Goal: Task Accomplishment & Management: Manage account settings

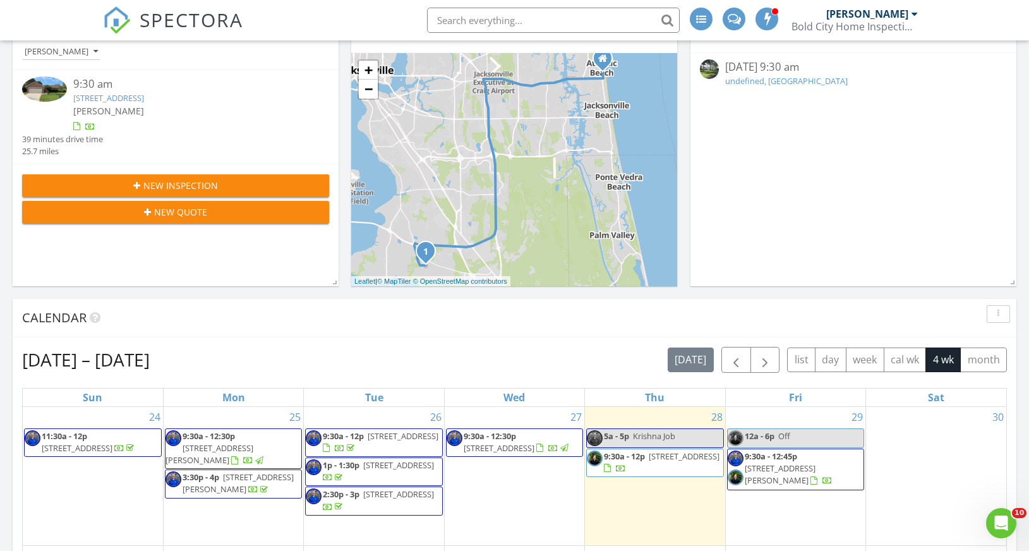
scroll to position [260, 0]
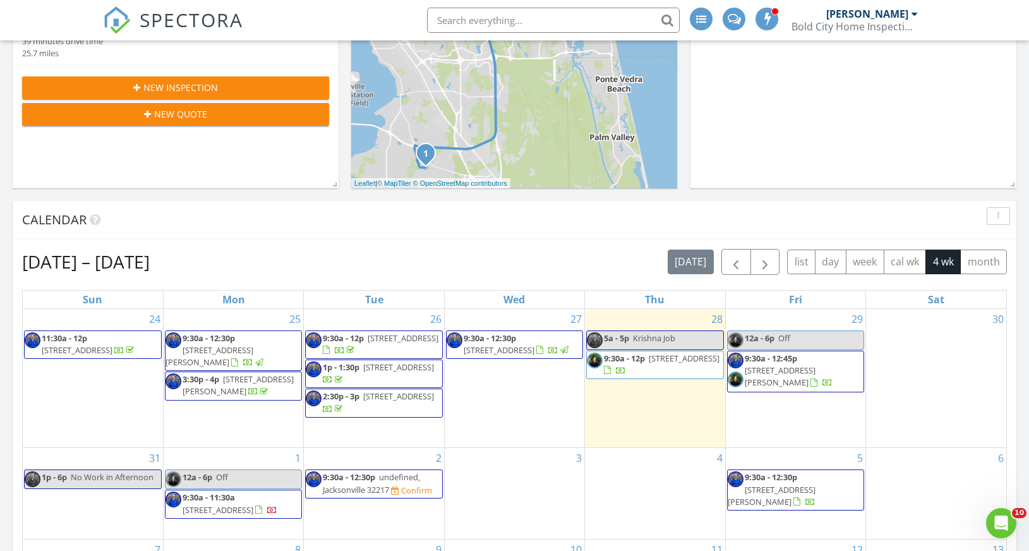
click at [233, 516] on span "9:30a - 11:30a 13364 Beach Blvd 139, Jacksonville 32224" at bounding box center [233, 503] width 136 height 25
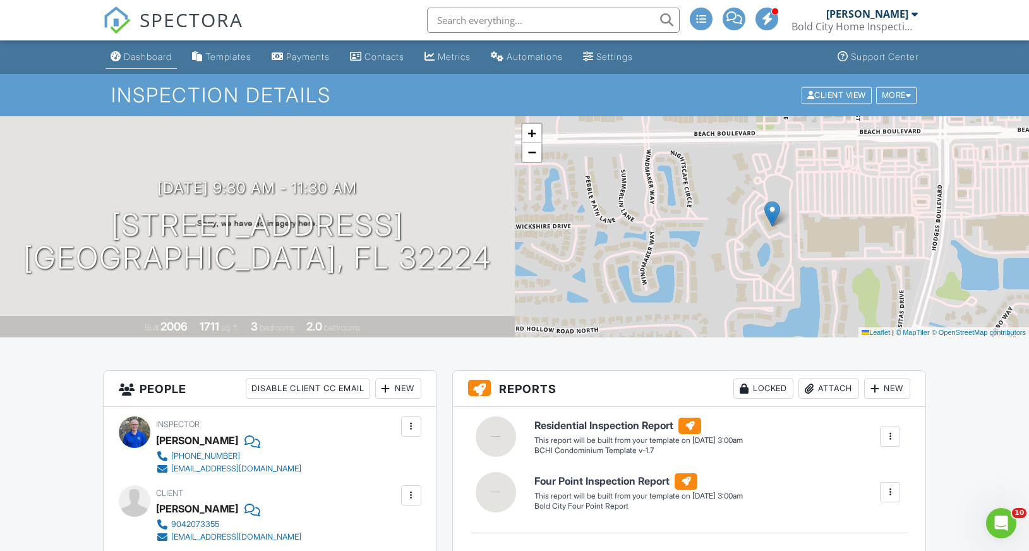
click at [147, 53] on div "Dashboard" at bounding box center [148, 56] width 48 height 11
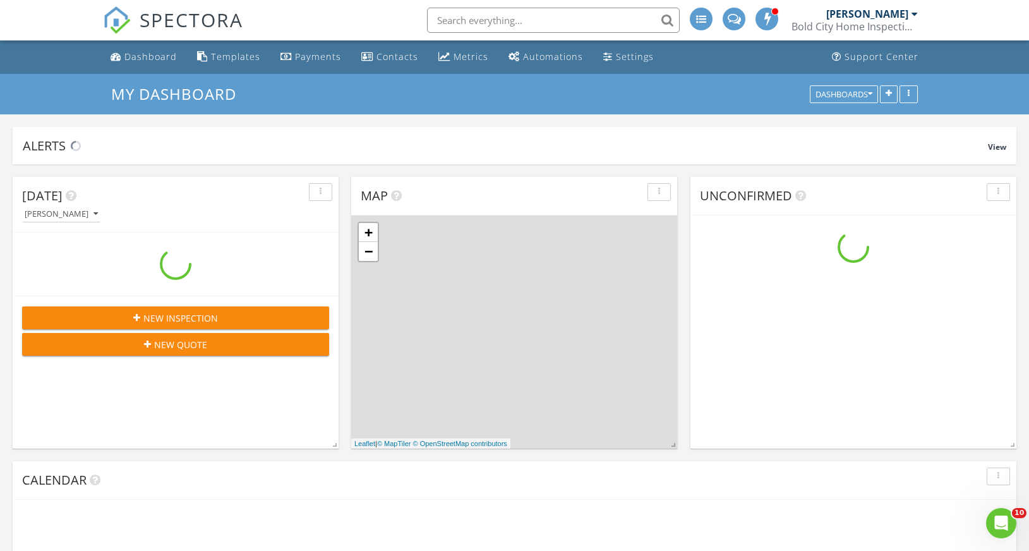
scroll to position [1295, 1048]
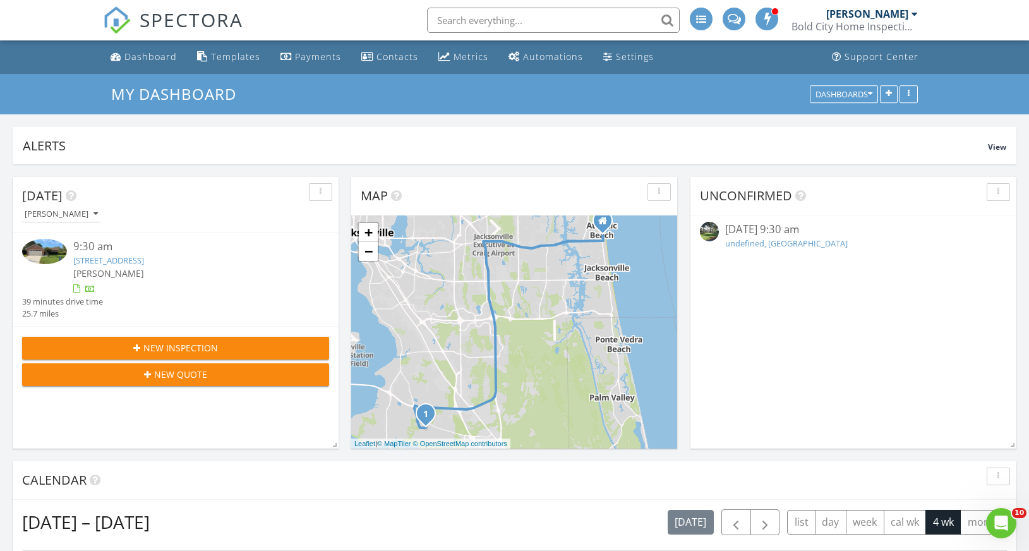
click at [491, 13] on input "text" at bounding box center [553, 20] width 253 height 25
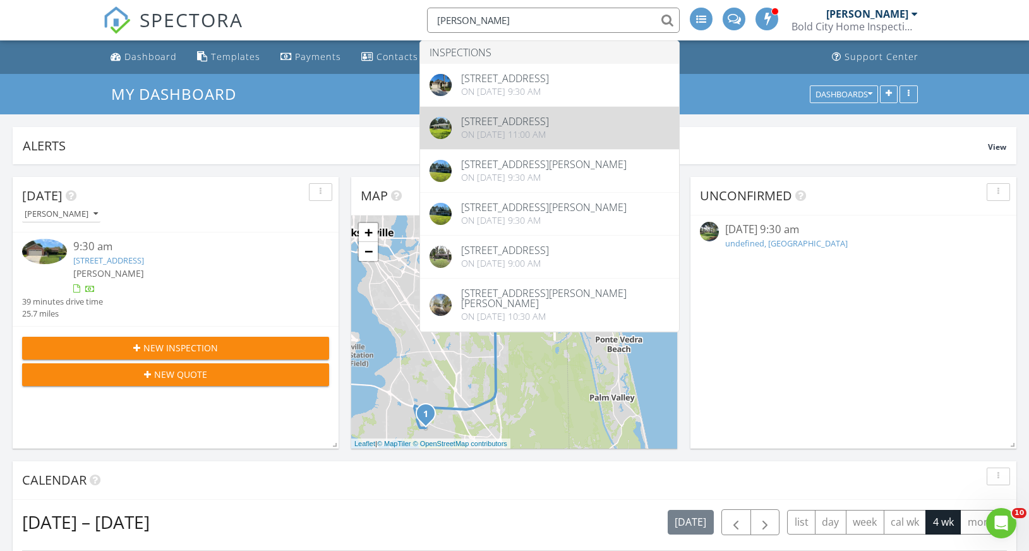
type input "blaine"
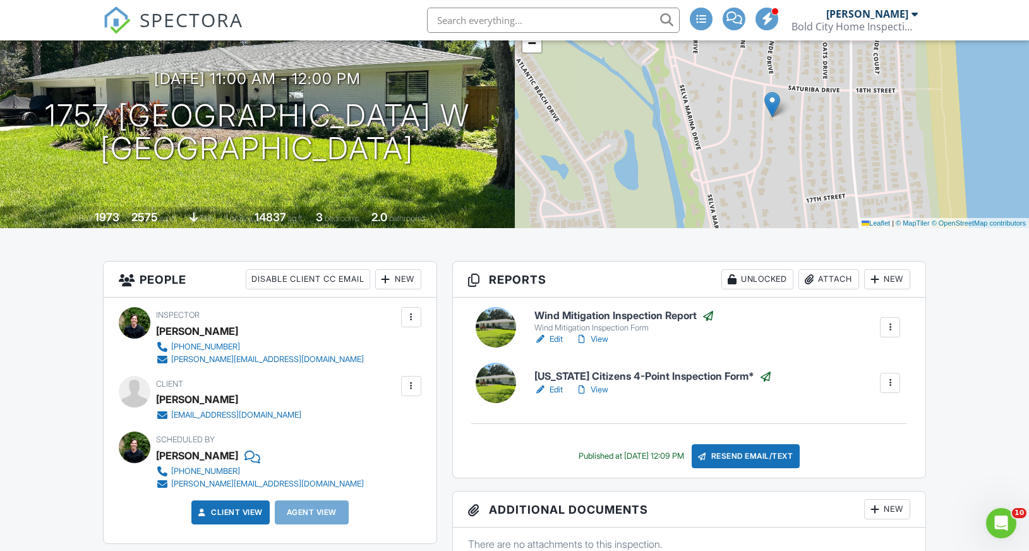
click at [556, 391] on link "Edit" at bounding box center [548, 389] width 28 height 13
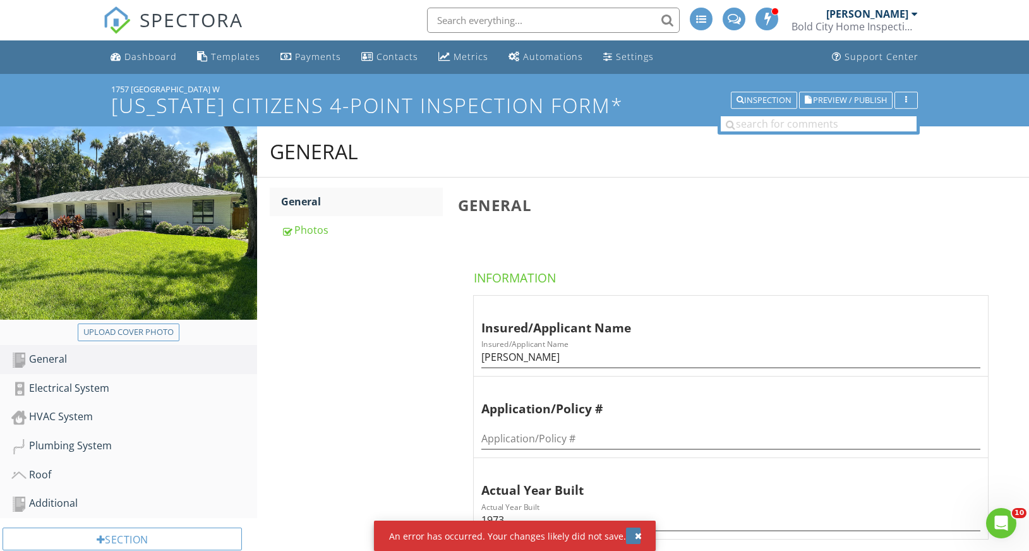
click at [635, 535] on div "button" at bounding box center [638, 535] width 7 height 9
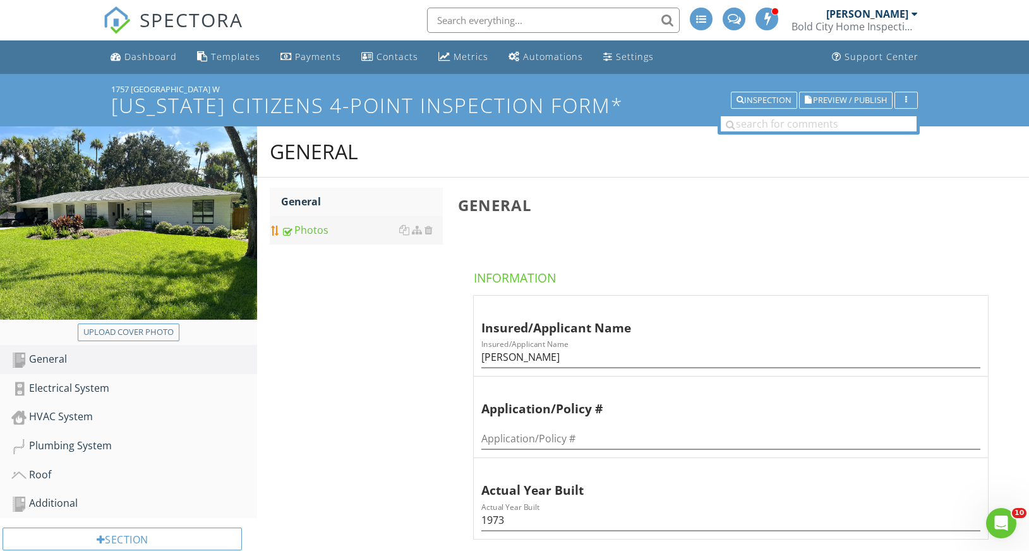
click at [318, 236] on div "Photos" at bounding box center [361, 229] width 161 height 15
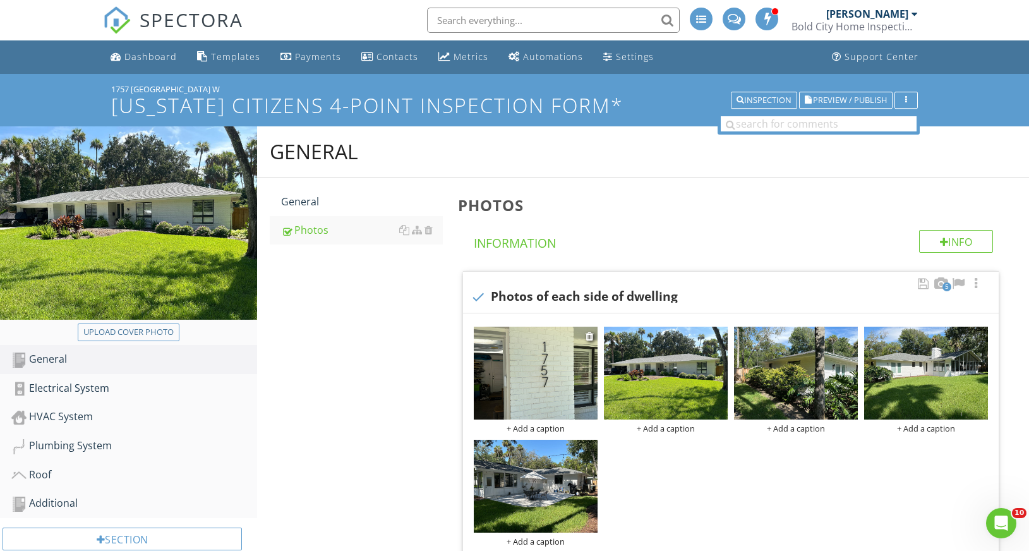
click at [529, 379] on img at bounding box center [536, 372] width 124 height 93
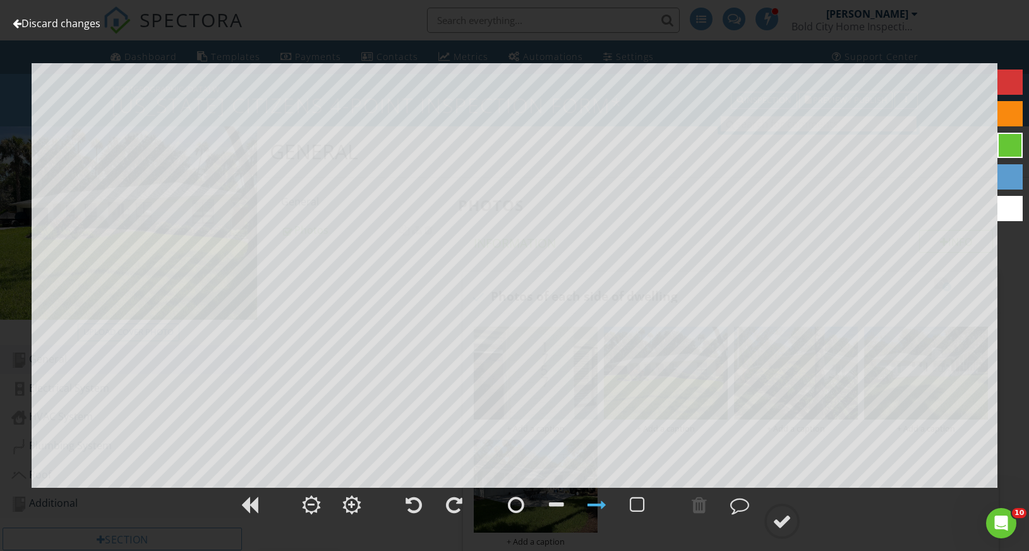
click at [42, 25] on link "Discard changes" at bounding box center [57, 23] width 88 height 14
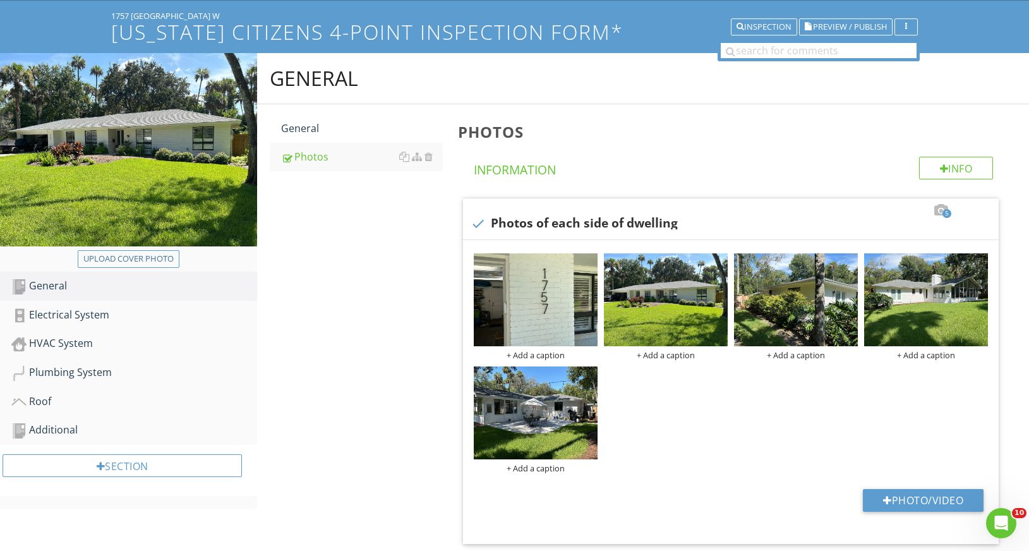
scroll to position [95, 0]
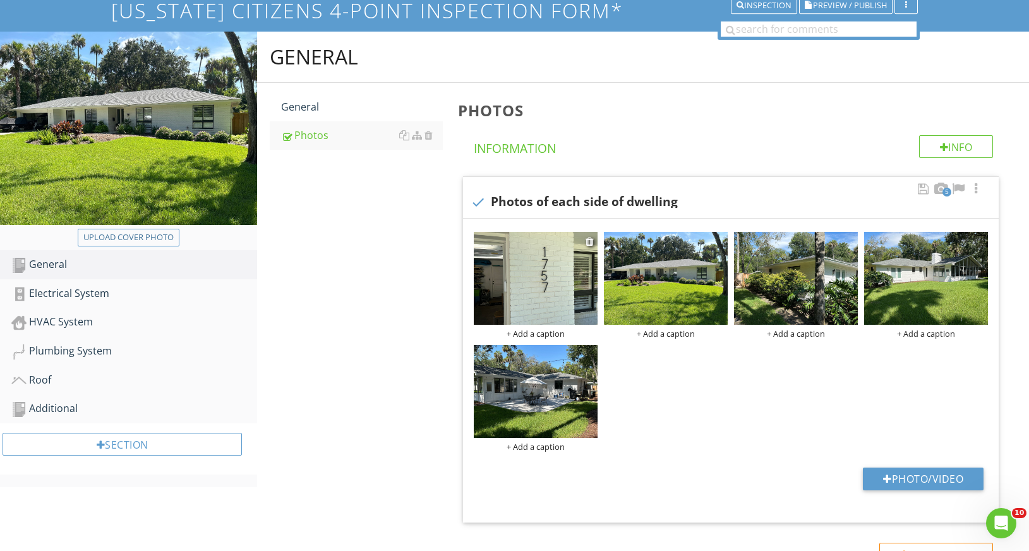
click at [522, 265] on img at bounding box center [536, 278] width 124 height 93
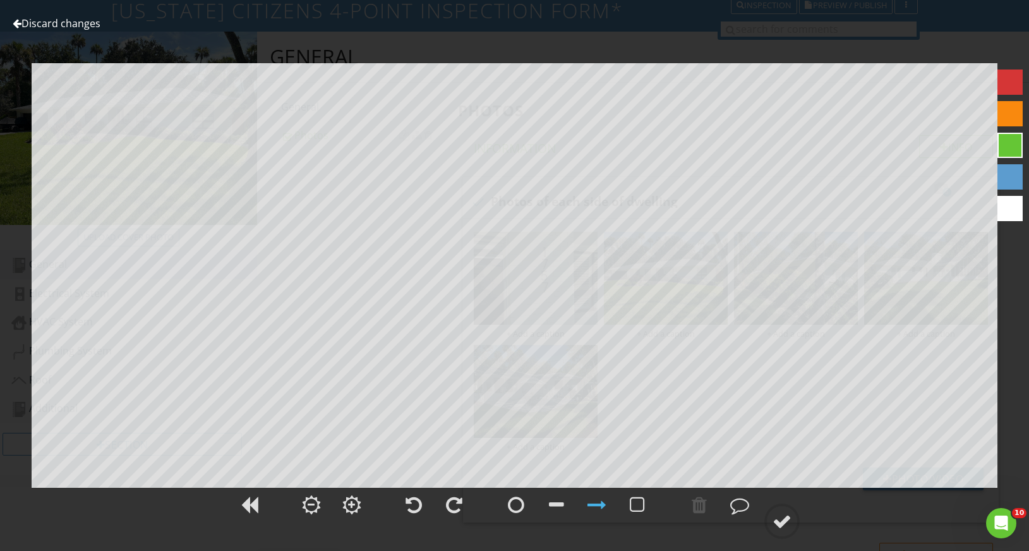
click at [76, 18] on link "Discard changes" at bounding box center [57, 23] width 88 height 14
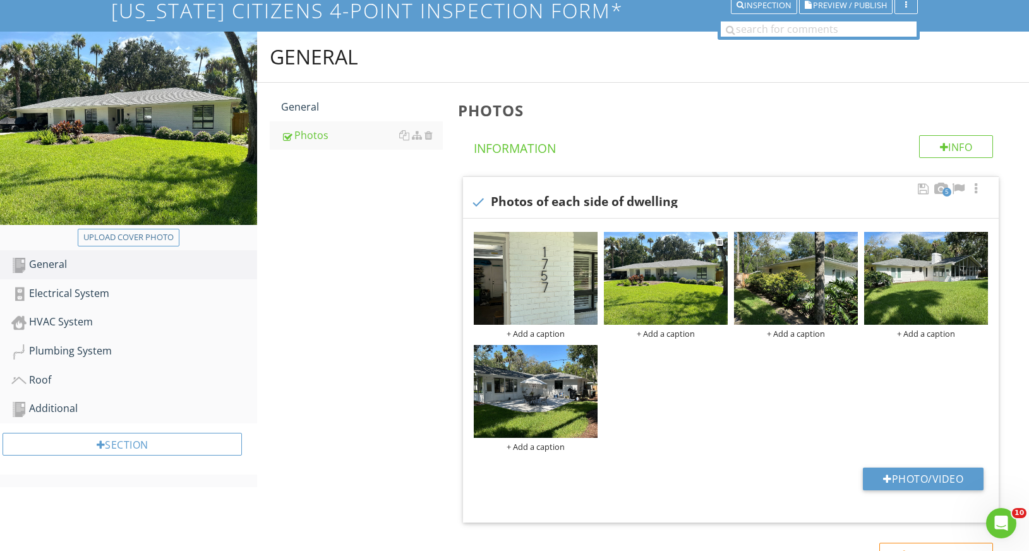
click at [666, 285] on img at bounding box center [666, 278] width 124 height 93
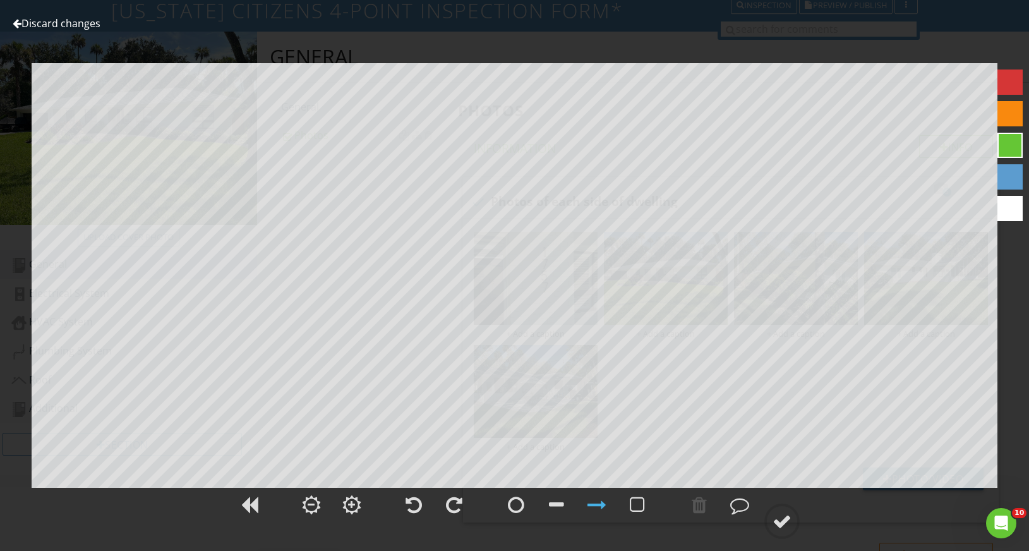
click at [80, 22] on link "Discard changes" at bounding box center [57, 23] width 88 height 14
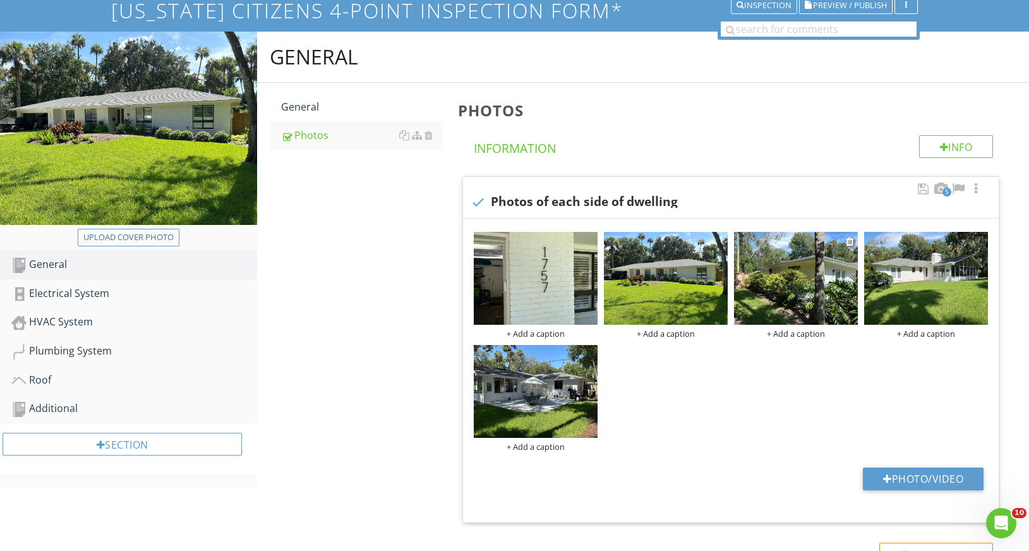
click at [777, 310] on img at bounding box center [796, 278] width 124 height 93
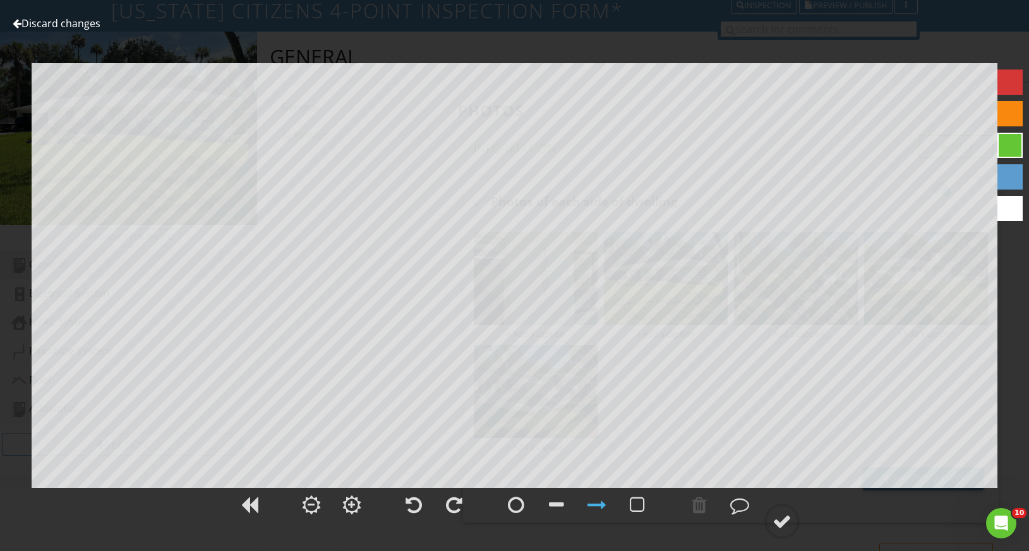
click at [80, 23] on link "Discard changes" at bounding box center [57, 23] width 88 height 14
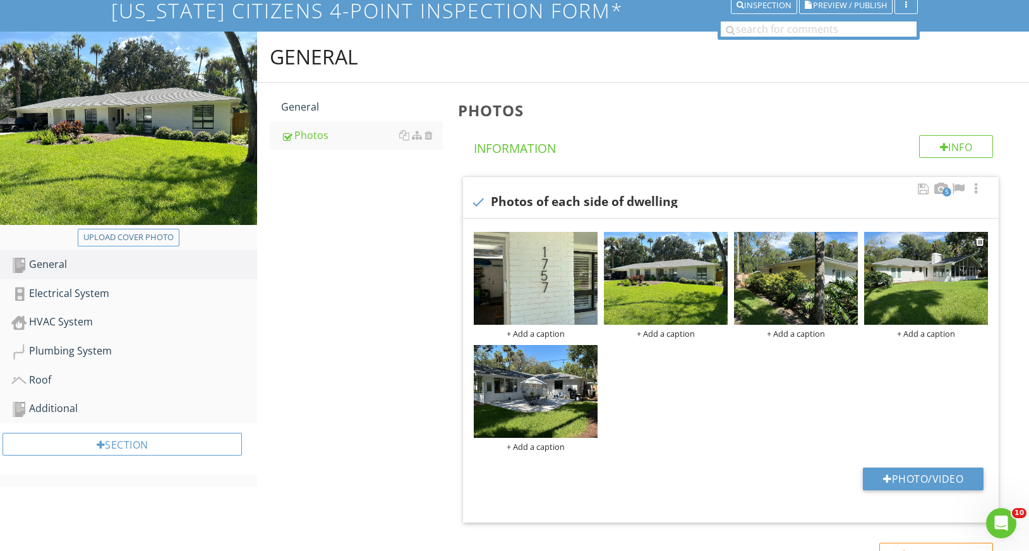
click at [957, 278] on img at bounding box center [926, 278] width 124 height 93
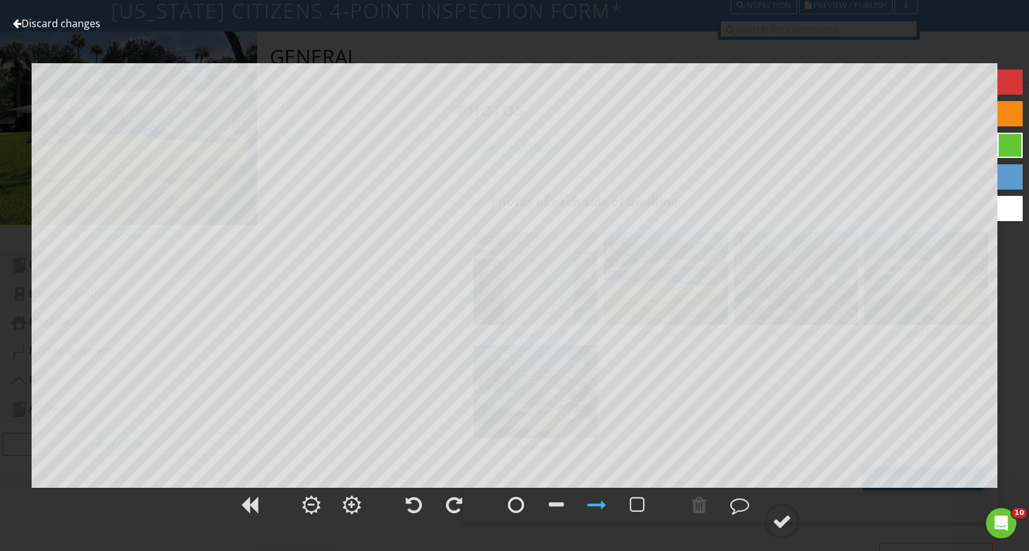
click at [78, 25] on link "Discard changes" at bounding box center [57, 23] width 88 height 14
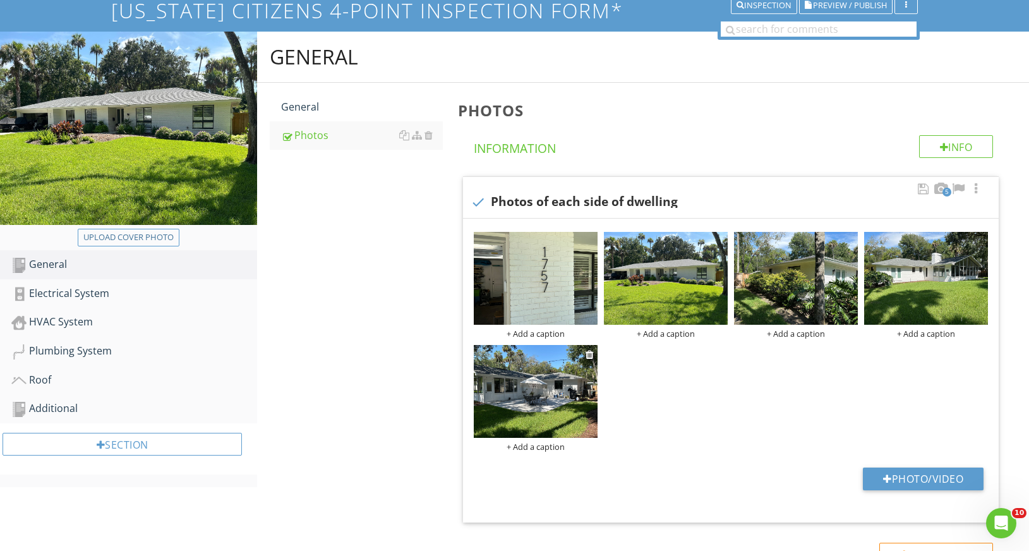
click at [568, 393] on img at bounding box center [536, 391] width 124 height 93
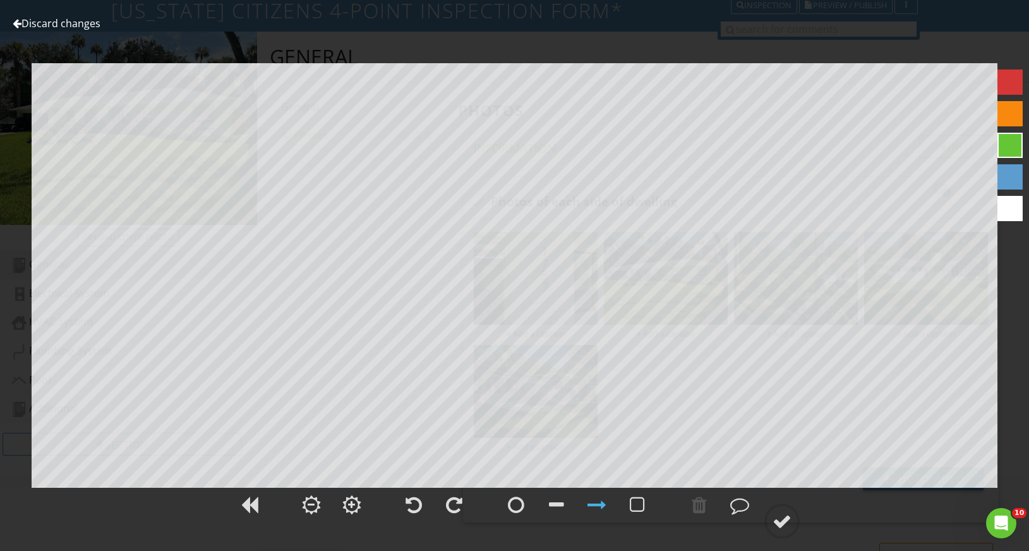
click at [82, 27] on link "Discard changes" at bounding box center [57, 23] width 88 height 14
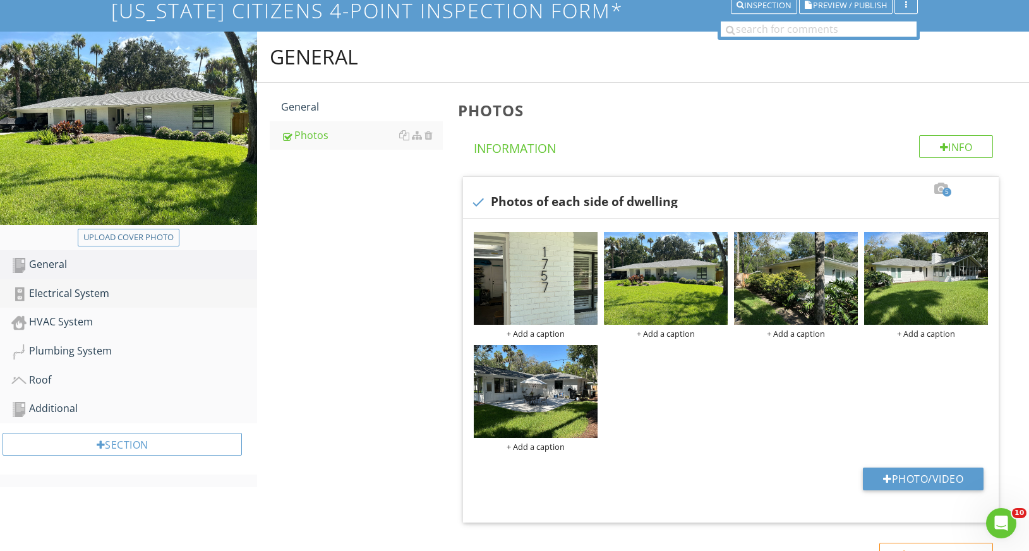
click at [87, 294] on div "Electrical System" at bounding box center [134, 293] width 246 height 16
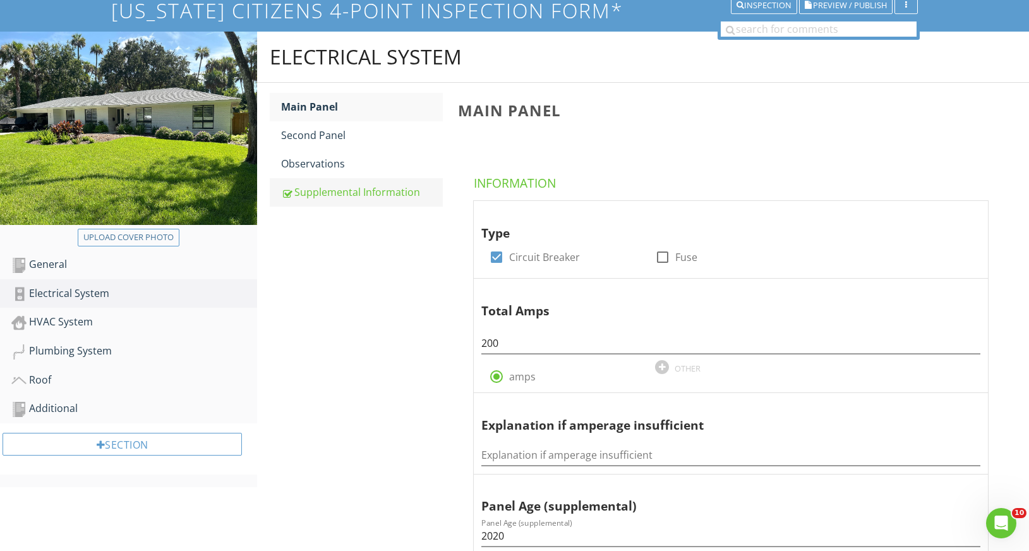
click at [335, 196] on div "Supplemental Information" at bounding box center [361, 191] width 161 height 15
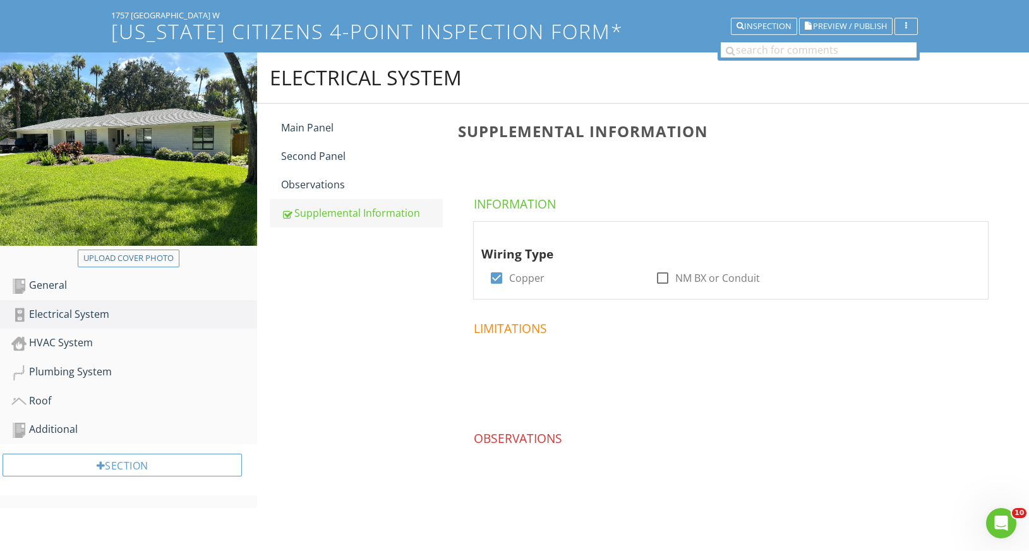
scroll to position [74, 0]
click at [308, 121] on div "Main Panel" at bounding box center [361, 127] width 161 height 15
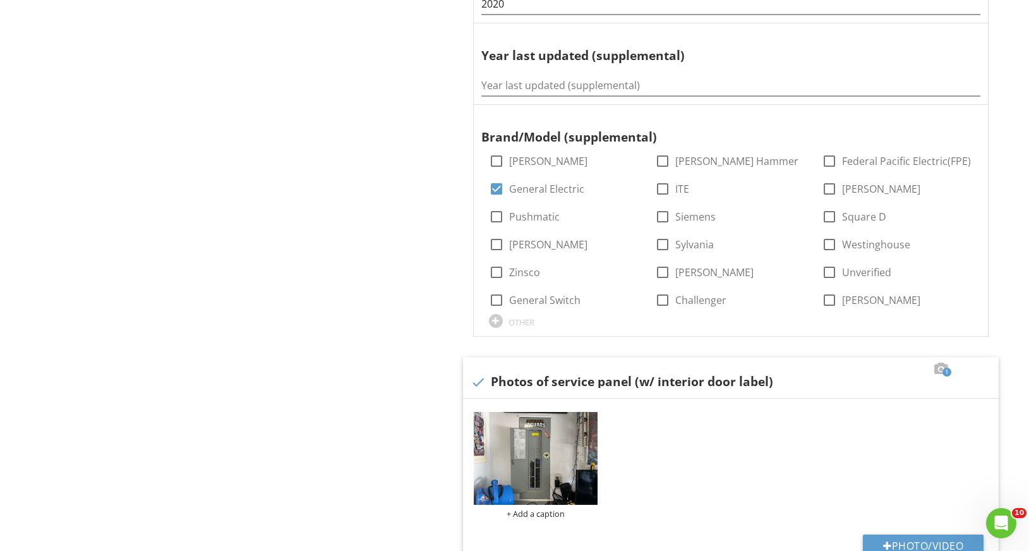
scroll to position [765, 0]
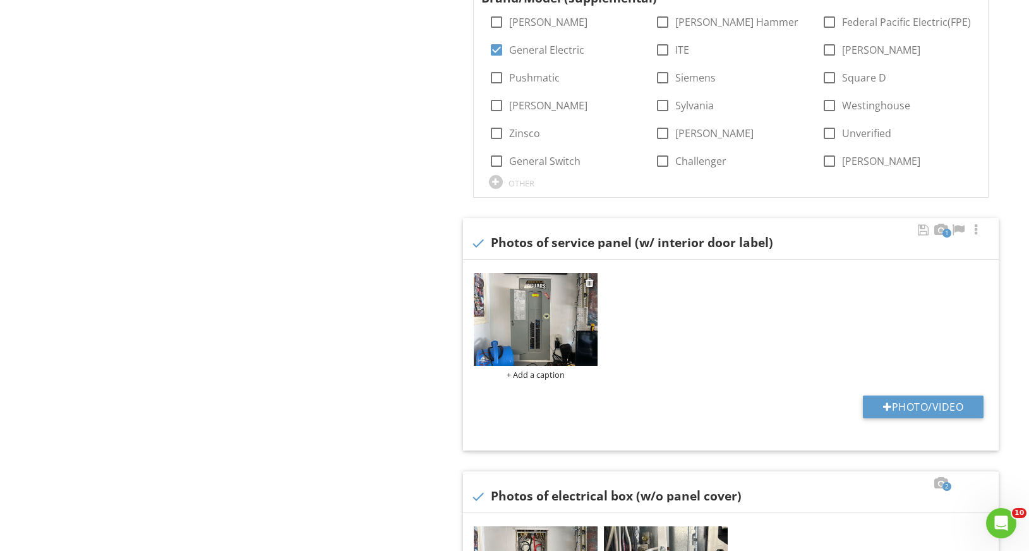
click at [539, 314] on img at bounding box center [536, 319] width 124 height 93
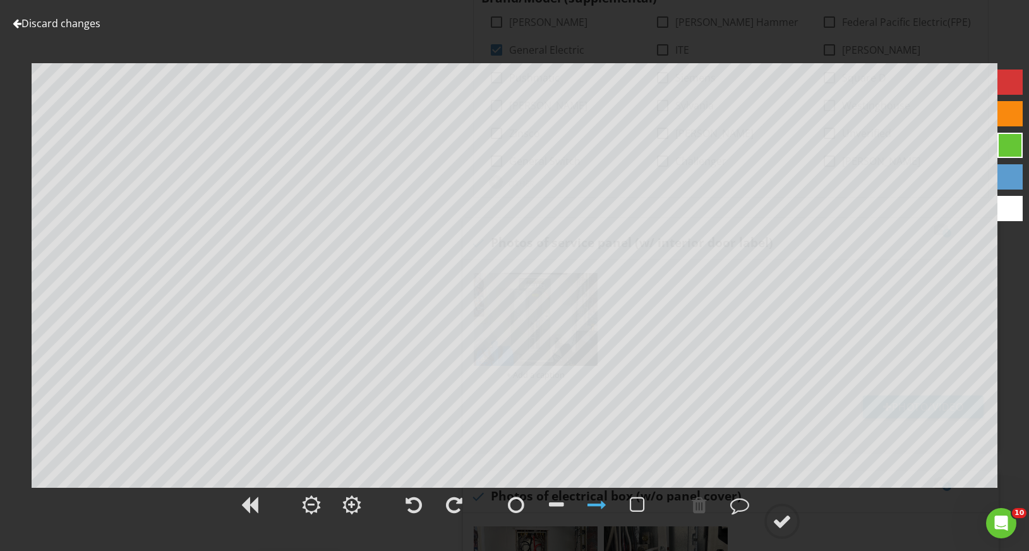
click at [81, 21] on link "Discard changes" at bounding box center [57, 23] width 88 height 14
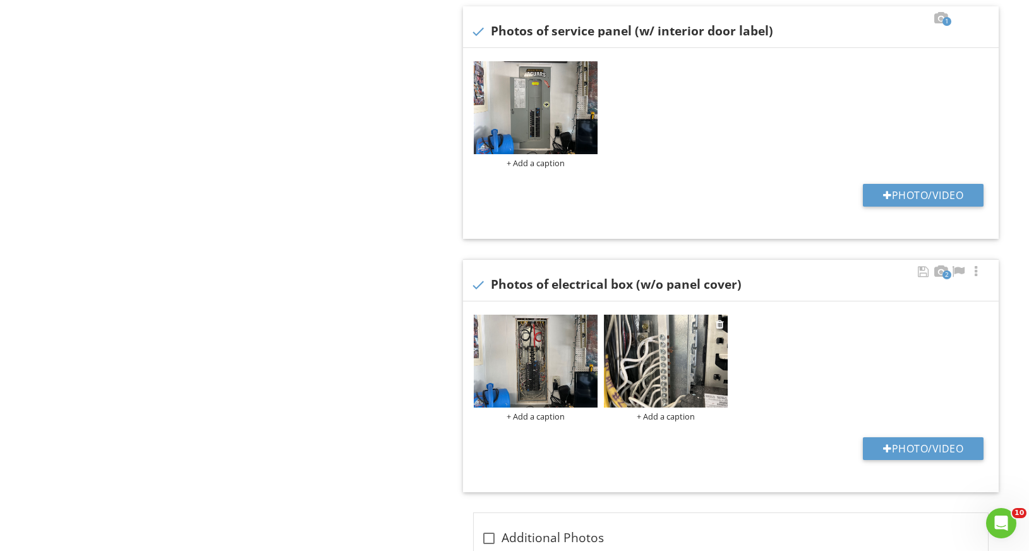
scroll to position [978, 0]
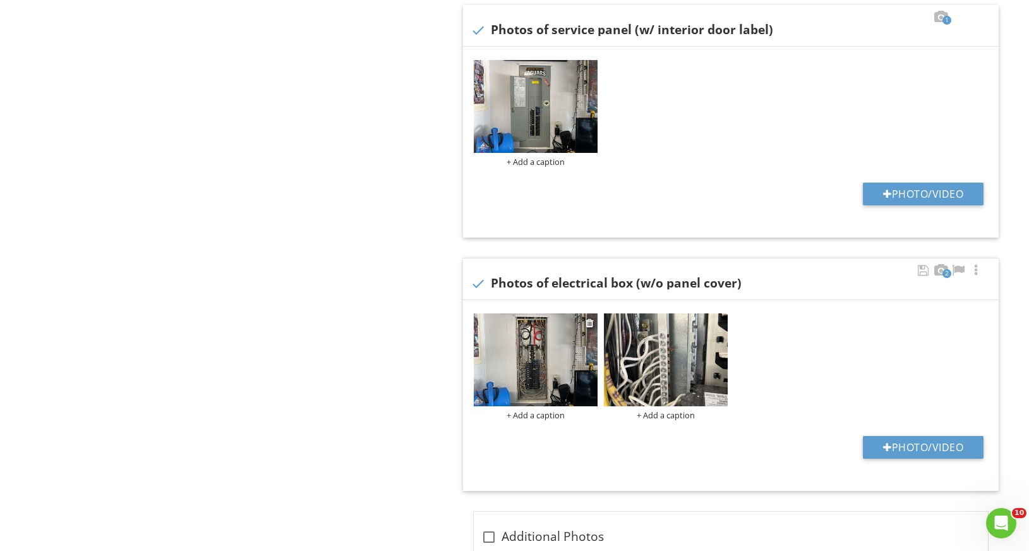
click at [528, 365] on img at bounding box center [536, 359] width 124 height 93
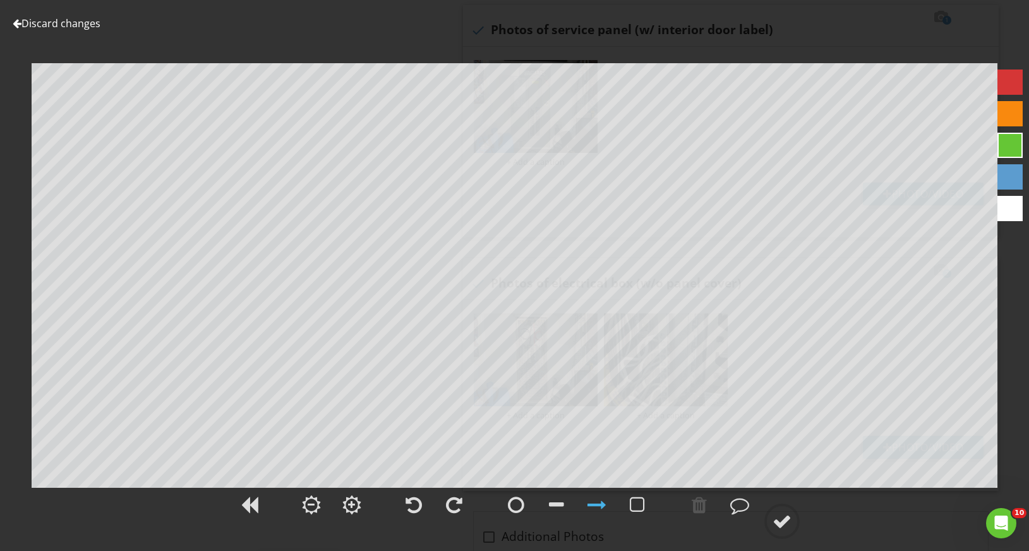
click at [59, 23] on link "Discard changes" at bounding box center [57, 23] width 88 height 14
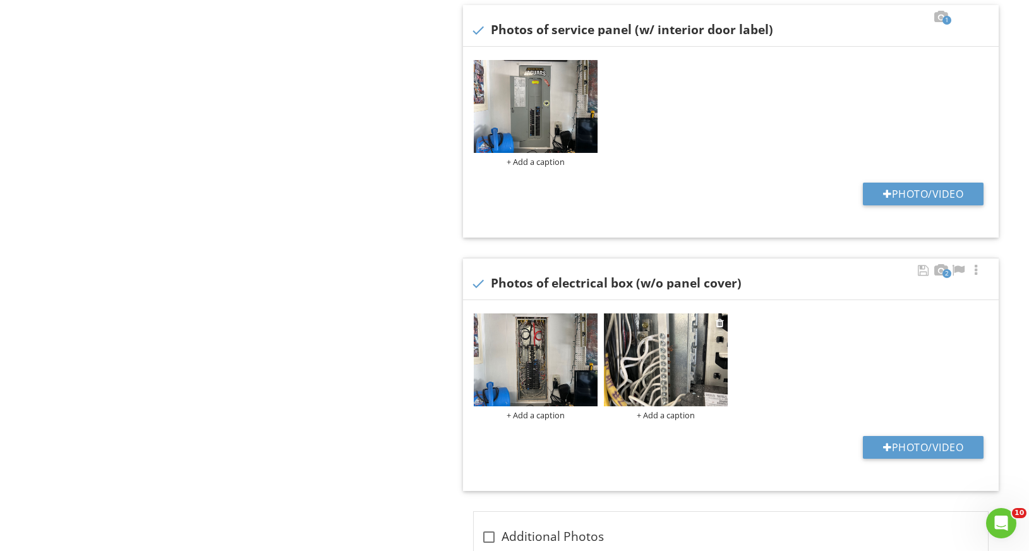
click at [674, 359] on img at bounding box center [666, 359] width 124 height 93
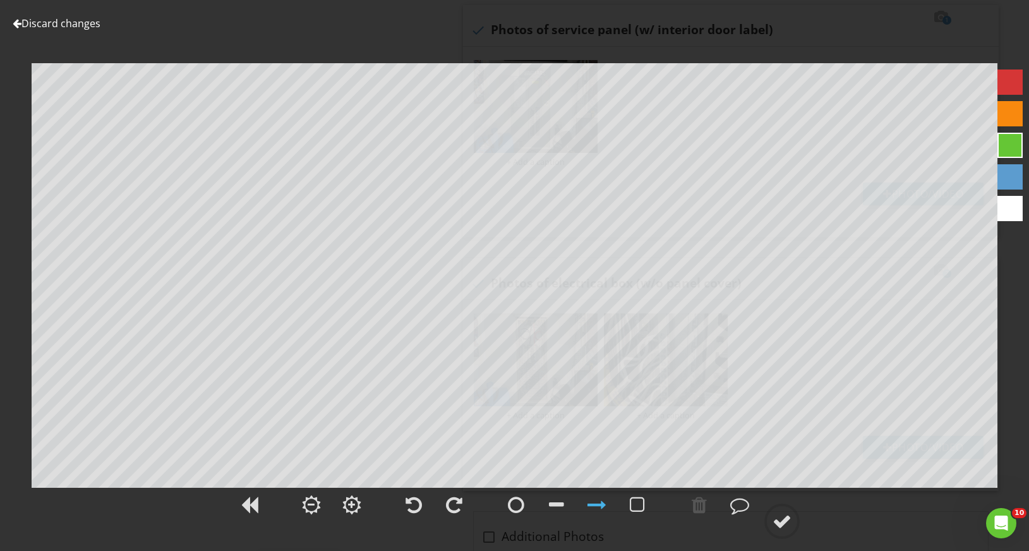
click at [71, 25] on link "Discard changes" at bounding box center [57, 23] width 88 height 14
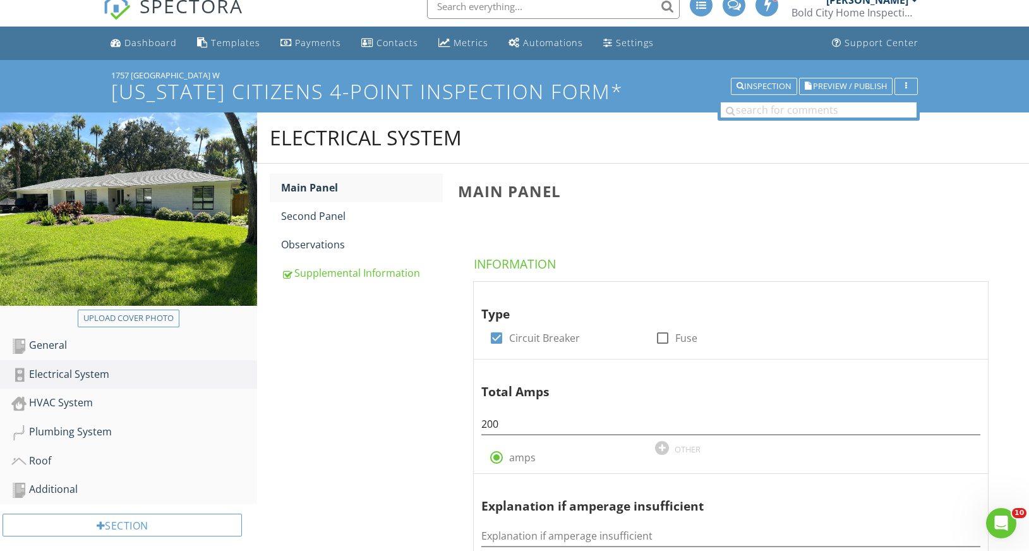
scroll to position [0, 0]
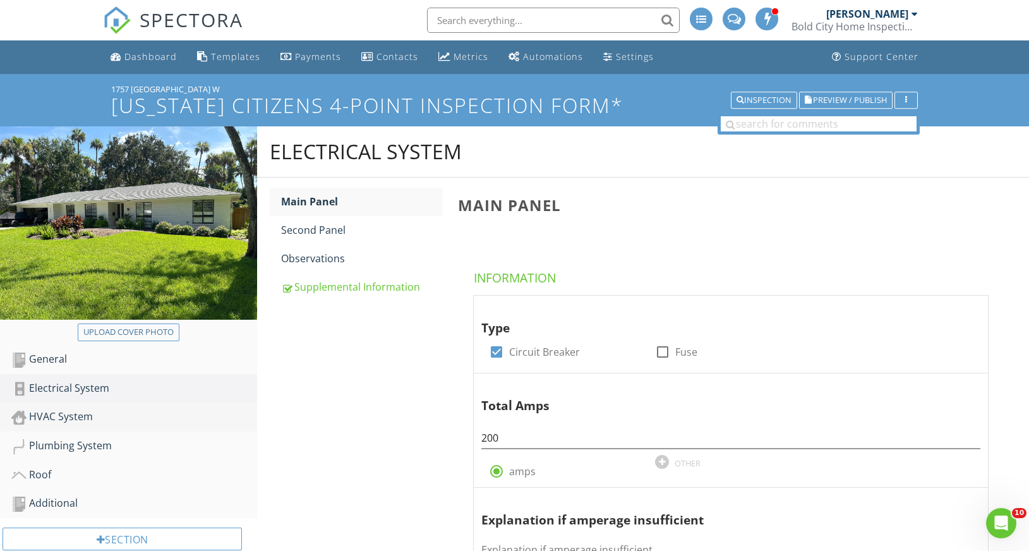
click at [83, 412] on div "HVAC System" at bounding box center [134, 417] width 246 height 16
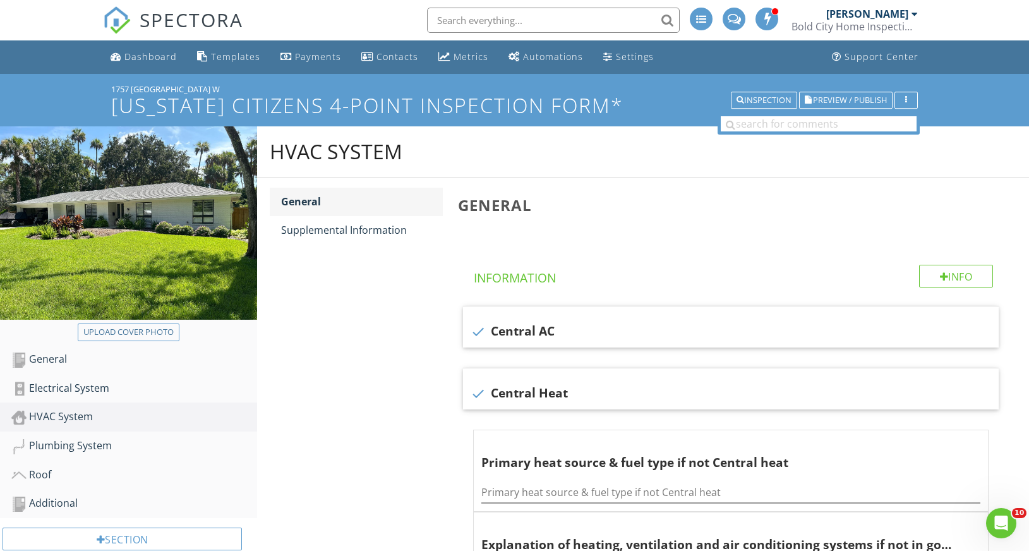
click at [339, 215] on link "General" at bounding box center [361, 202] width 161 height 28
click at [337, 229] on div "Supplemental Information" at bounding box center [361, 229] width 161 height 15
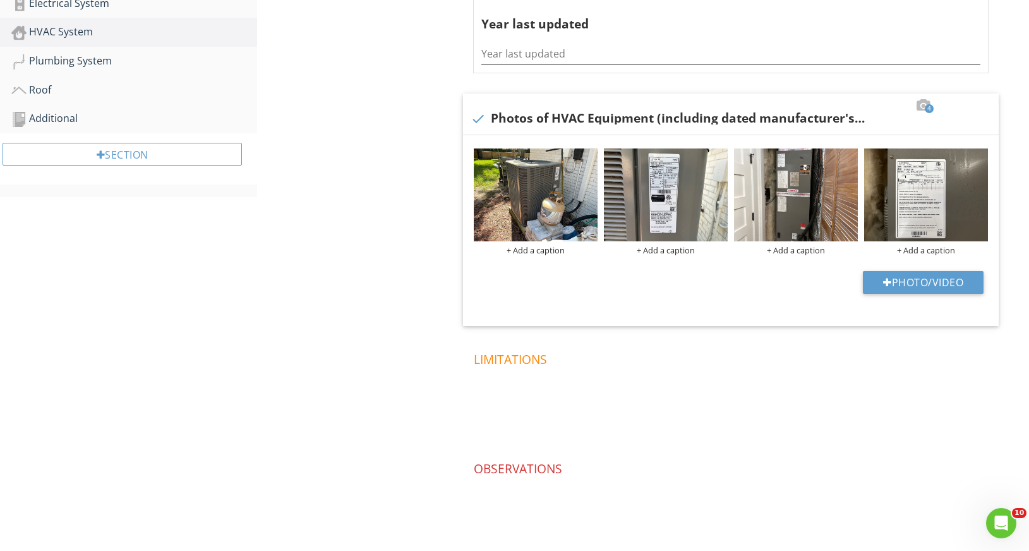
scroll to position [405, 0]
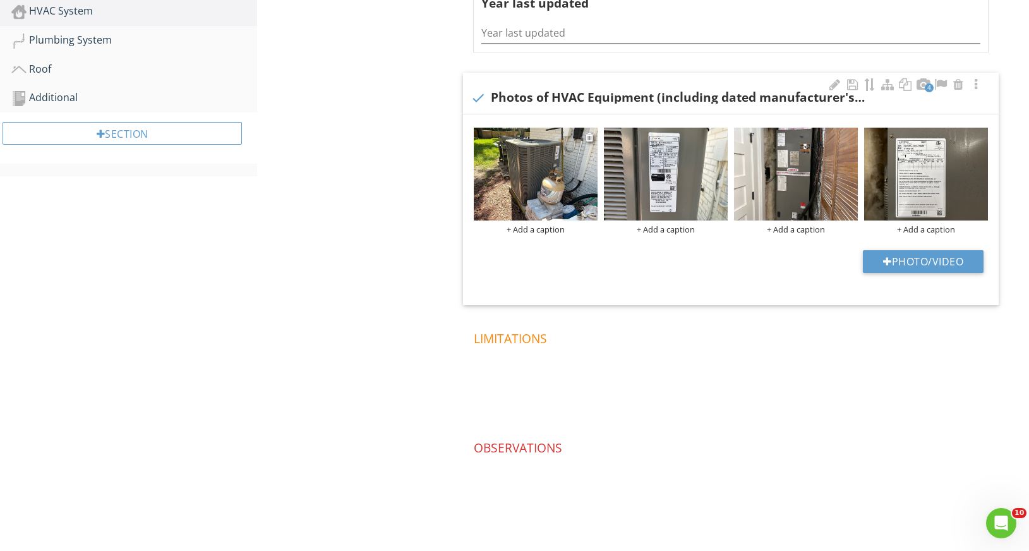
click at [533, 200] on img at bounding box center [536, 174] width 124 height 93
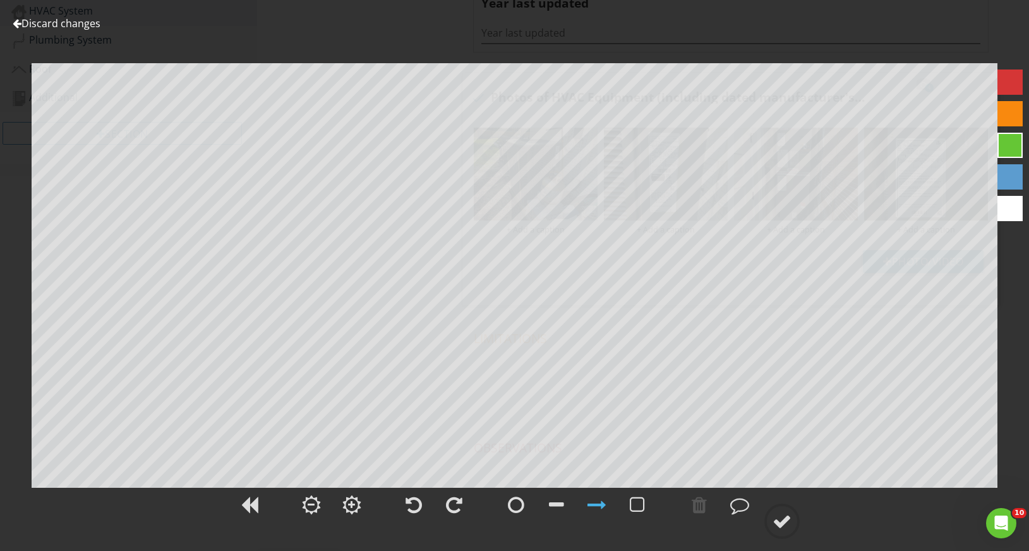
click at [75, 25] on link "Discard changes" at bounding box center [57, 23] width 88 height 14
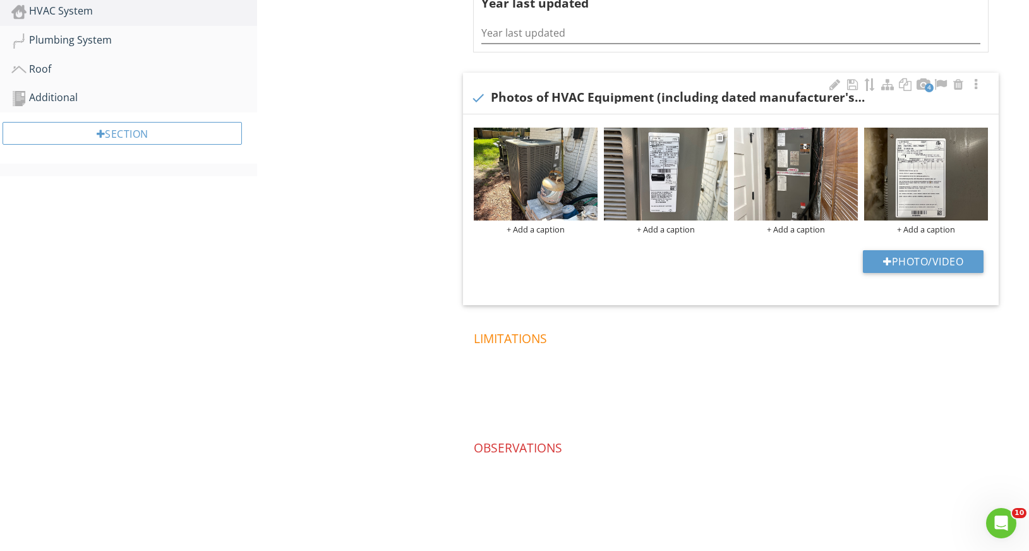
click at [641, 174] on img at bounding box center [666, 174] width 124 height 93
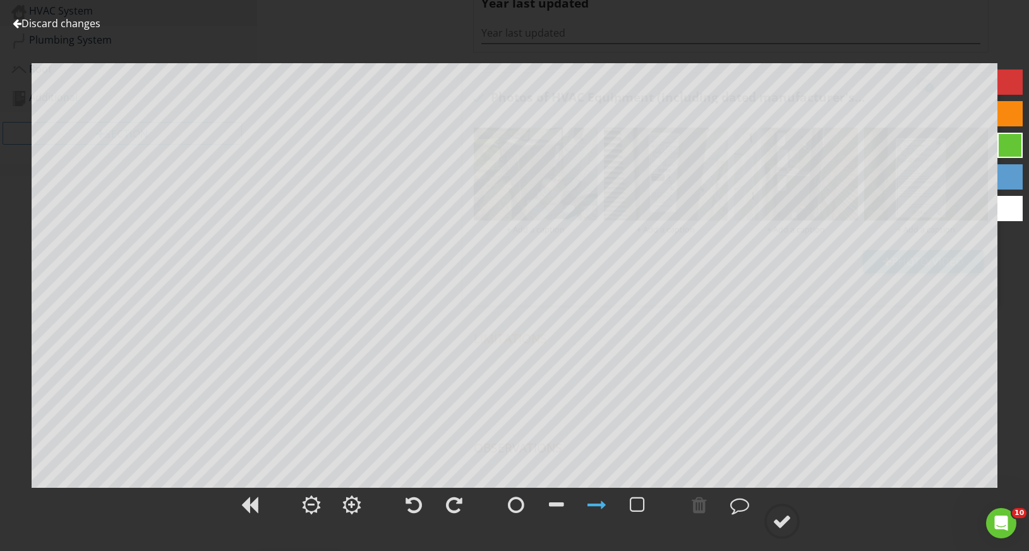
click at [86, 21] on link "Discard changes" at bounding box center [57, 23] width 88 height 14
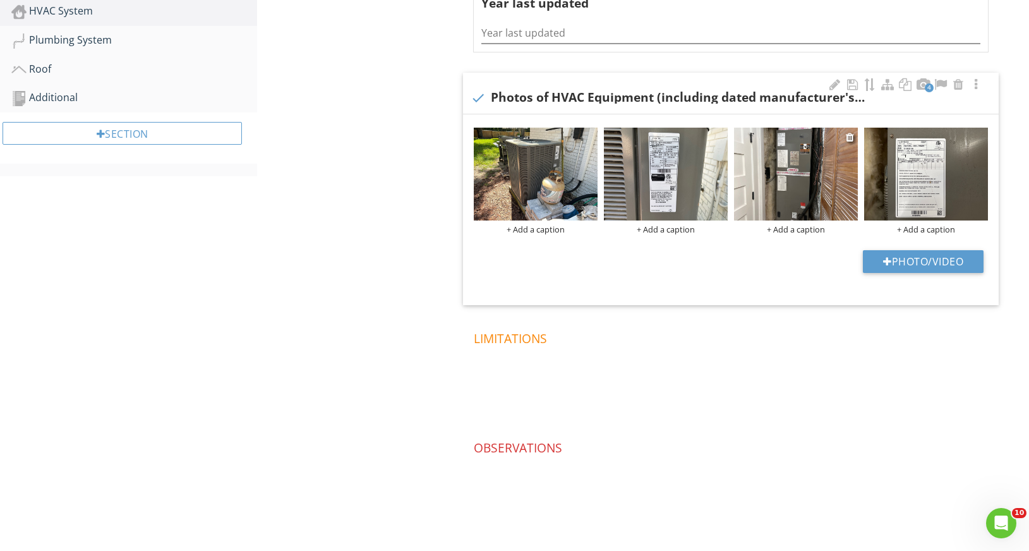
click at [788, 187] on img at bounding box center [796, 174] width 124 height 93
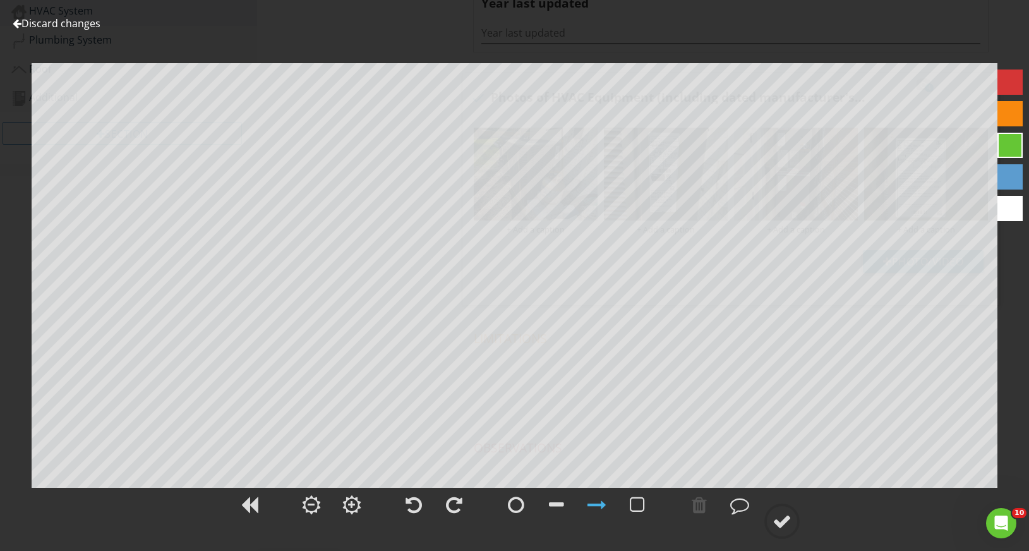
click at [86, 21] on link "Discard changes" at bounding box center [57, 23] width 88 height 14
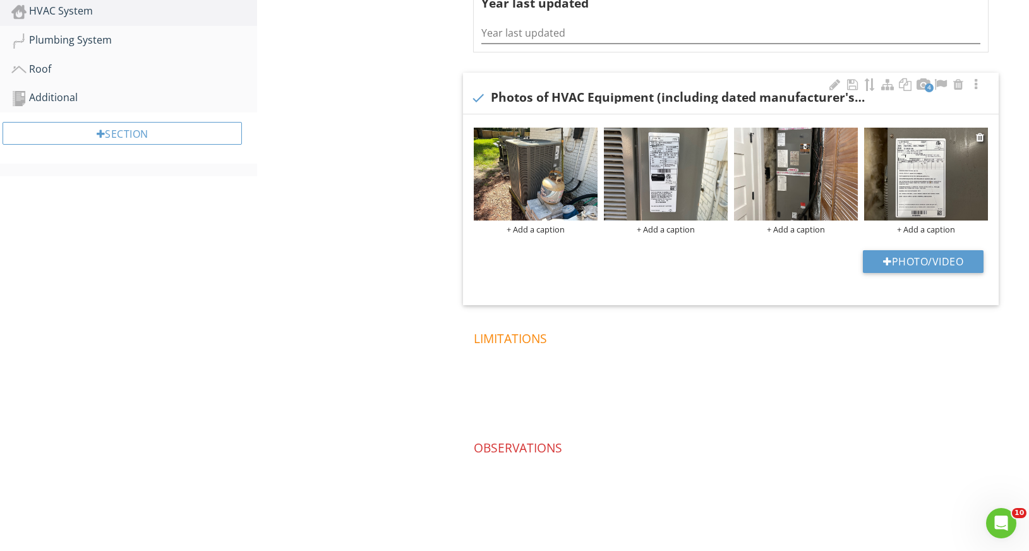
click at [924, 176] on img at bounding box center [926, 174] width 124 height 93
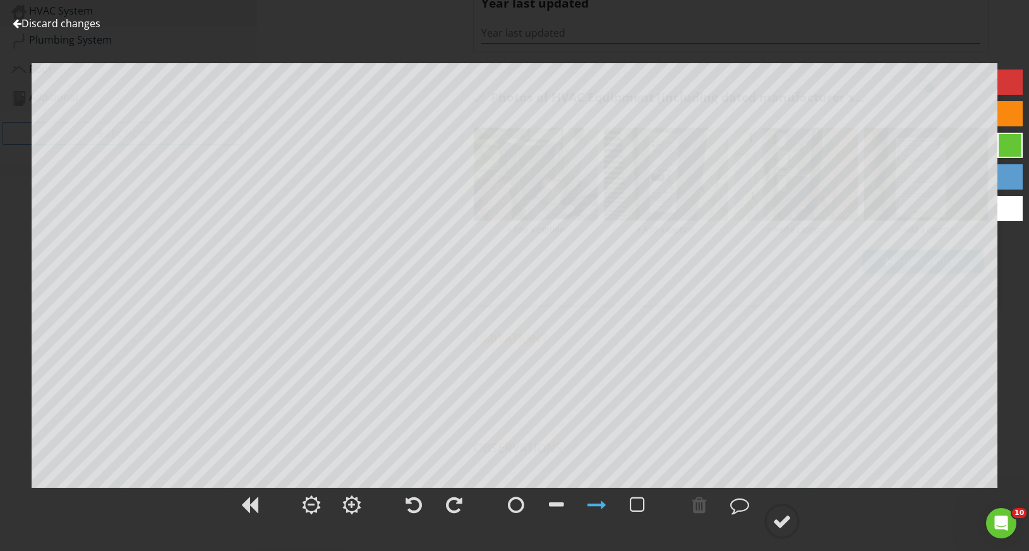
click at [94, 20] on link "Discard changes" at bounding box center [57, 23] width 88 height 14
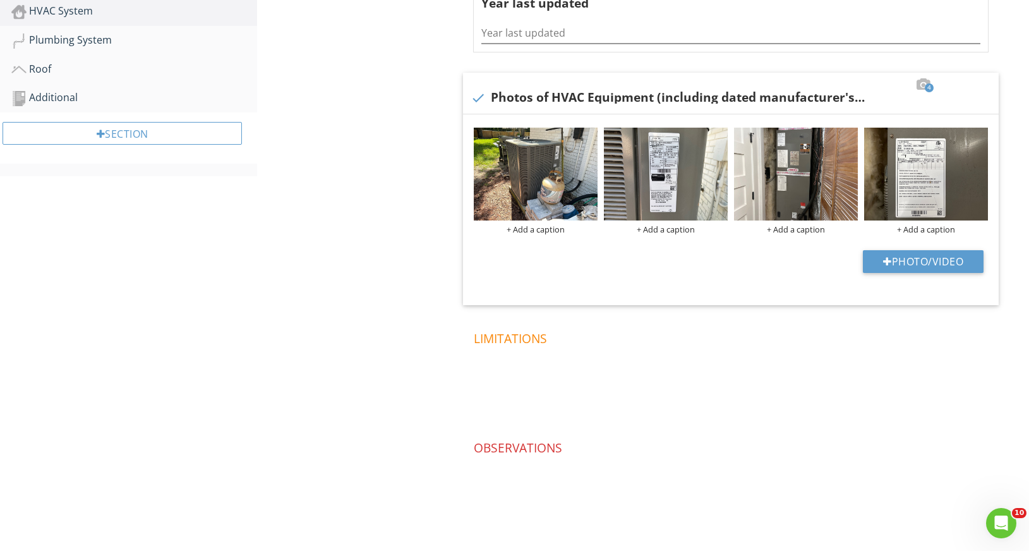
scroll to position [220, 0]
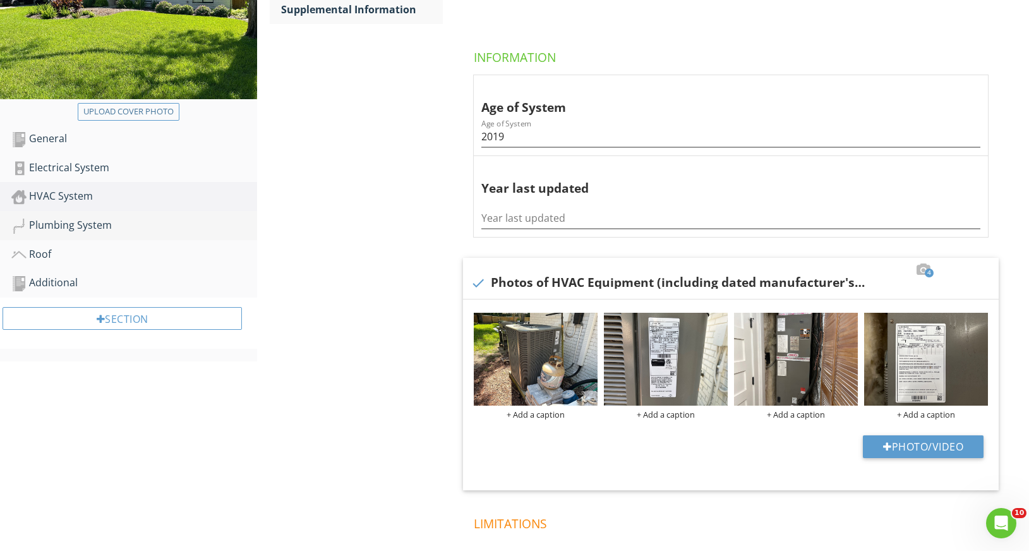
click at [74, 218] on div "Plumbing System" at bounding box center [134, 225] width 246 height 16
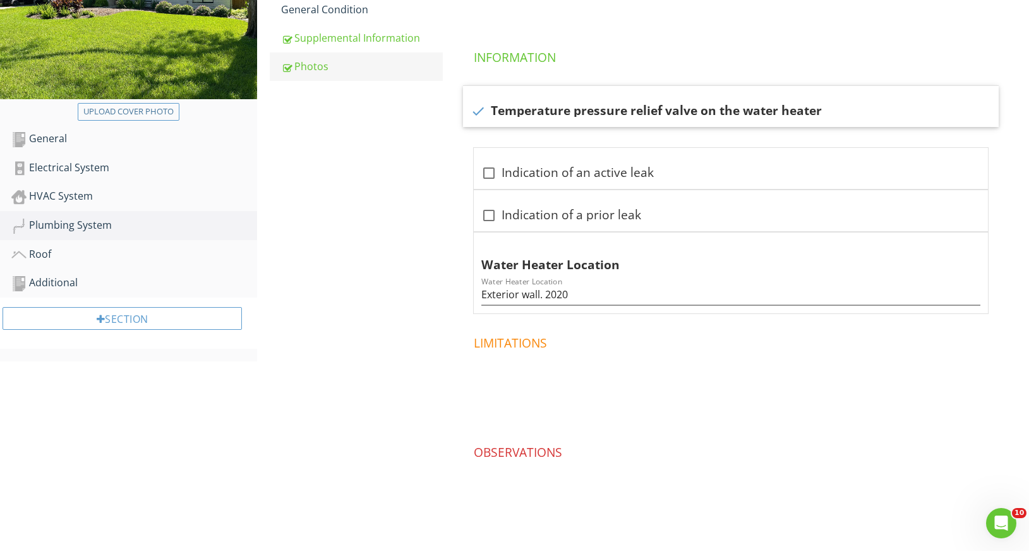
click at [321, 73] on div "Photos" at bounding box center [361, 66] width 161 height 15
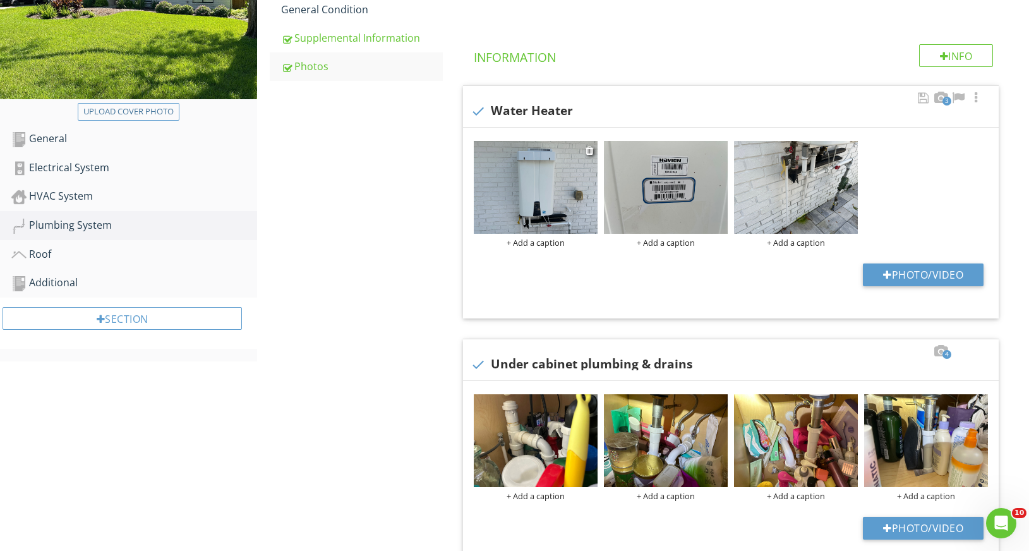
click at [542, 161] on img at bounding box center [536, 187] width 124 height 93
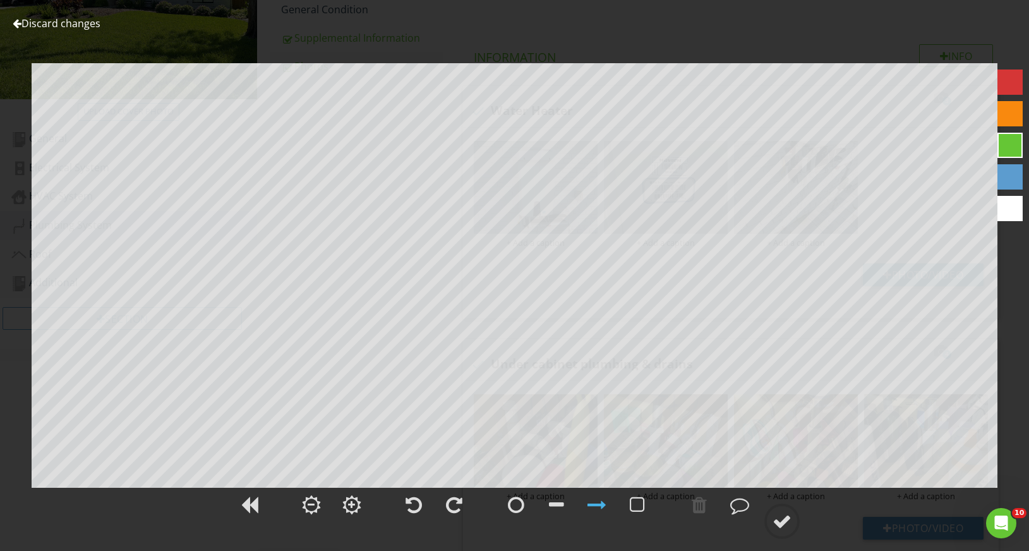
click at [68, 26] on link "Discard changes" at bounding box center [57, 23] width 88 height 14
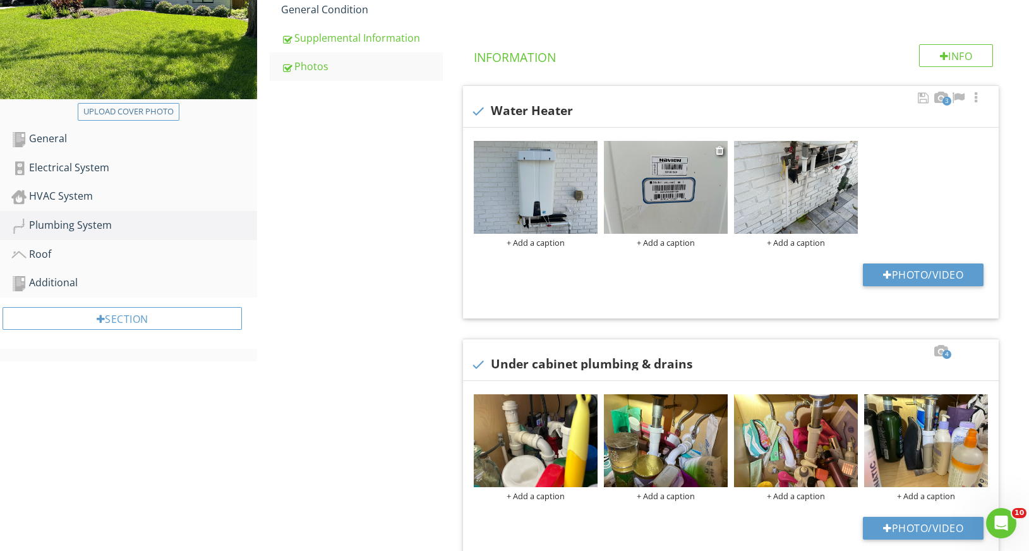
click at [664, 171] on img at bounding box center [666, 187] width 124 height 93
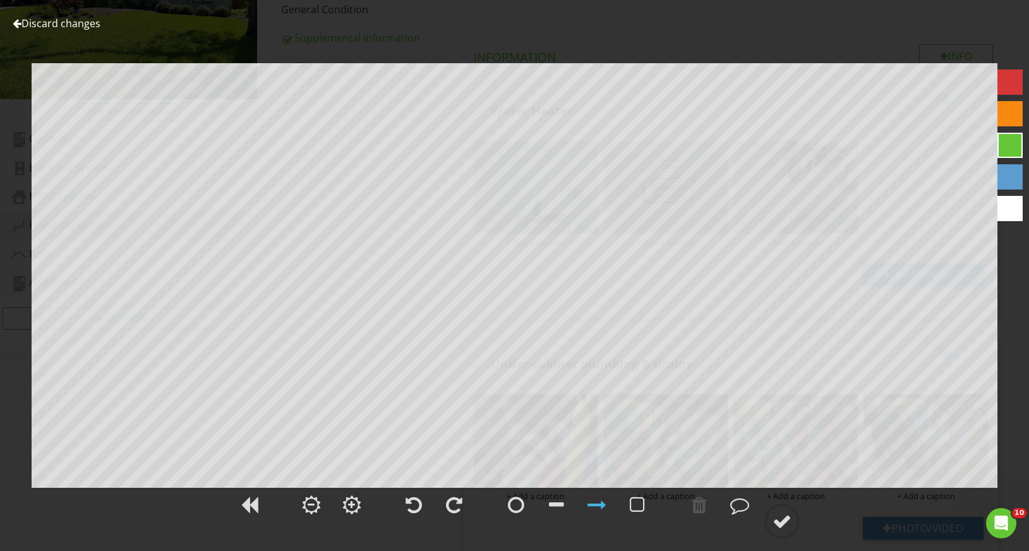
click at [94, 27] on link "Discard changes" at bounding box center [57, 23] width 88 height 14
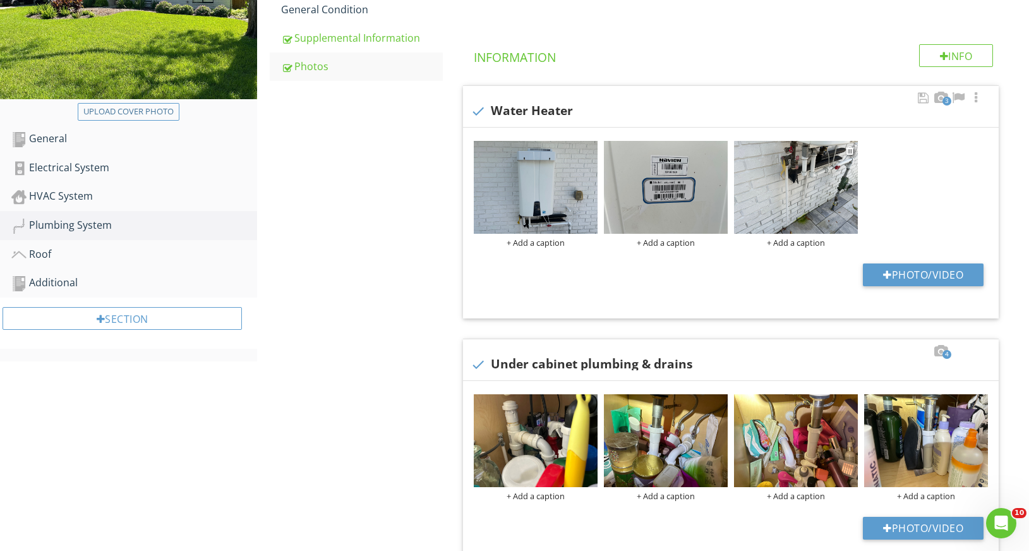
click at [814, 183] on img at bounding box center [796, 187] width 124 height 93
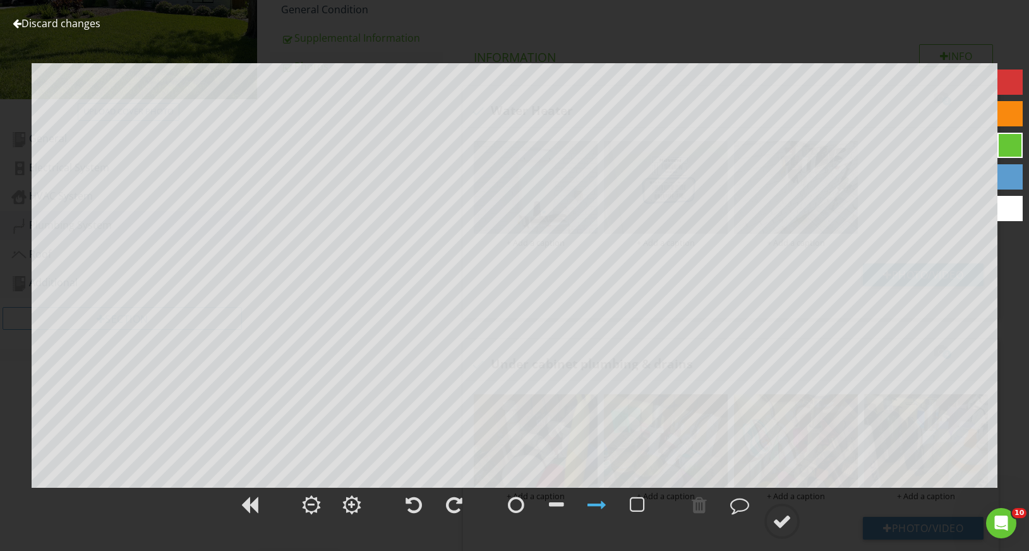
click at [81, 25] on link "Discard changes" at bounding box center [57, 23] width 88 height 14
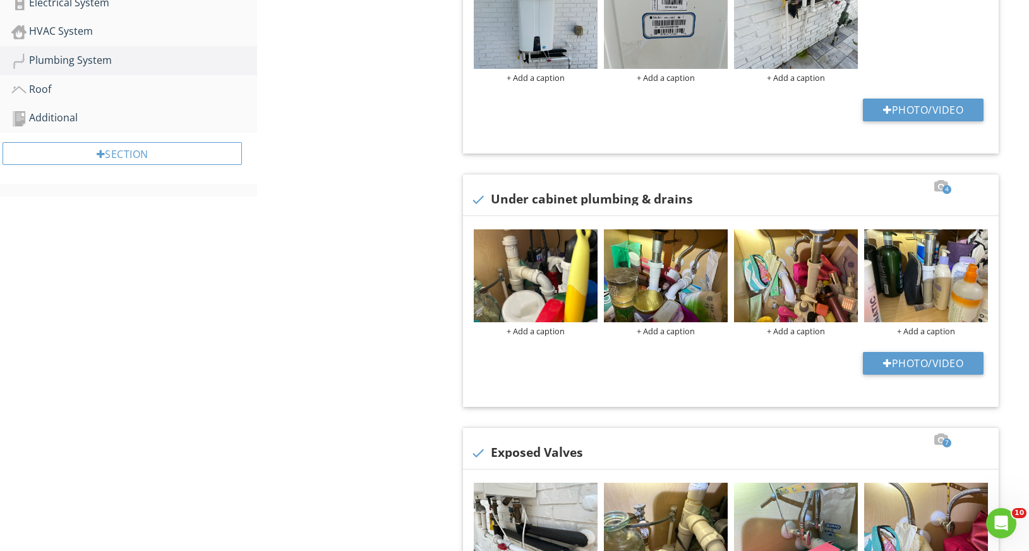
scroll to position [409, 0]
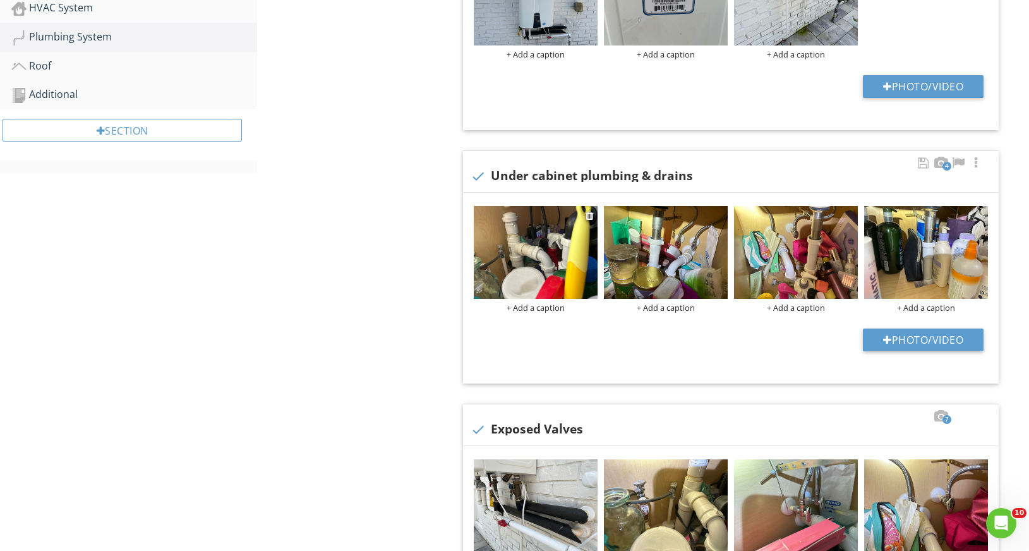
click at [503, 252] on img at bounding box center [536, 252] width 124 height 93
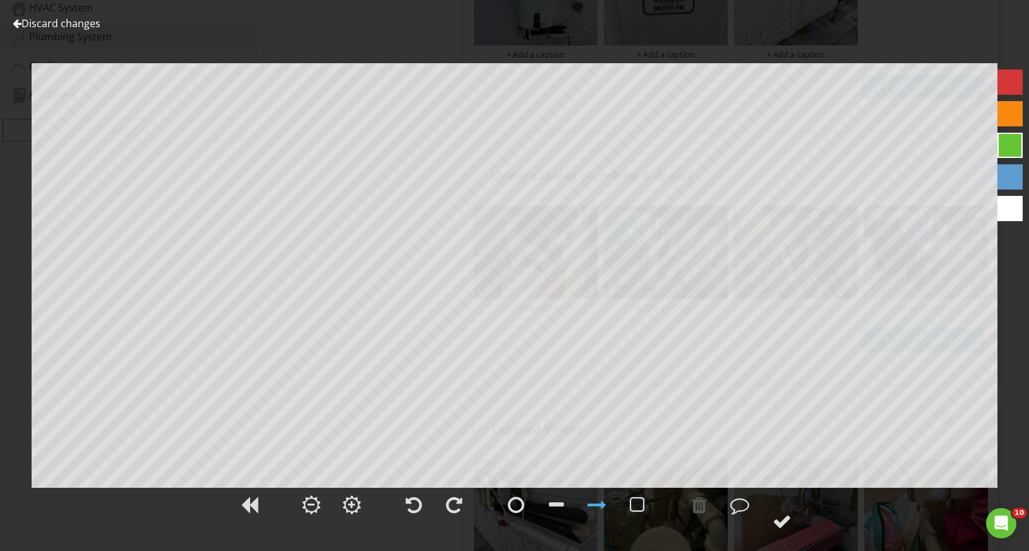
click at [59, 20] on link "Discard changes" at bounding box center [57, 23] width 88 height 14
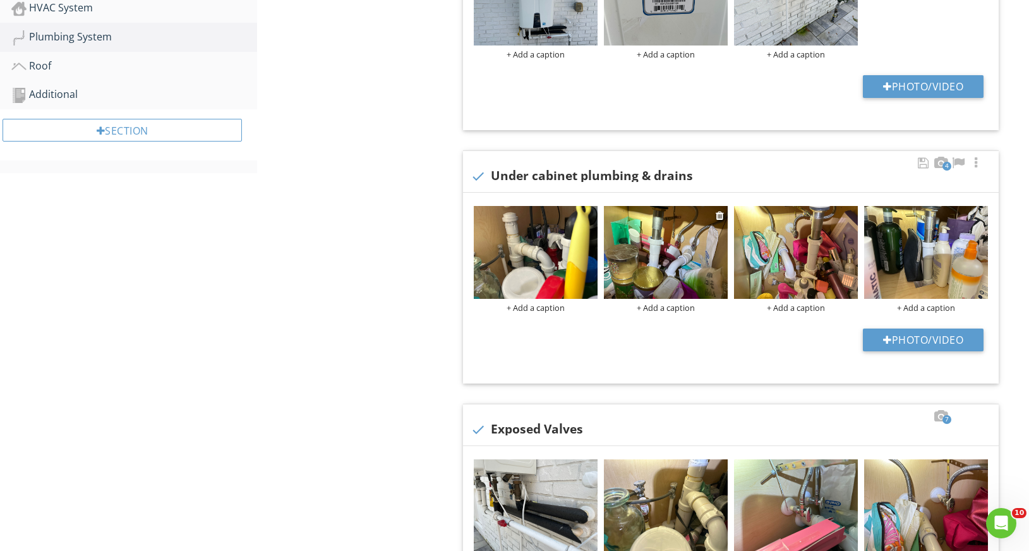
click at [663, 271] on img at bounding box center [666, 252] width 124 height 93
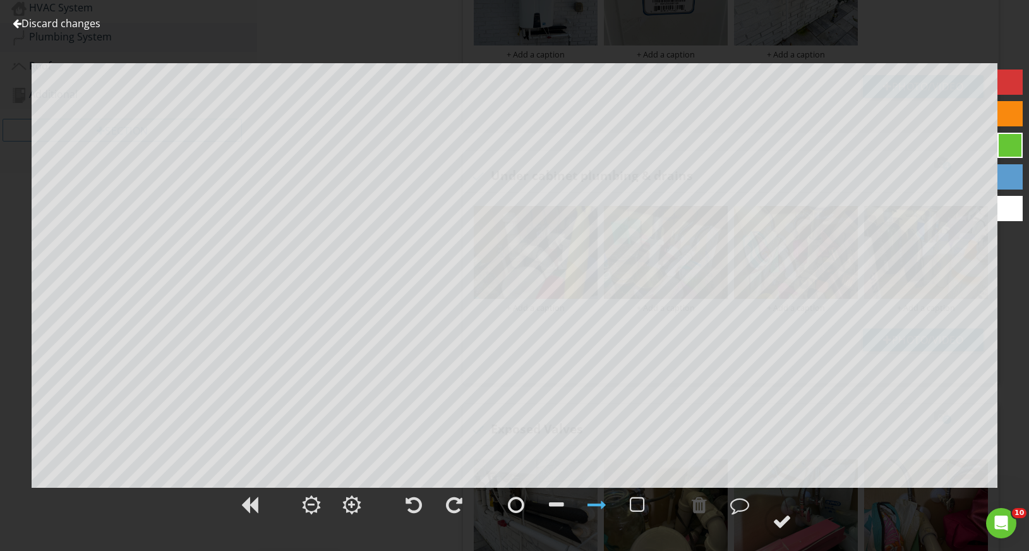
click at [83, 23] on link "Discard changes" at bounding box center [57, 23] width 88 height 14
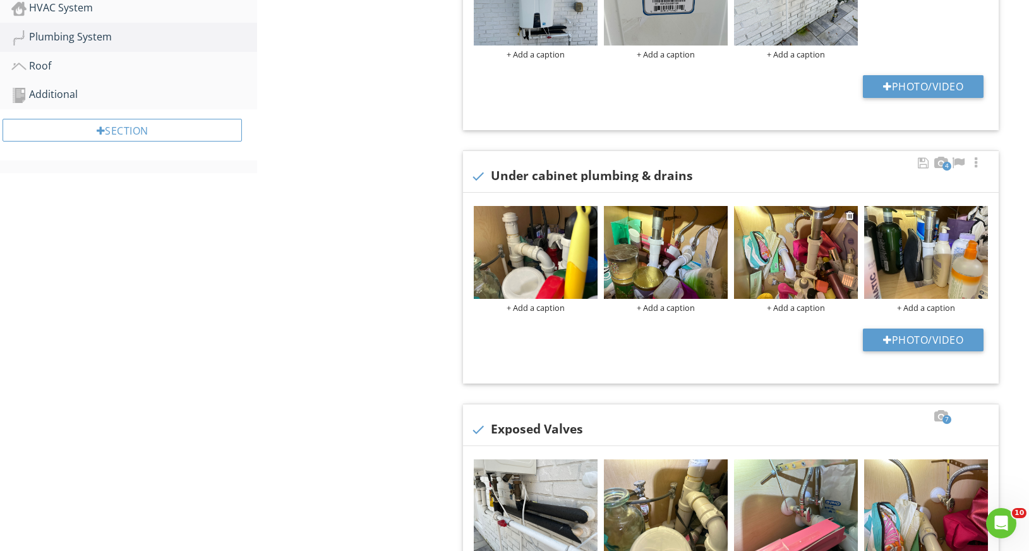
click at [806, 230] on img at bounding box center [796, 252] width 124 height 93
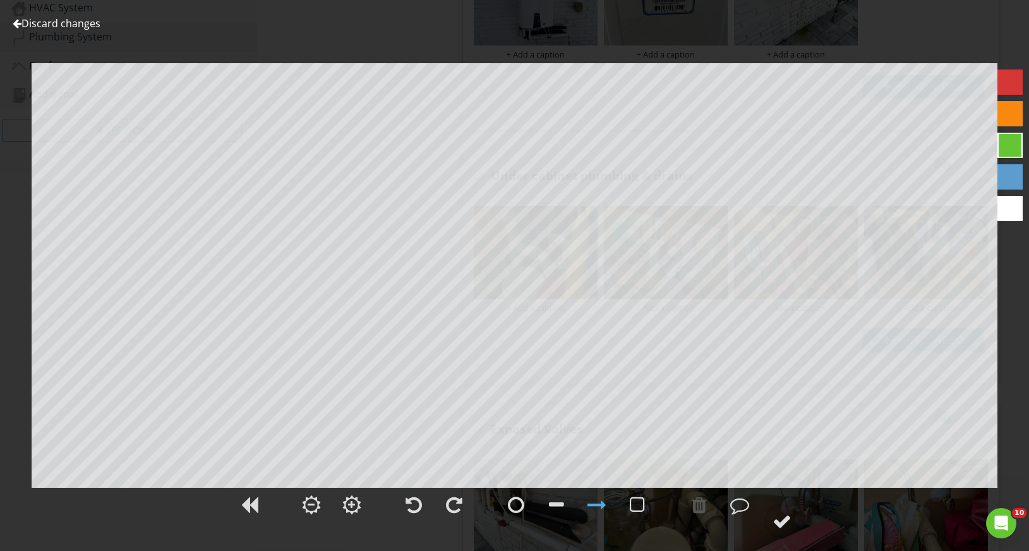
click at [81, 19] on link "Discard changes" at bounding box center [57, 23] width 88 height 14
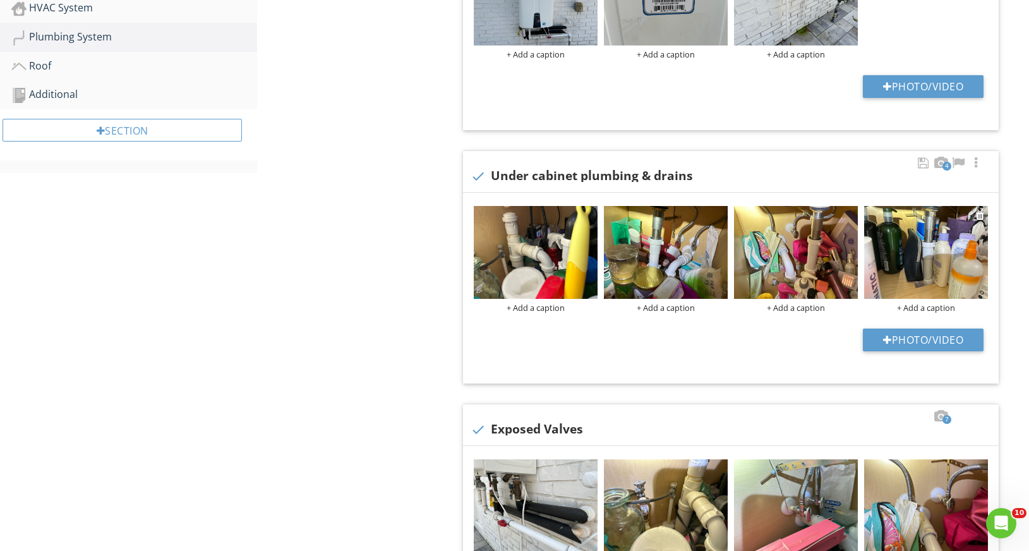
click at [920, 268] on img at bounding box center [926, 252] width 124 height 93
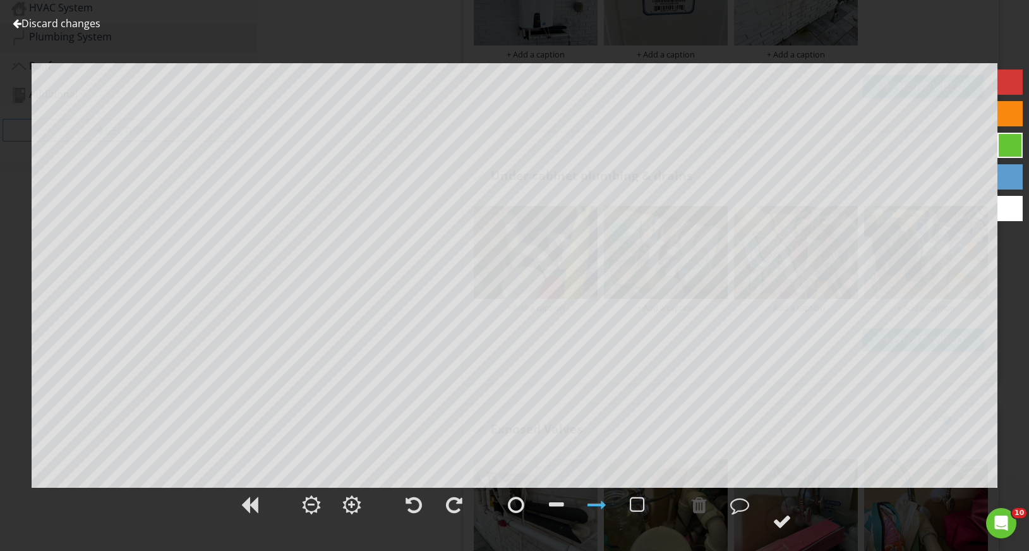
click at [88, 25] on link "Discard changes" at bounding box center [57, 23] width 88 height 14
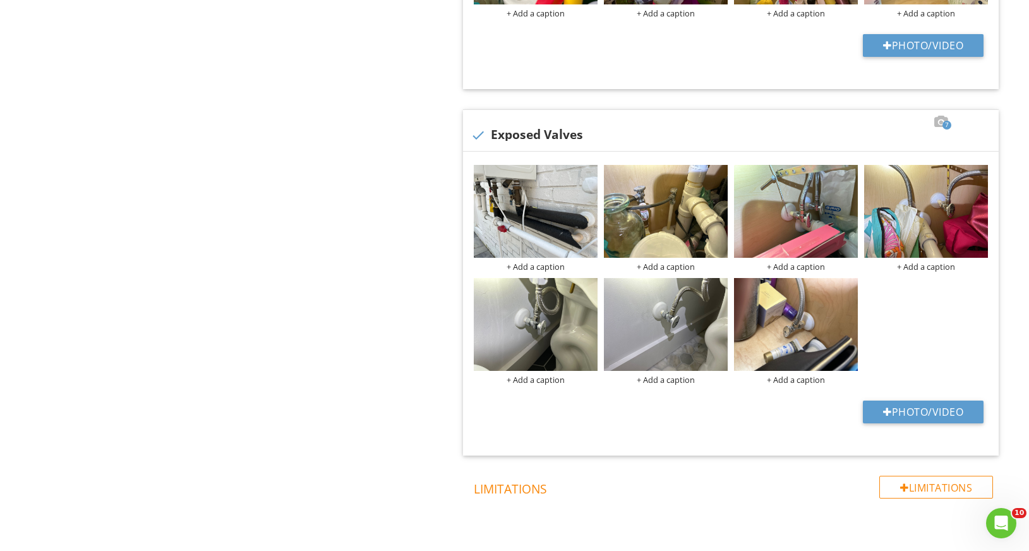
scroll to position [719, 0]
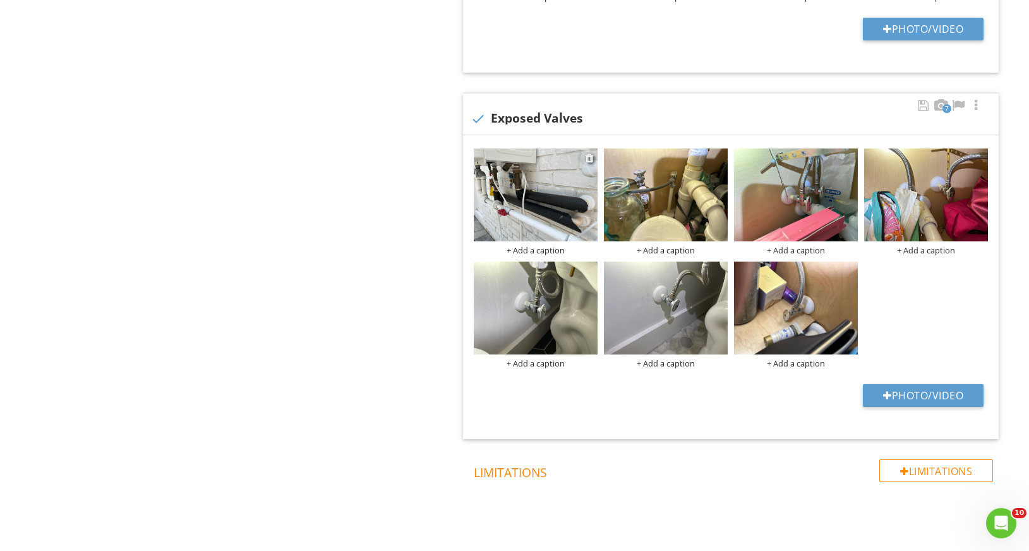
click at [541, 193] on img at bounding box center [536, 194] width 124 height 93
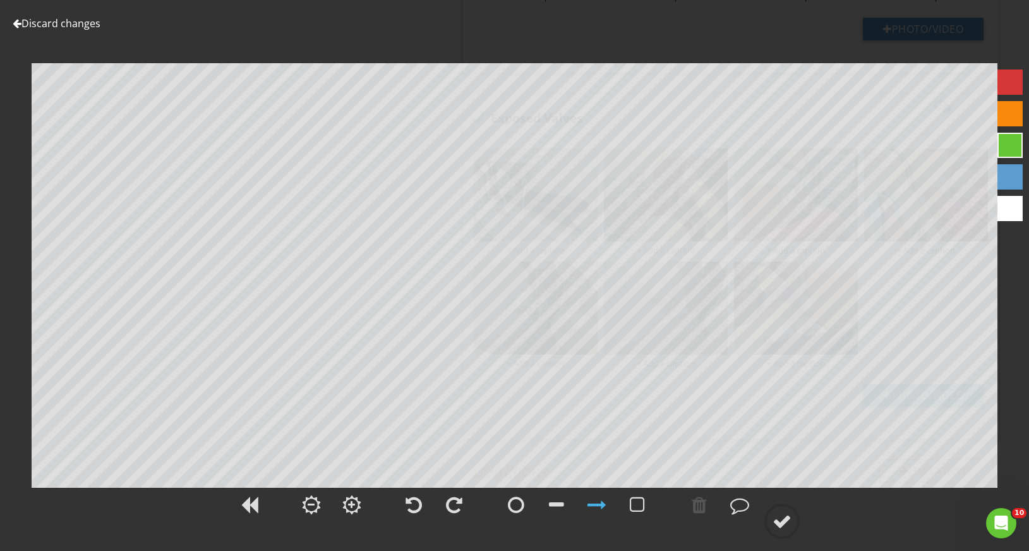
click at [76, 26] on link "Discard changes" at bounding box center [57, 23] width 88 height 14
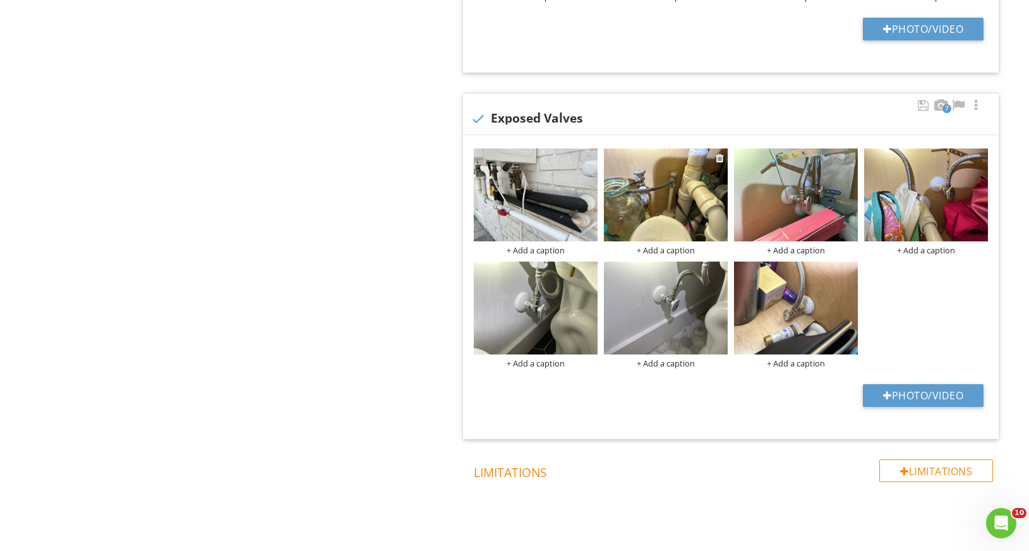
click at [675, 174] on img at bounding box center [666, 194] width 124 height 93
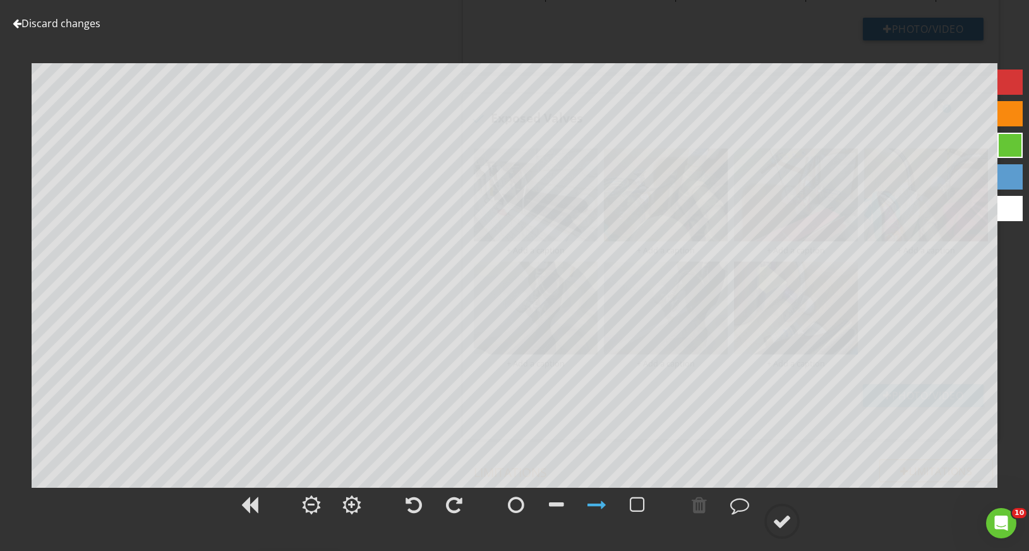
click at [80, 20] on link "Discard changes" at bounding box center [57, 23] width 88 height 14
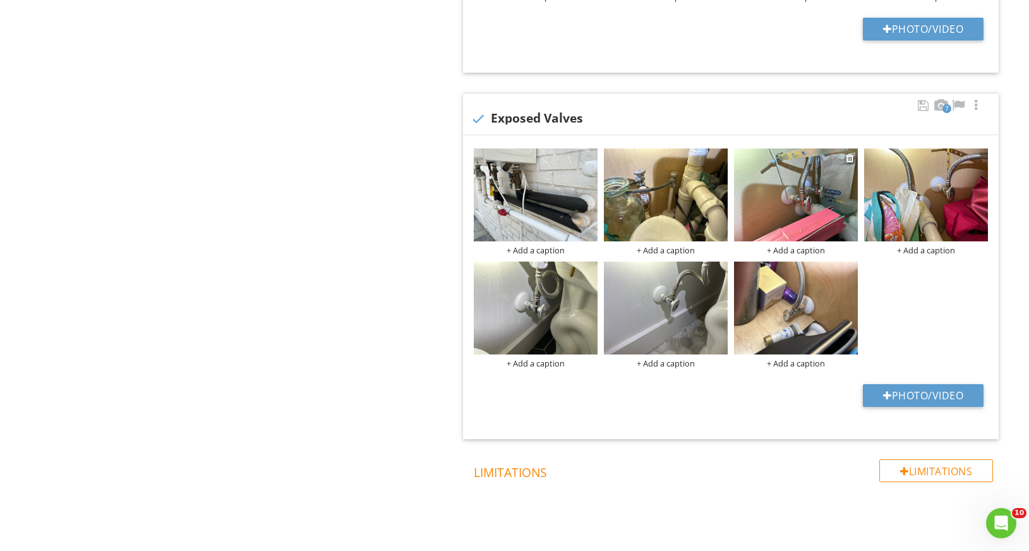
click at [786, 193] on img at bounding box center [796, 194] width 124 height 93
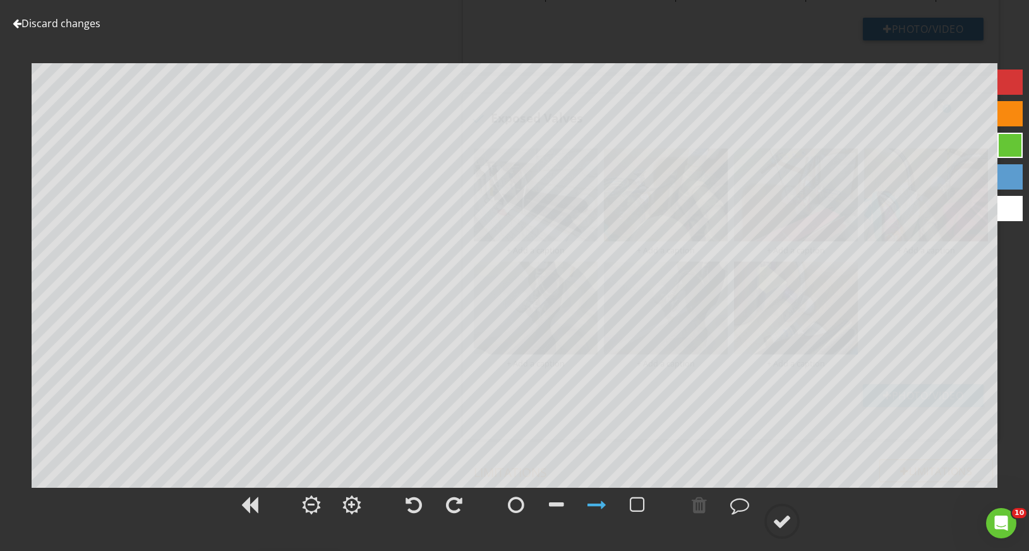
click at [95, 25] on link "Discard changes" at bounding box center [57, 23] width 88 height 14
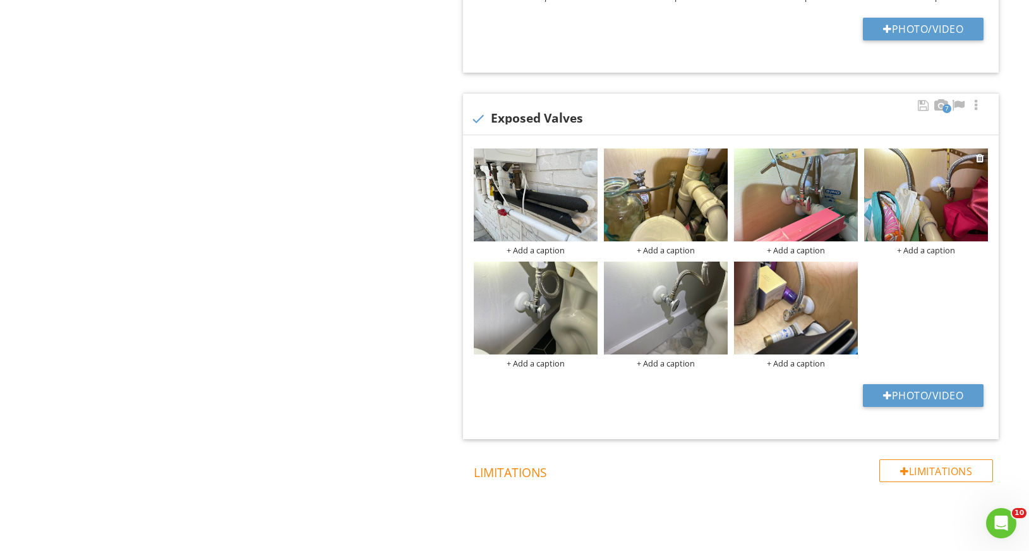
click at [916, 188] on img at bounding box center [926, 194] width 124 height 93
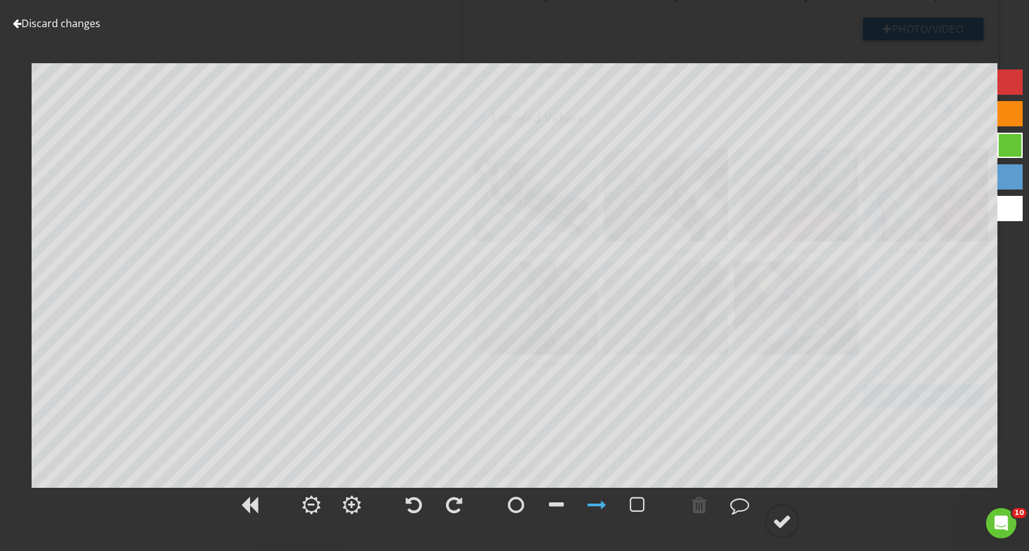
click at [78, 13] on div "Discard changes Add Location" at bounding box center [514, 275] width 1029 height 551
click at [81, 21] on link "Discard changes" at bounding box center [57, 23] width 88 height 14
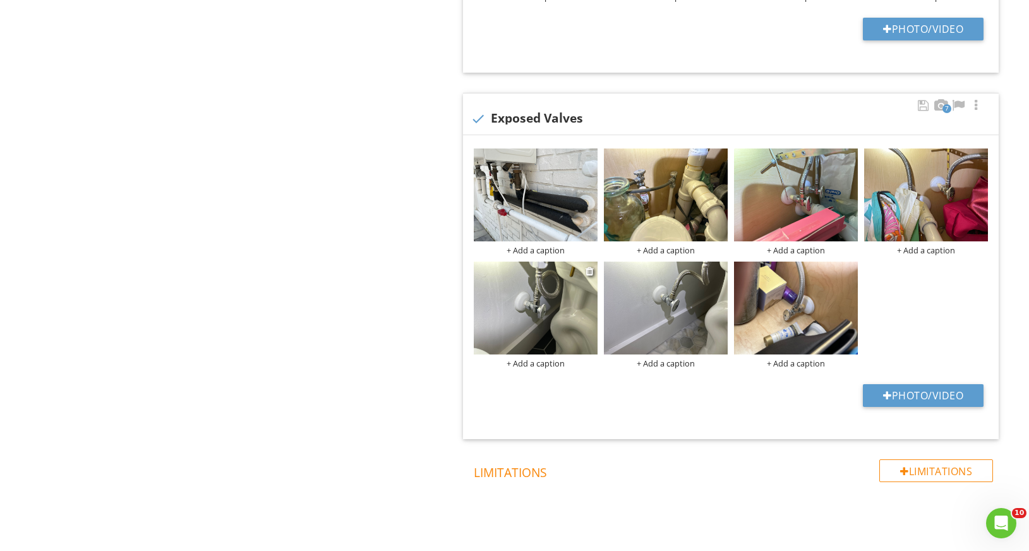
click at [539, 294] on img at bounding box center [536, 307] width 124 height 93
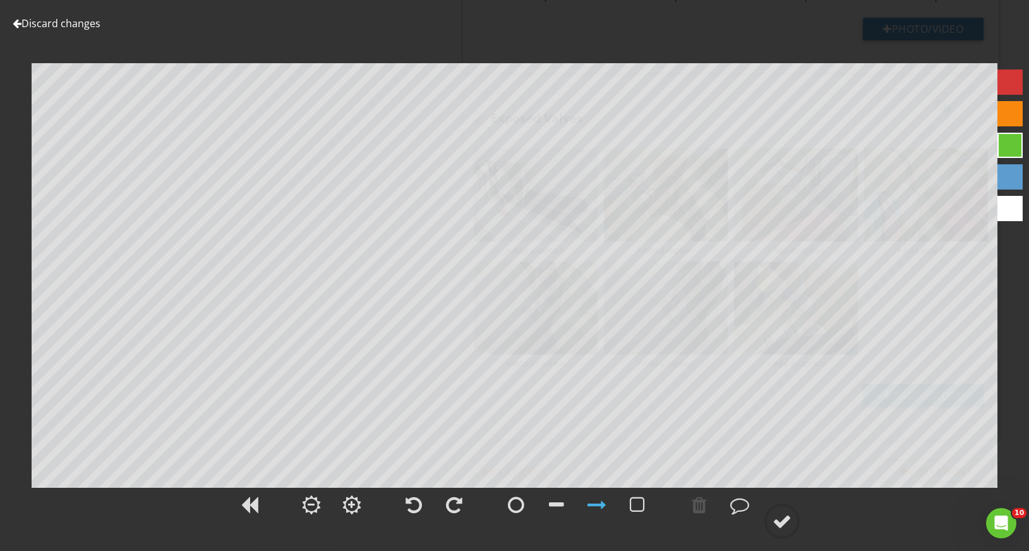
click at [88, 26] on link "Discard changes" at bounding box center [57, 23] width 88 height 14
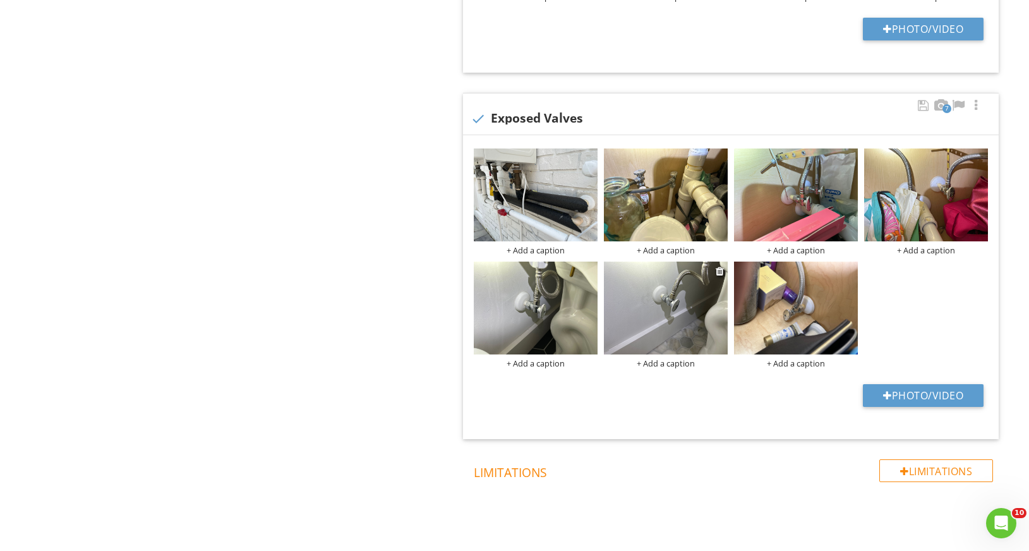
click at [650, 311] on img at bounding box center [666, 307] width 124 height 93
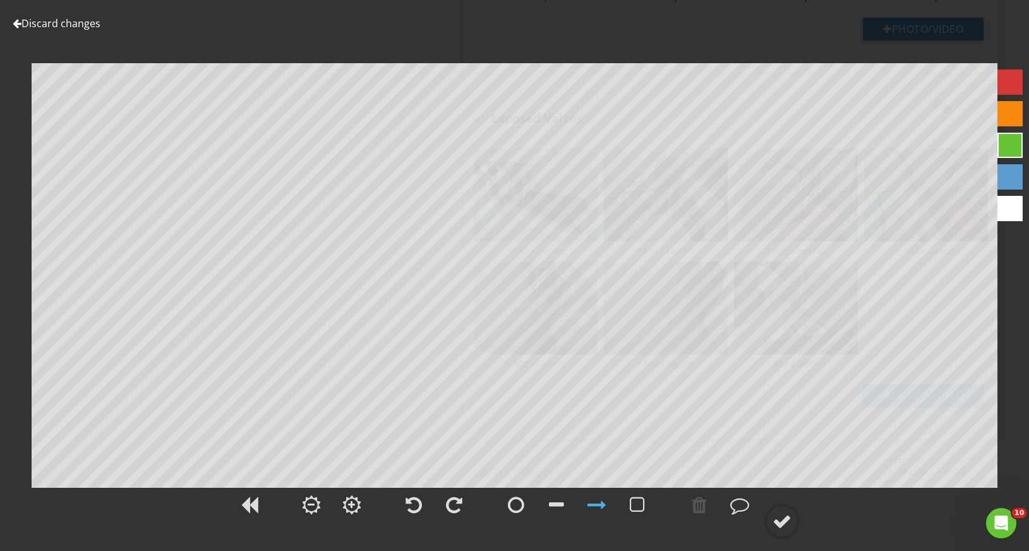
click at [75, 24] on link "Discard changes" at bounding box center [57, 23] width 88 height 14
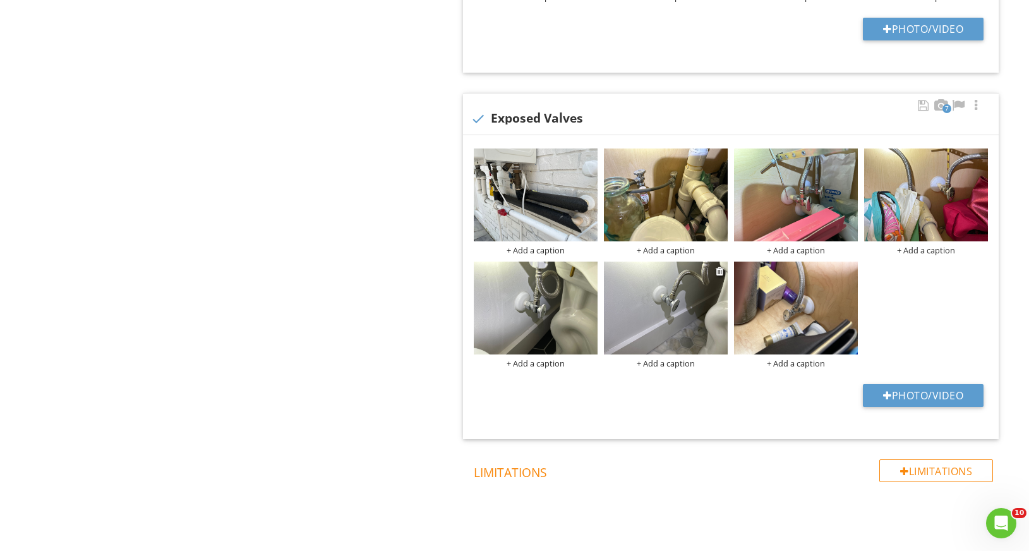
click at [669, 304] on img at bounding box center [666, 307] width 124 height 93
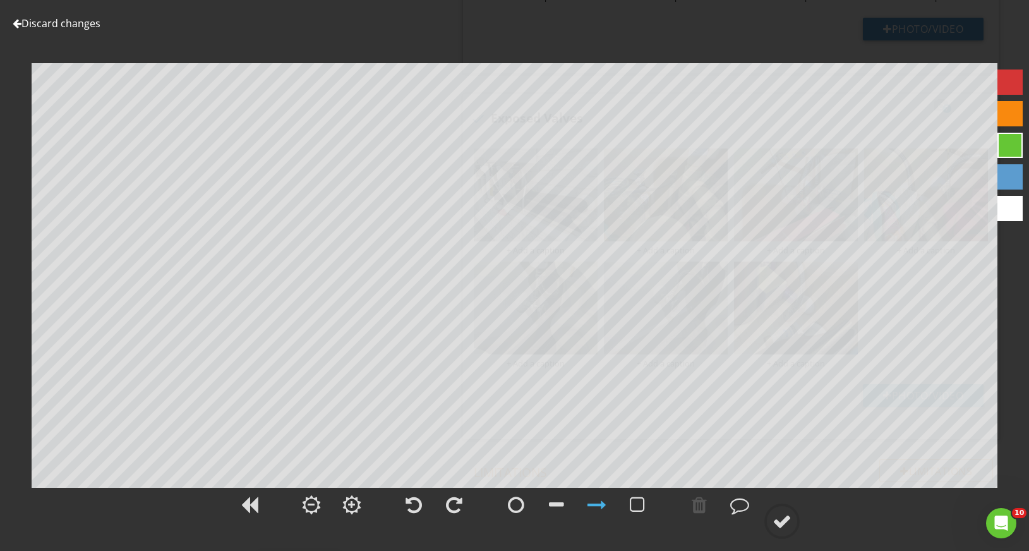
click at [72, 24] on link "Discard changes" at bounding box center [57, 23] width 88 height 14
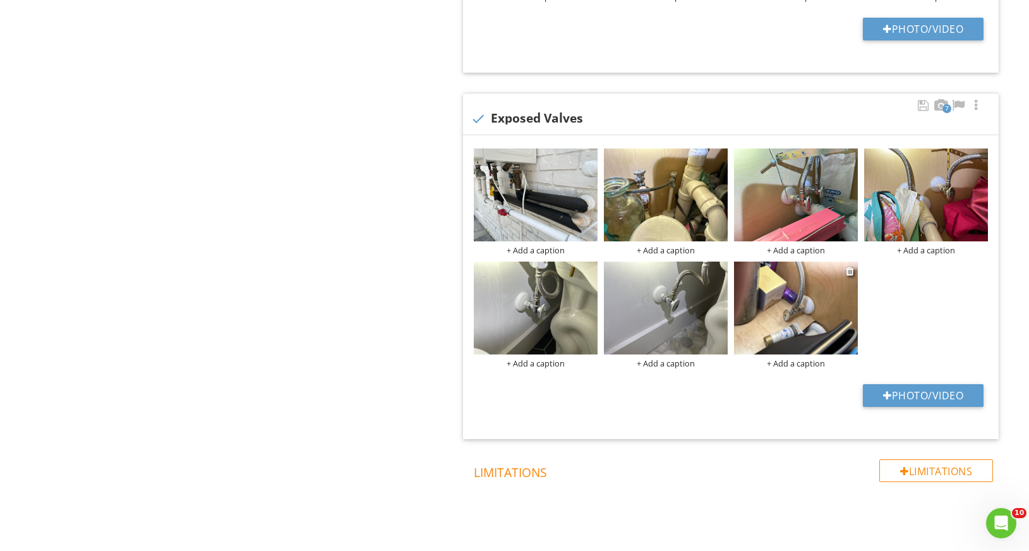
click at [782, 316] on img at bounding box center [796, 307] width 124 height 93
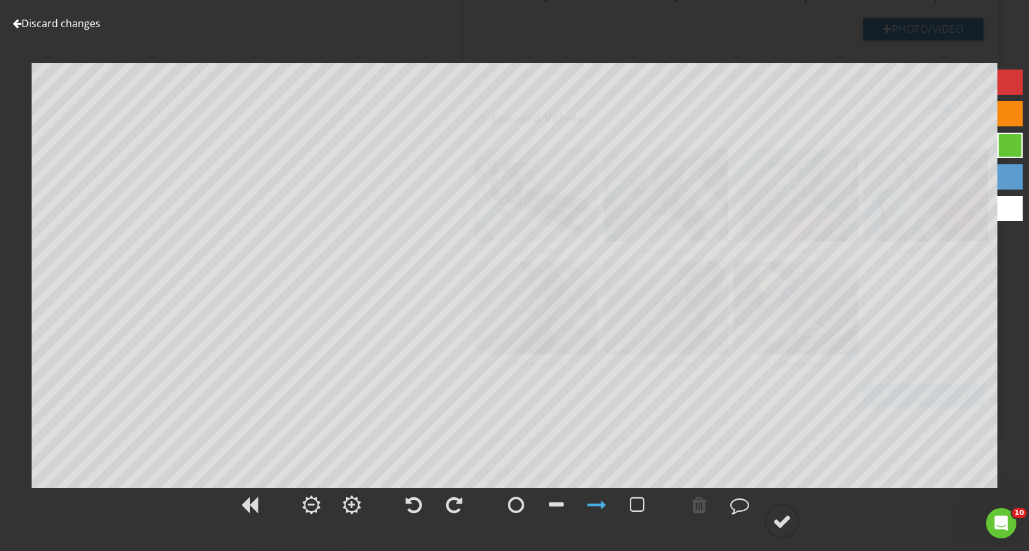
click at [76, 27] on link "Discard changes" at bounding box center [57, 23] width 88 height 14
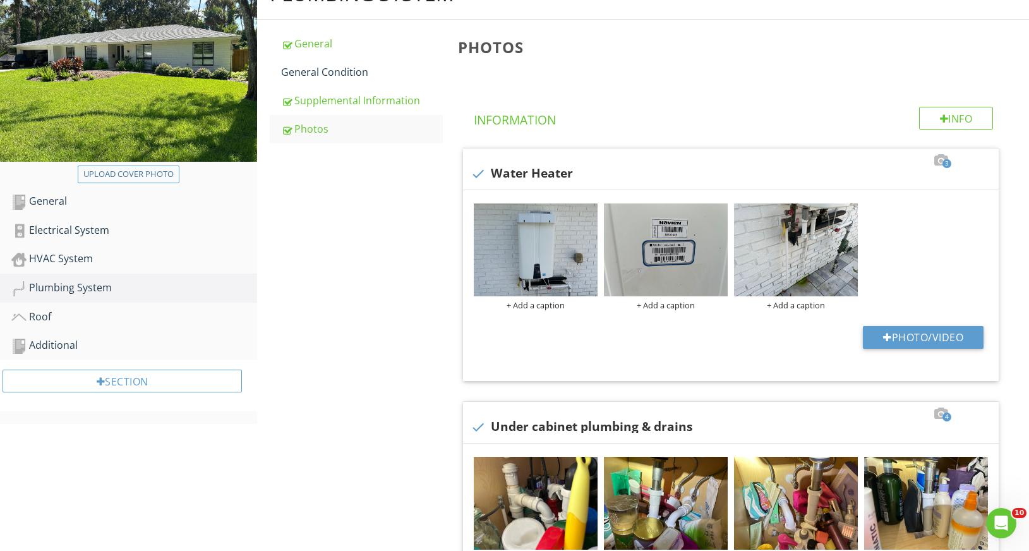
scroll to position [151, 0]
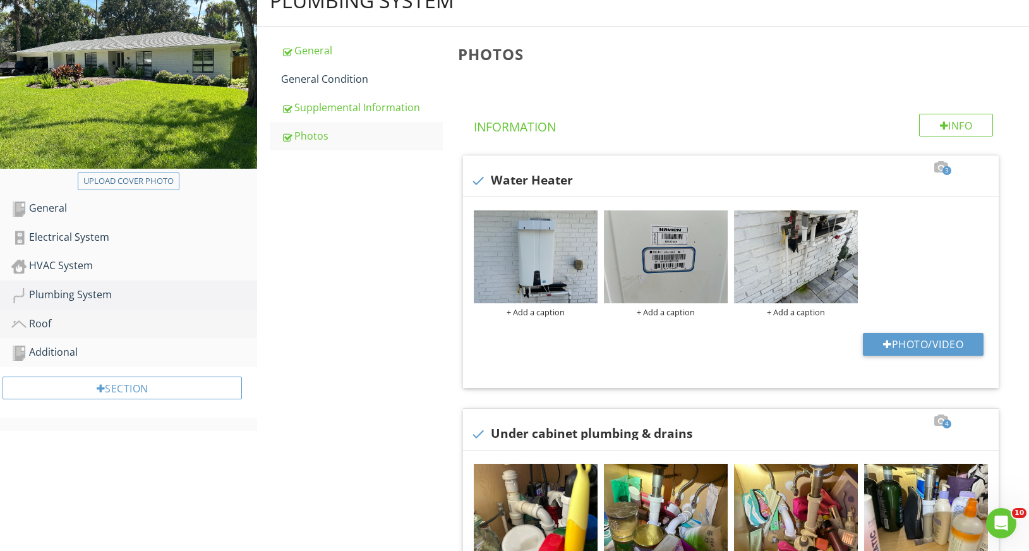
click at [85, 319] on div "Roof" at bounding box center [134, 324] width 246 height 16
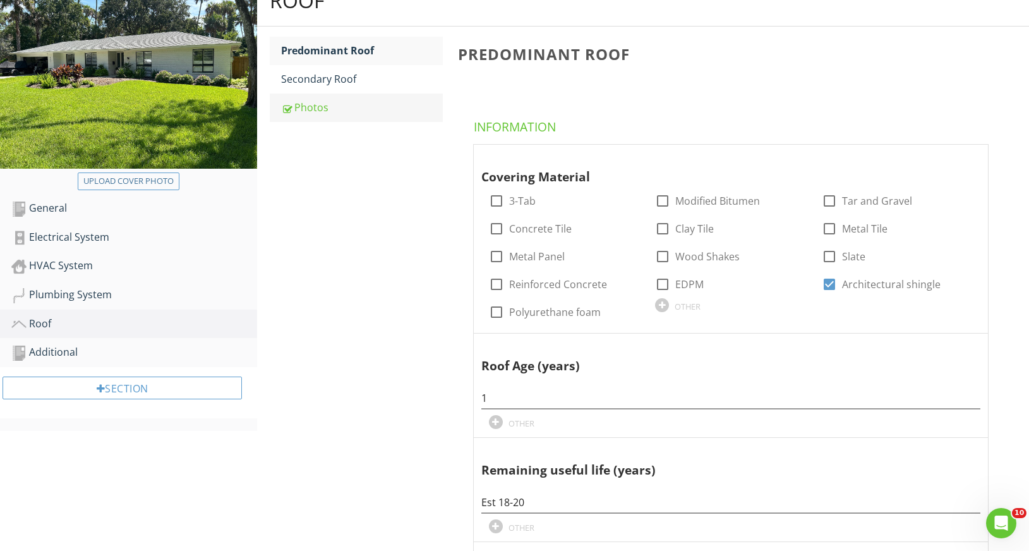
click at [314, 103] on div "Photos" at bounding box center [361, 107] width 161 height 15
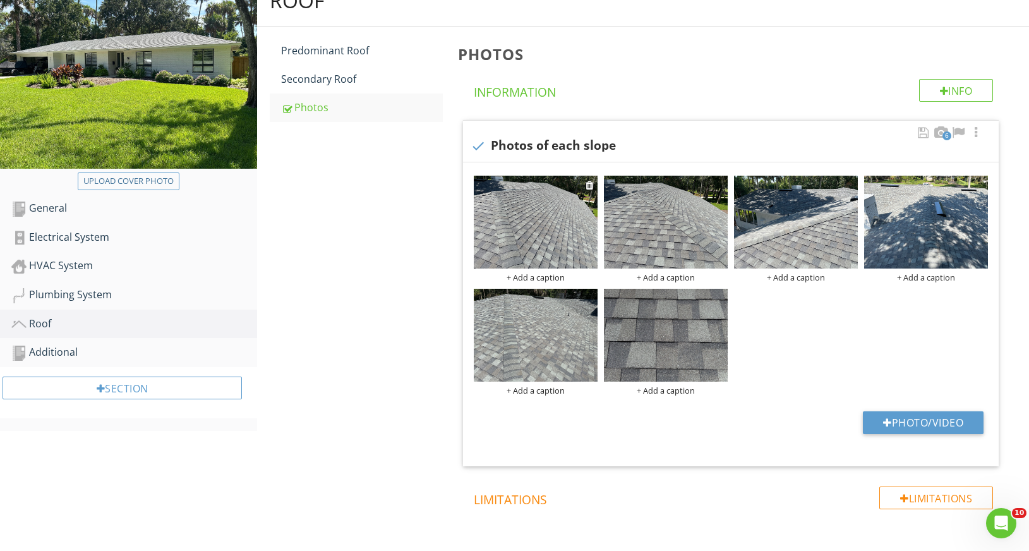
click at [540, 210] on img at bounding box center [536, 222] width 124 height 93
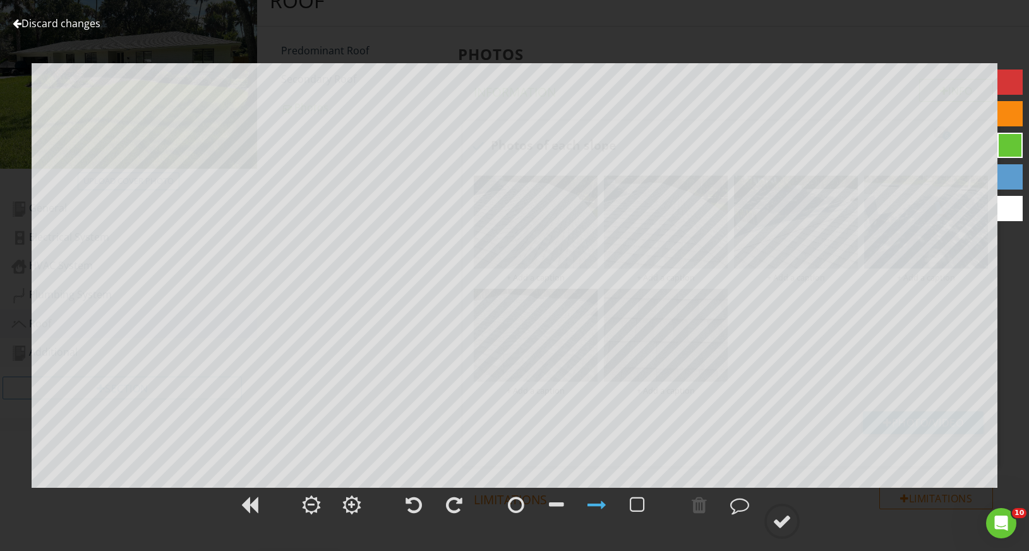
click at [85, 27] on link "Discard changes" at bounding box center [57, 23] width 88 height 14
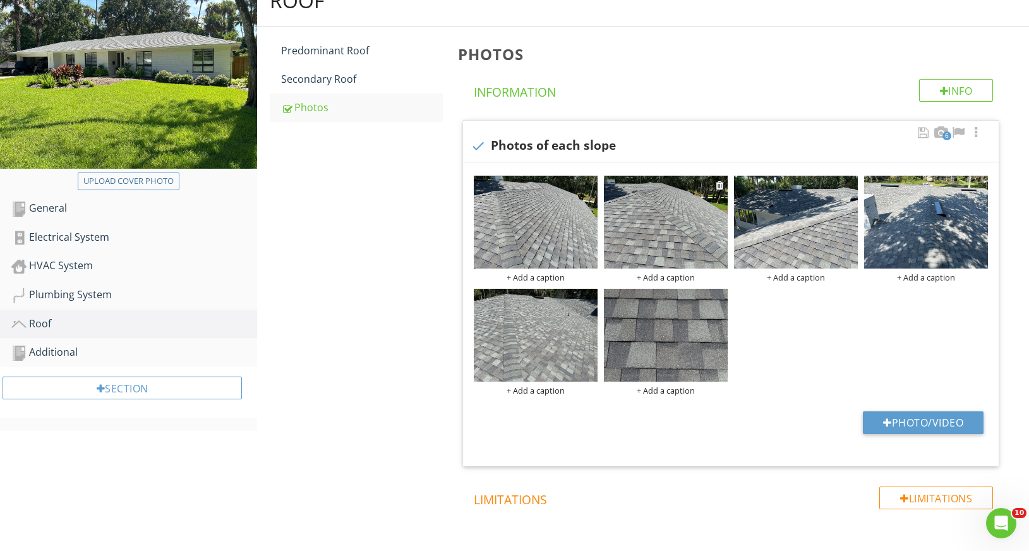
click at [667, 222] on img at bounding box center [666, 222] width 124 height 93
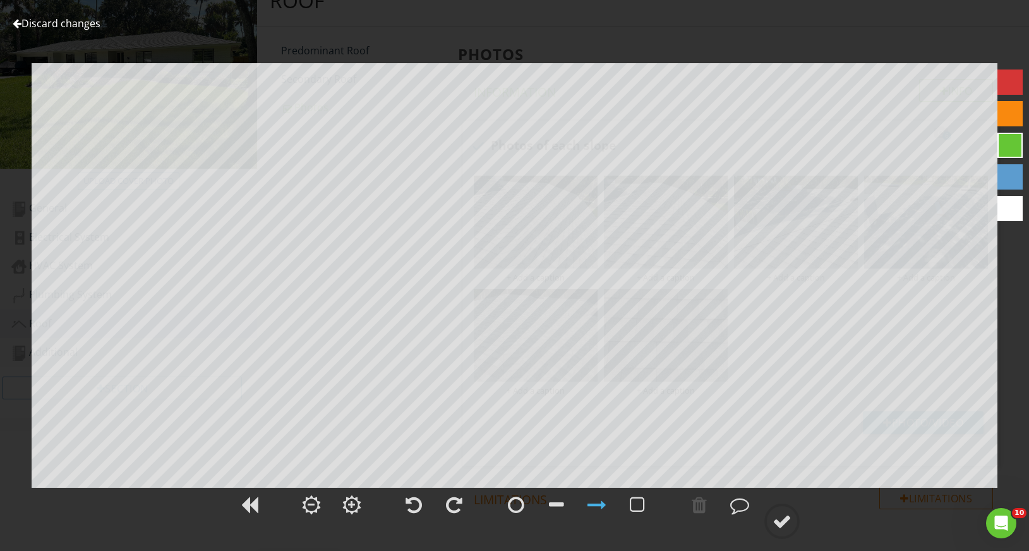
click at [90, 27] on link "Discard changes" at bounding box center [57, 23] width 88 height 14
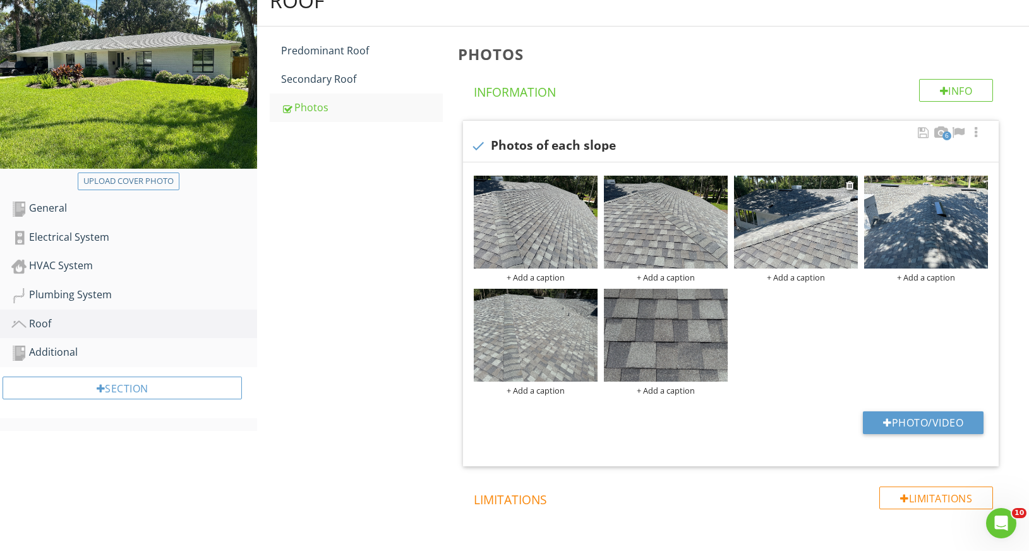
click at [799, 209] on img at bounding box center [796, 222] width 124 height 93
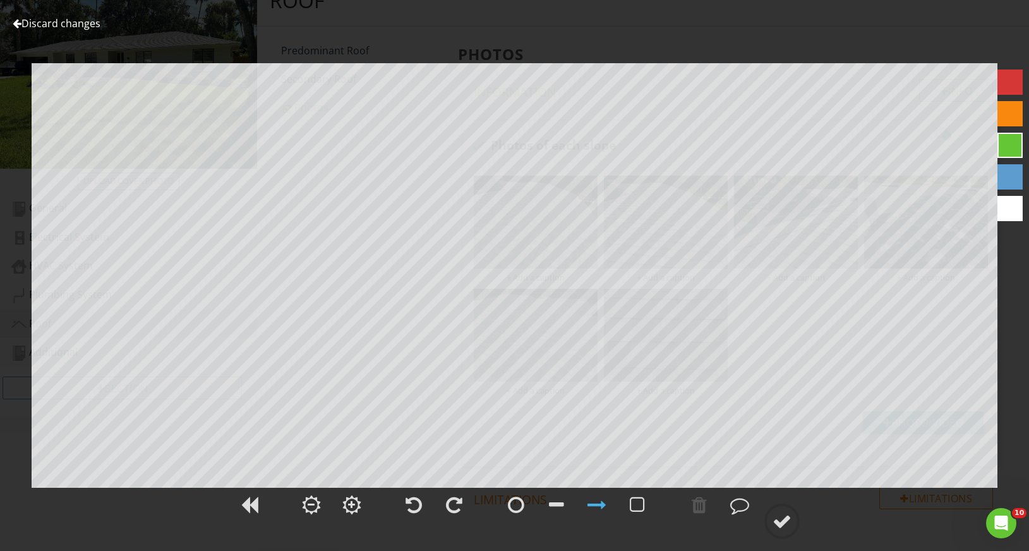
click at [85, 25] on link "Discard changes" at bounding box center [57, 23] width 88 height 14
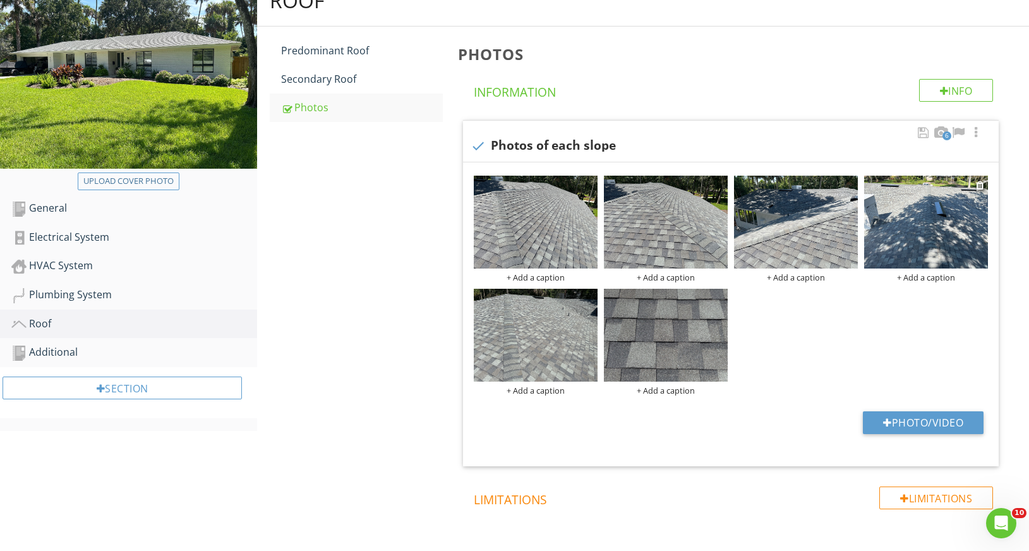
click at [938, 219] on img at bounding box center [926, 222] width 124 height 93
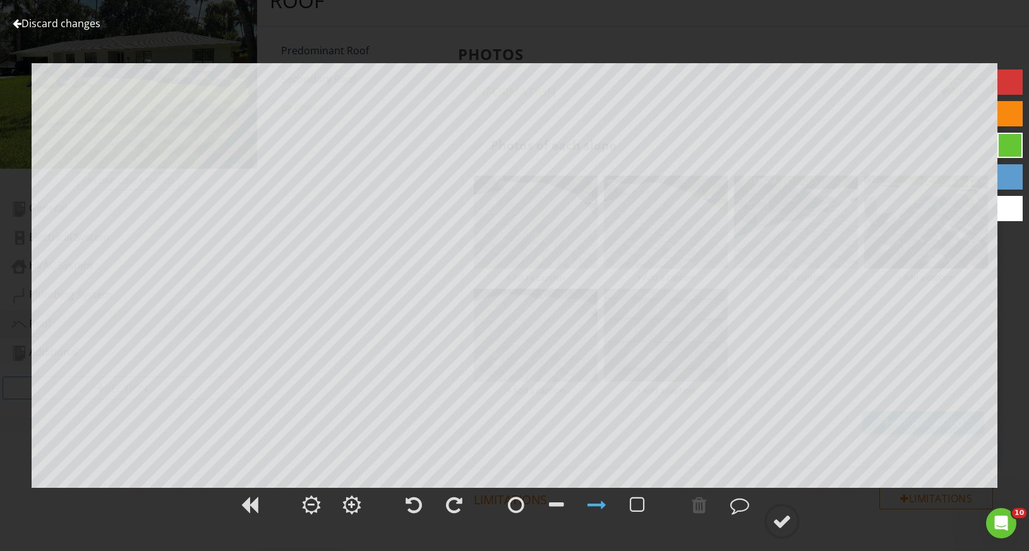
click at [85, 22] on link "Discard changes" at bounding box center [57, 23] width 88 height 14
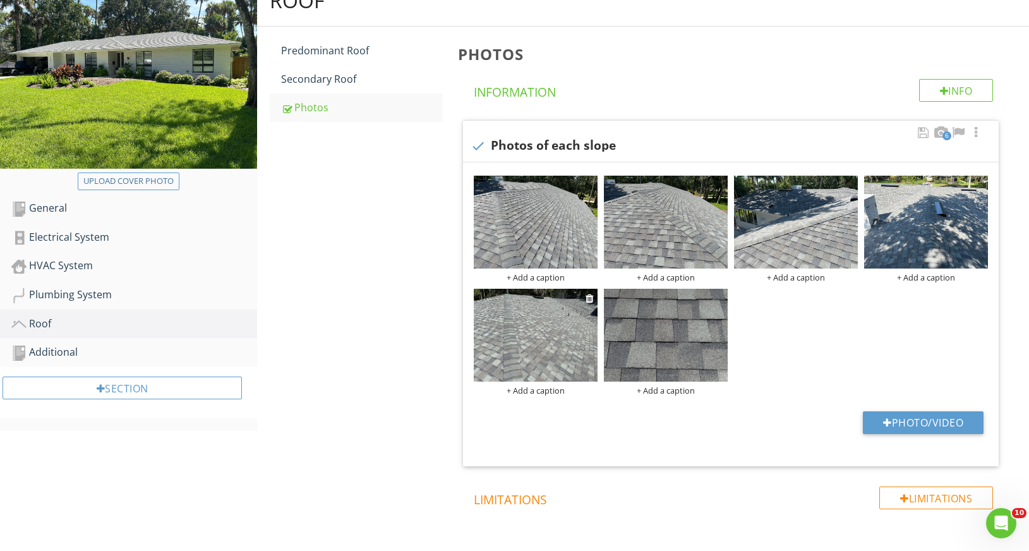
click at [537, 350] on img at bounding box center [536, 335] width 124 height 93
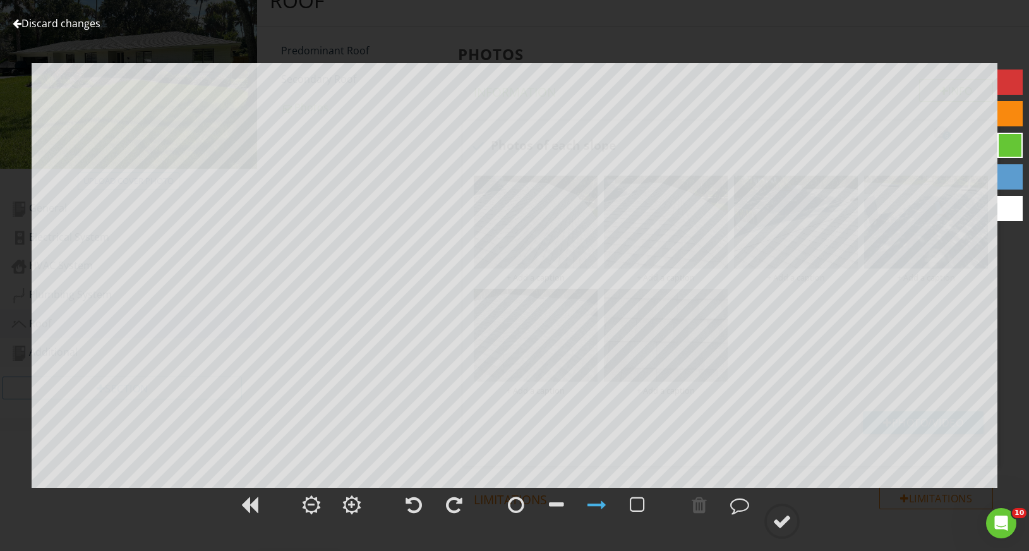
click at [55, 21] on link "Discard changes" at bounding box center [57, 23] width 88 height 14
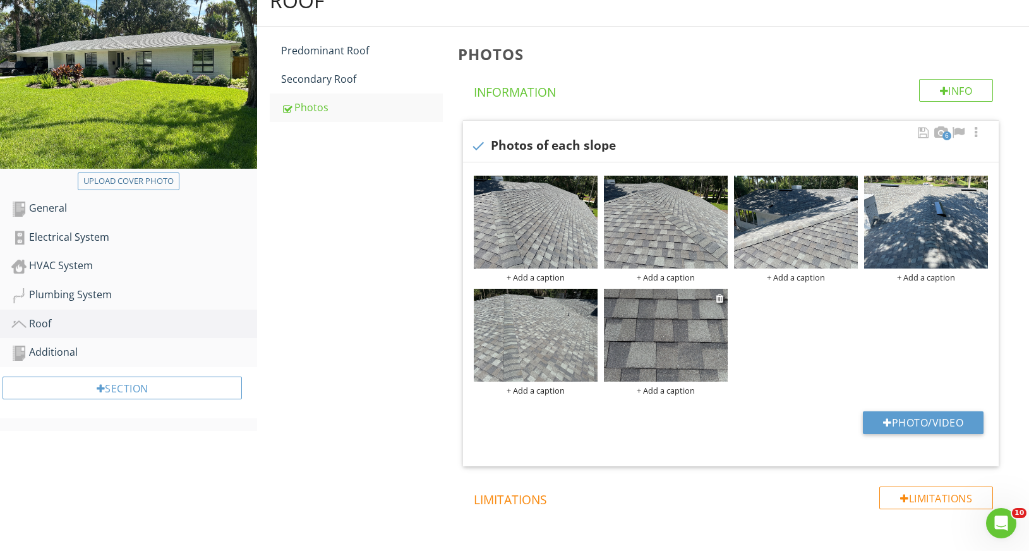
click at [663, 323] on img at bounding box center [666, 335] width 124 height 93
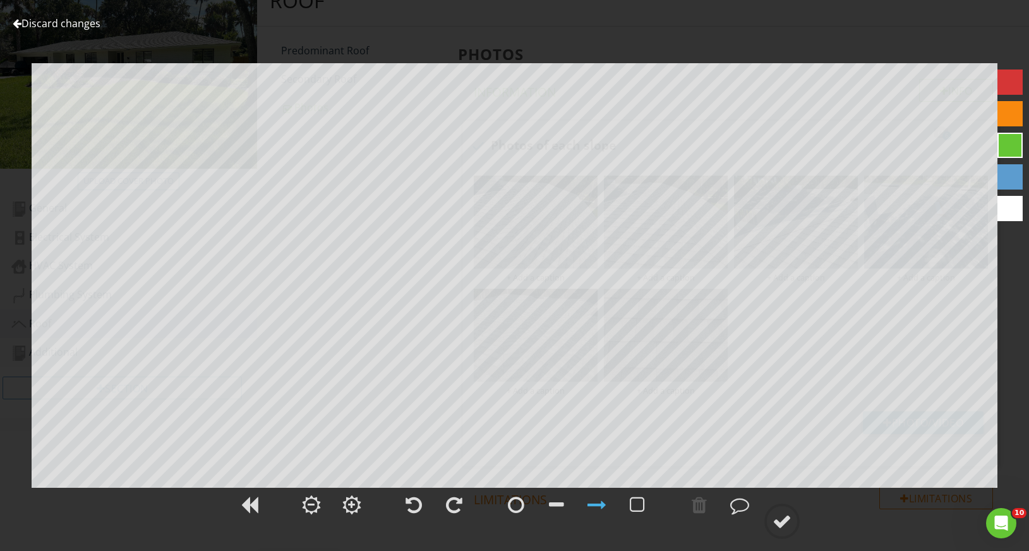
click at [66, 21] on link "Discard changes" at bounding box center [57, 23] width 88 height 14
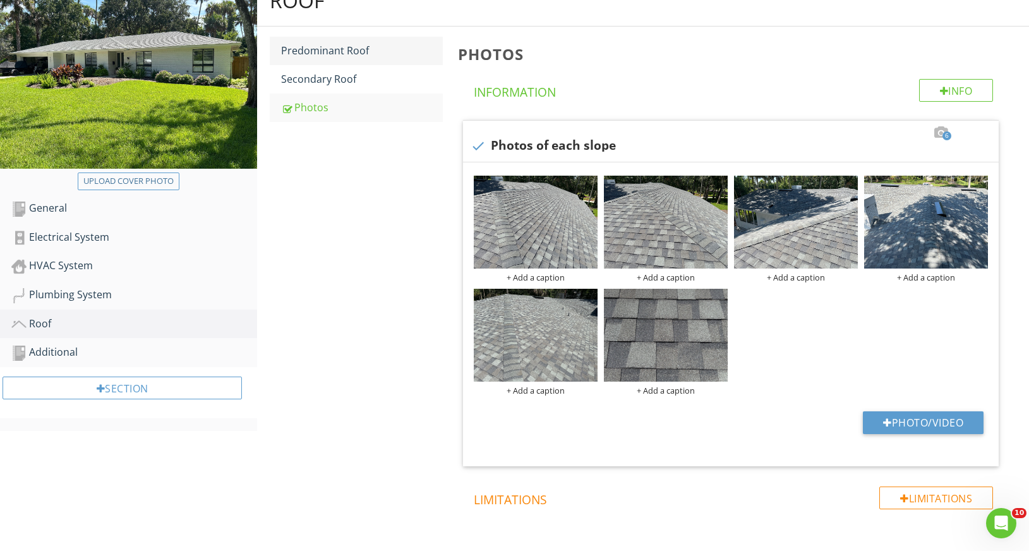
click at [319, 51] on div "Predominant Roof" at bounding box center [361, 50] width 161 height 15
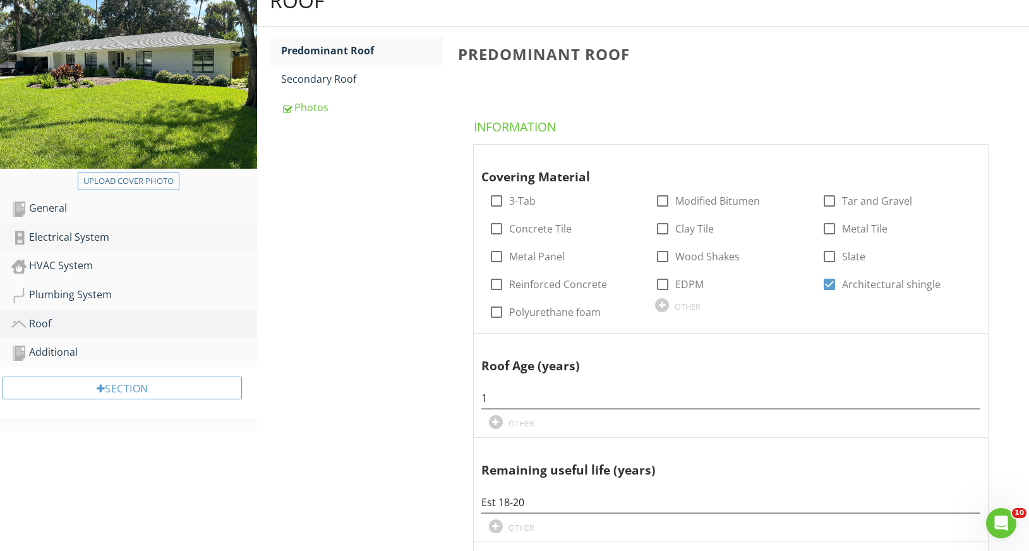
click at [58, 235] on div "Electrical System" at bounding box center [134, 237] width 246 height 16
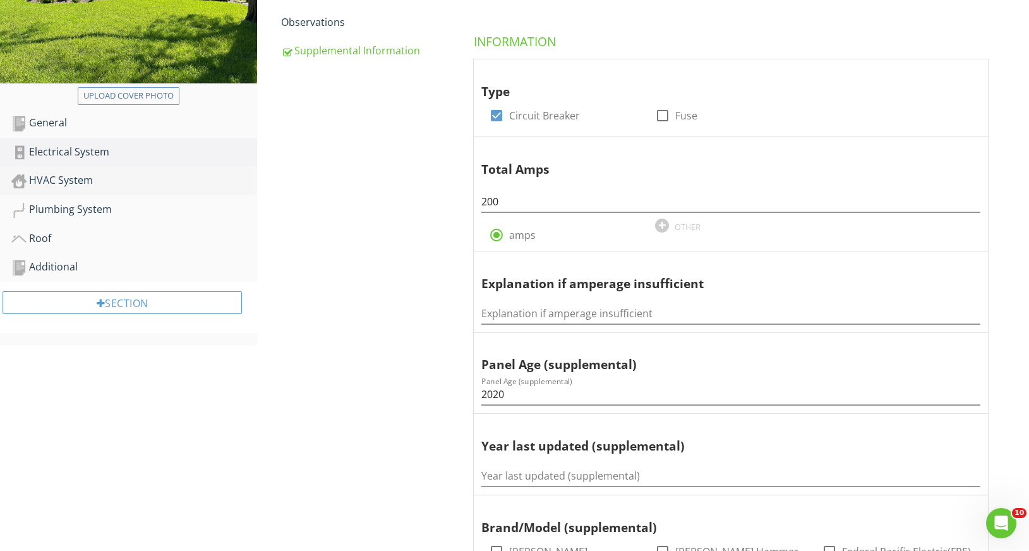
scroll to position [156, 0]
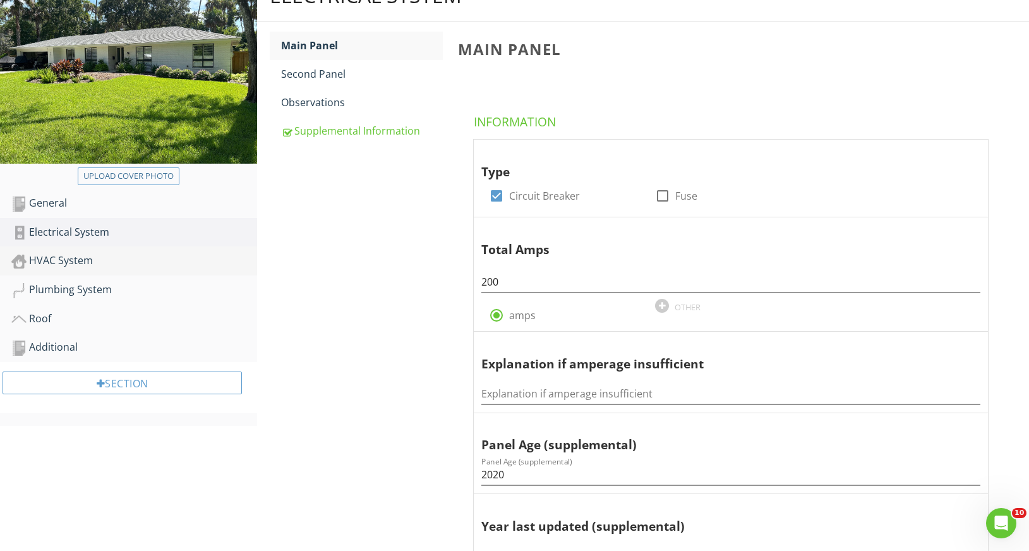
click at [74, 255] on div "HVAC System" at bounding box center [134, 261] width 246 height 16
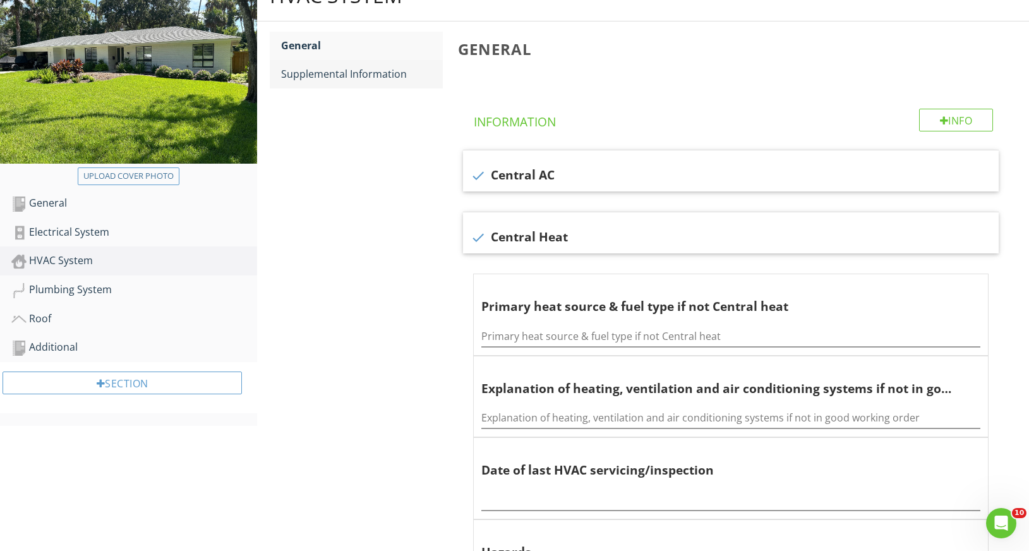
click at [329, 78] on div "Supplemental Information" at bounding box center [361, 73] width 161 height 15
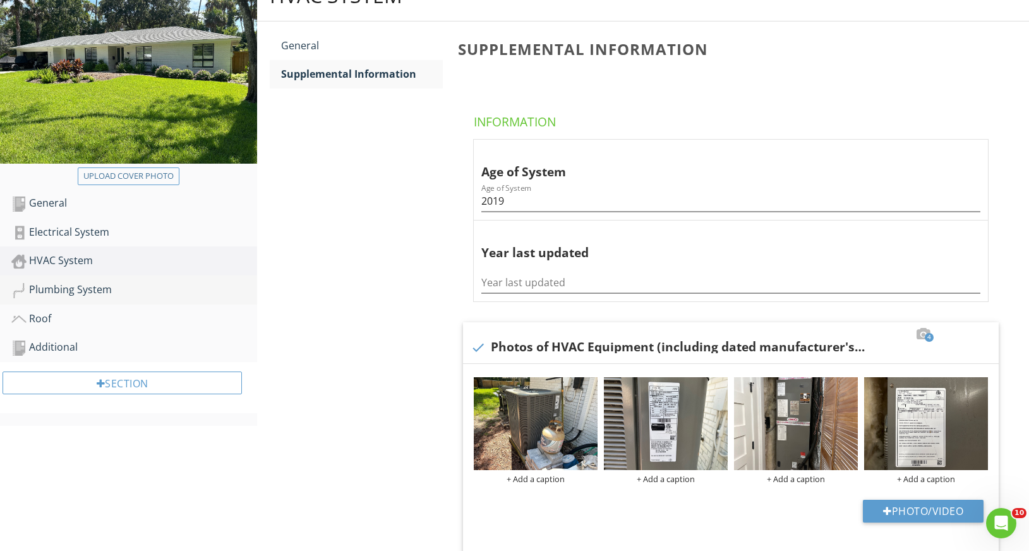
click at [61, 301] on link "Plumbing System" at bounding box center [134, 289] width 246 height 29
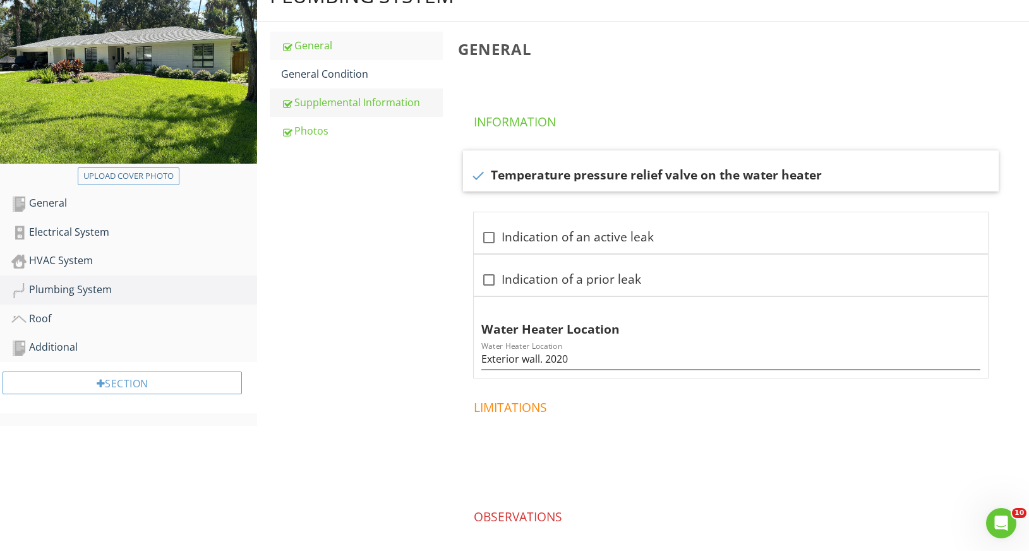
click at [350, 106] on div "Supplemental Information" at bounding box center [361, 102] width 161 height 15
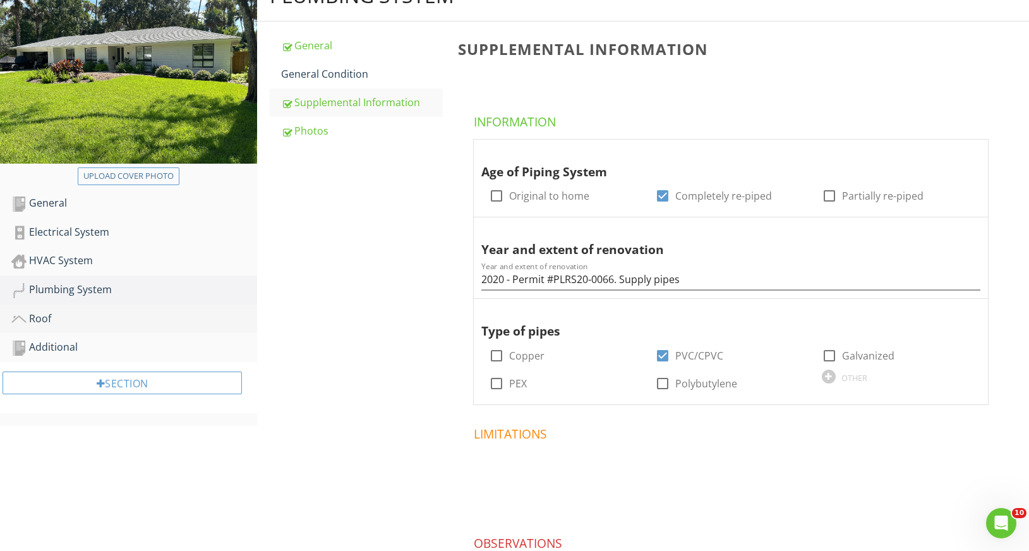
click at [81, 317] on div "Roof" at bounding box center [134, 319] width 246 height 16
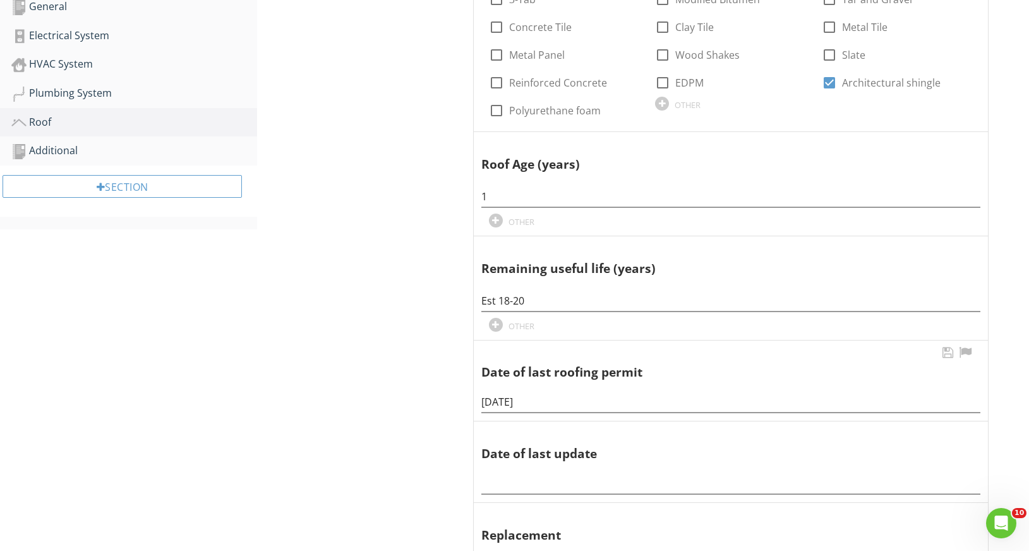
scroll to position [415, 0]
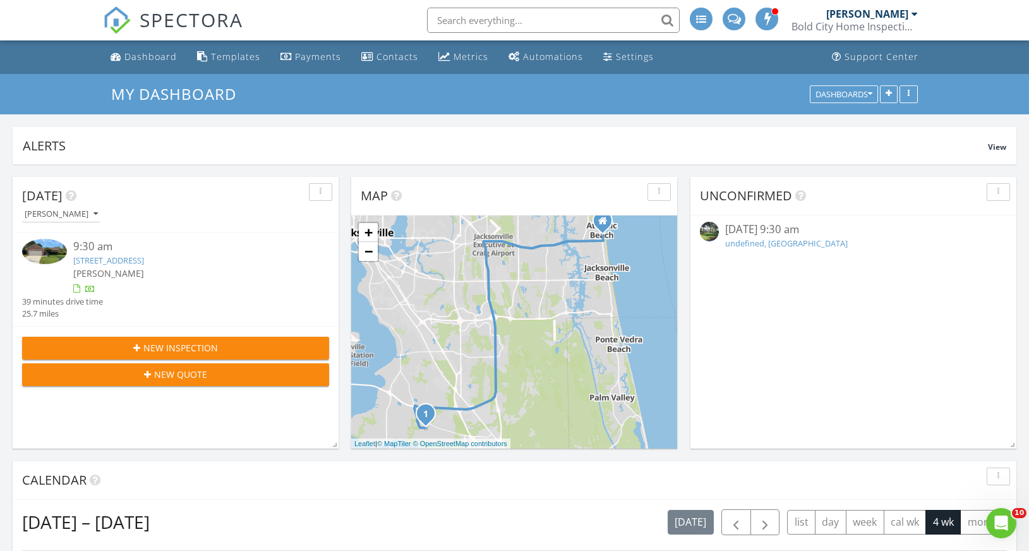
click at [512, 16] on input "text" at bounding box center [553, 20] width 253 height 25
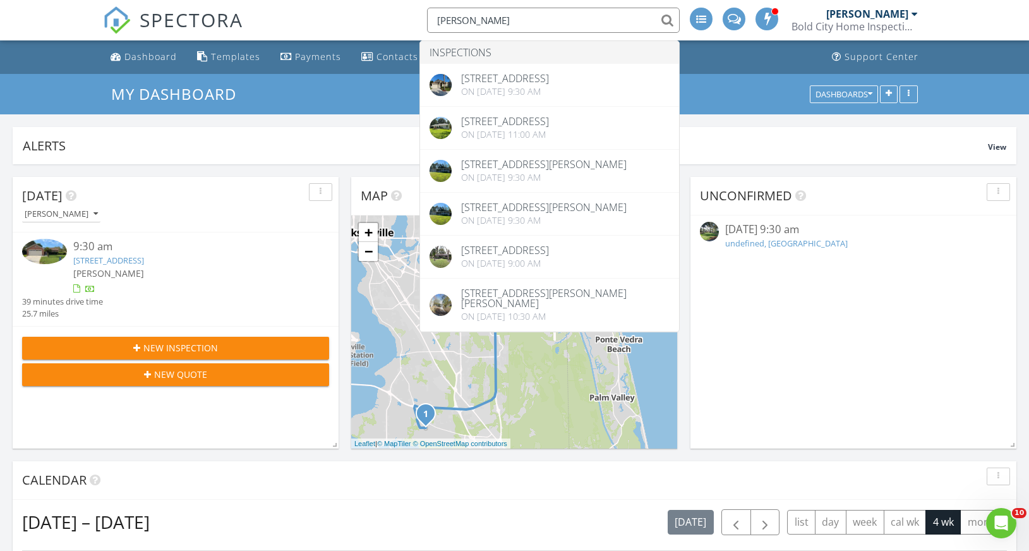
type input "blaine"
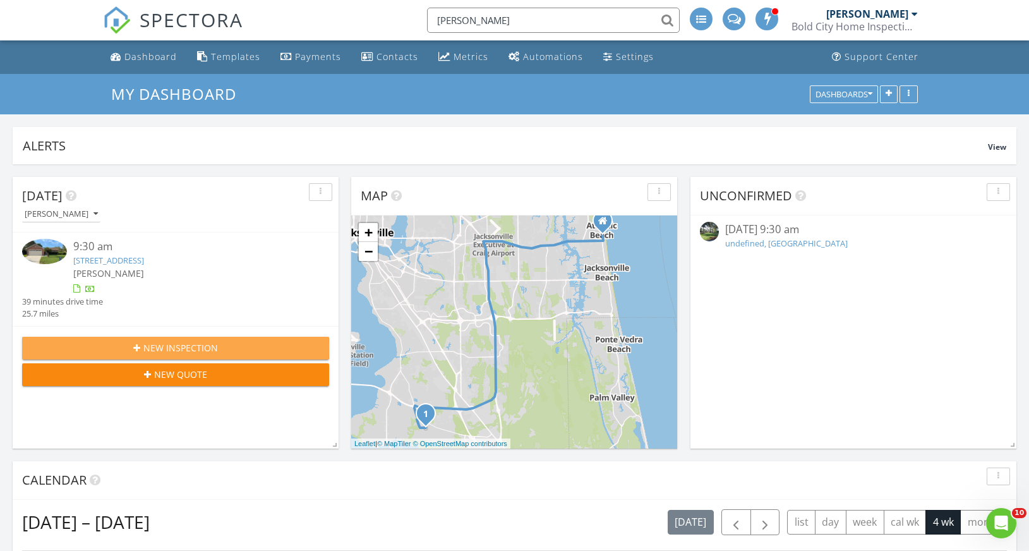
click at [174, 350] on span "New Inspection" at bounding box center [180, 347] width 75 height 13
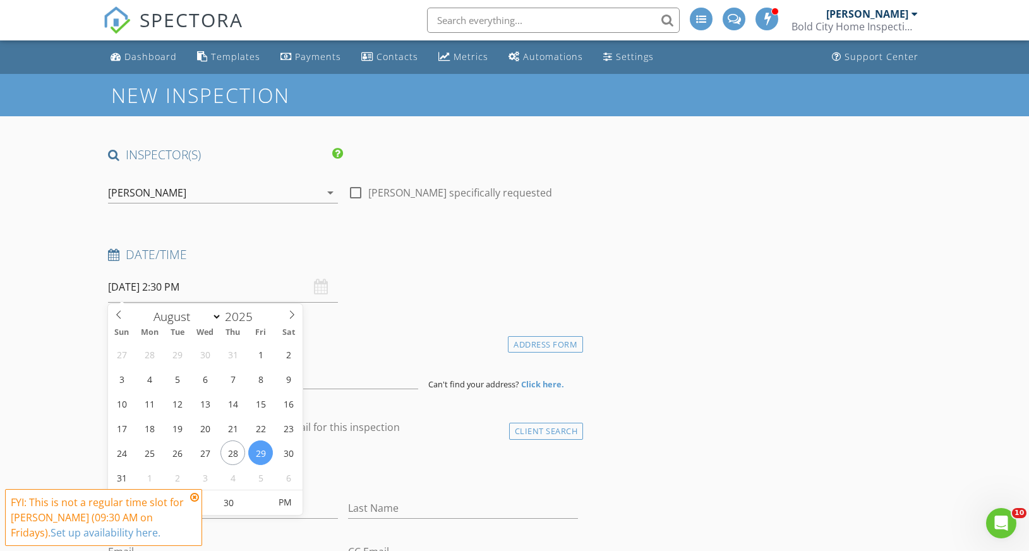
click at [206, 291] on input "08/29/2025 2:30 PM" at bounding box center [223, 287] width 230 height 31
type input "08/28/2025 2:30 PM"
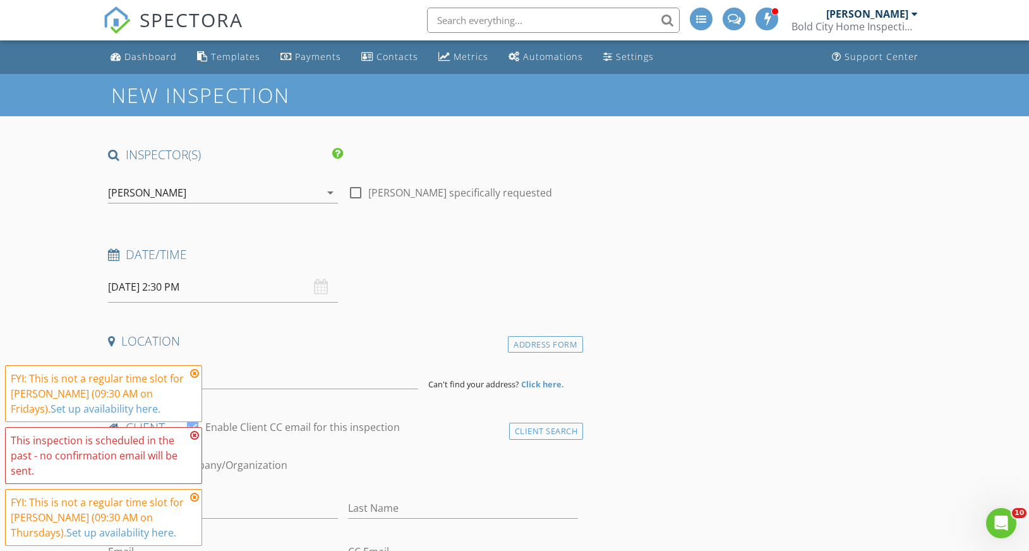
click at [194, 496] on icon at bounding box center [194, 497] width 9 height 10
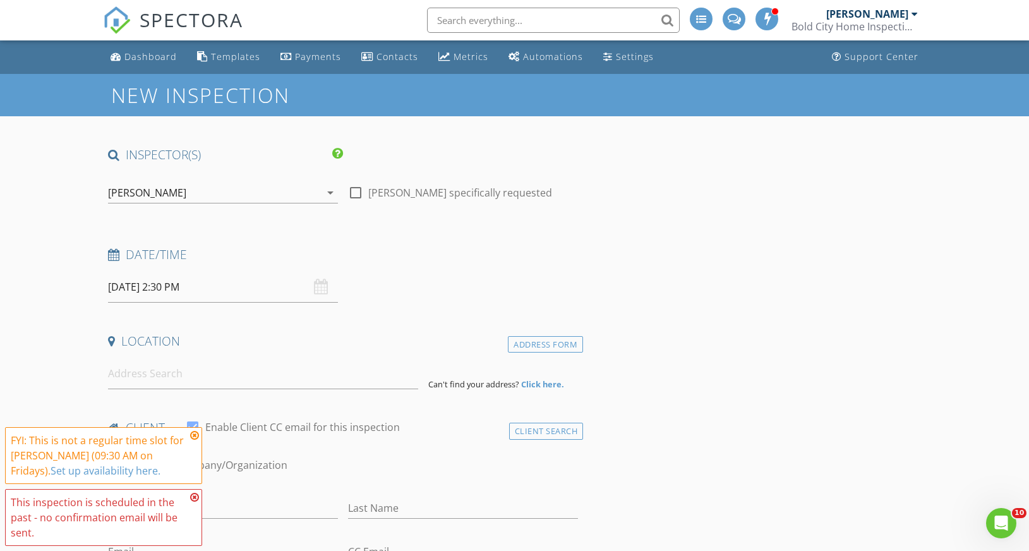
drag, startPoint x: 193, startPoint y: 437, endPoint x: 188, endPoint y: 495, distance: 58.3
click at [193, 437] on icon at bounding box center [194, 435] width 9 height 10
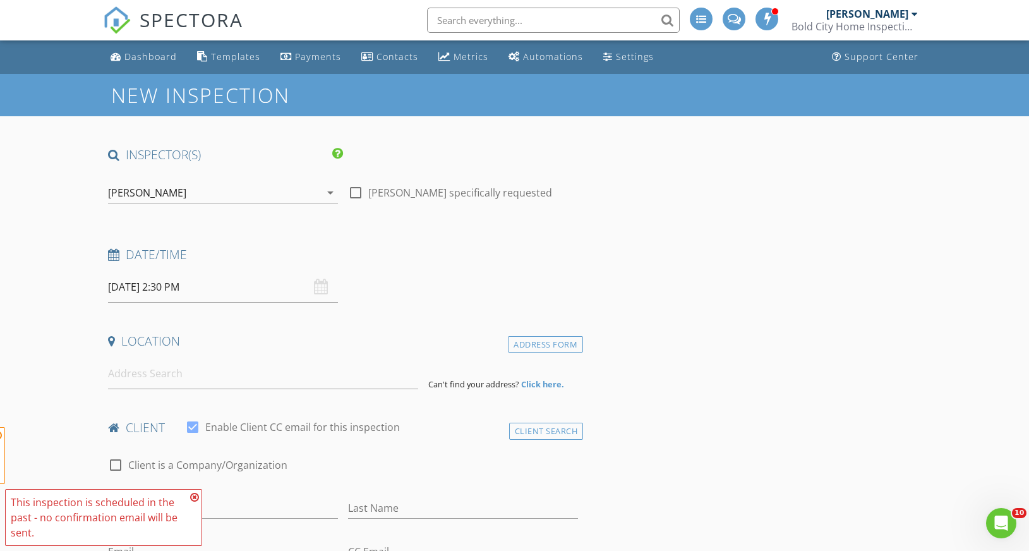
click at [191, 496] on icon at bounding box center [194, 497] width 9 height 10
click at [191, 266] on div "Date/Time" at bounding box center [343, 258] width 480 height 25
click at [193, 285] on input "08/28/2025 2:30 PM" at bounding box center [223, 287] width 230 height 31
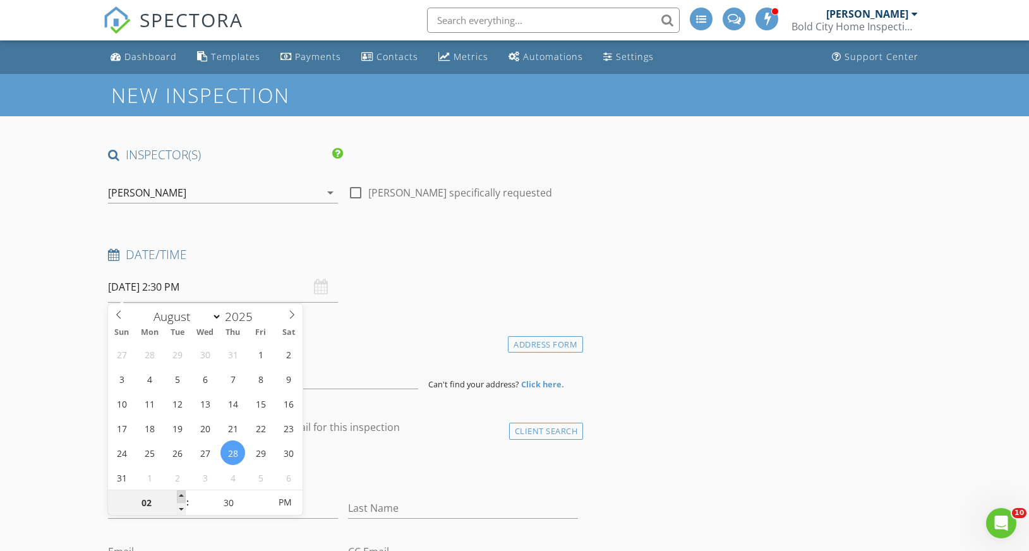
type input "03"
type input "08/28/2025 3:30 PM"
click at [183, 493] on span at bounding box center [181, 496] width 9 height 13
type input "04"
type input "[DATE] 4:30 PM"
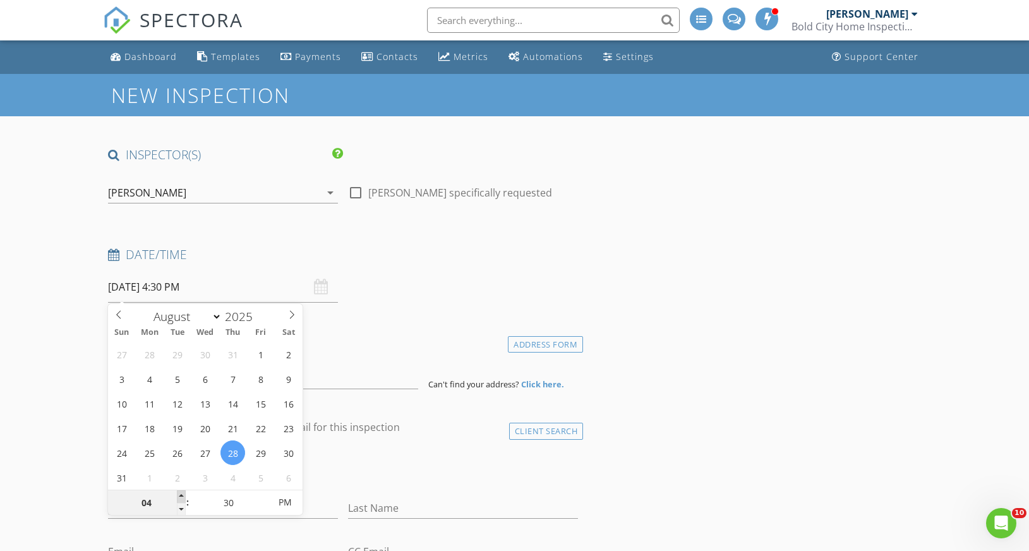
click at [183, 493] on span at bounding box center [181, 496] width 9 height 13
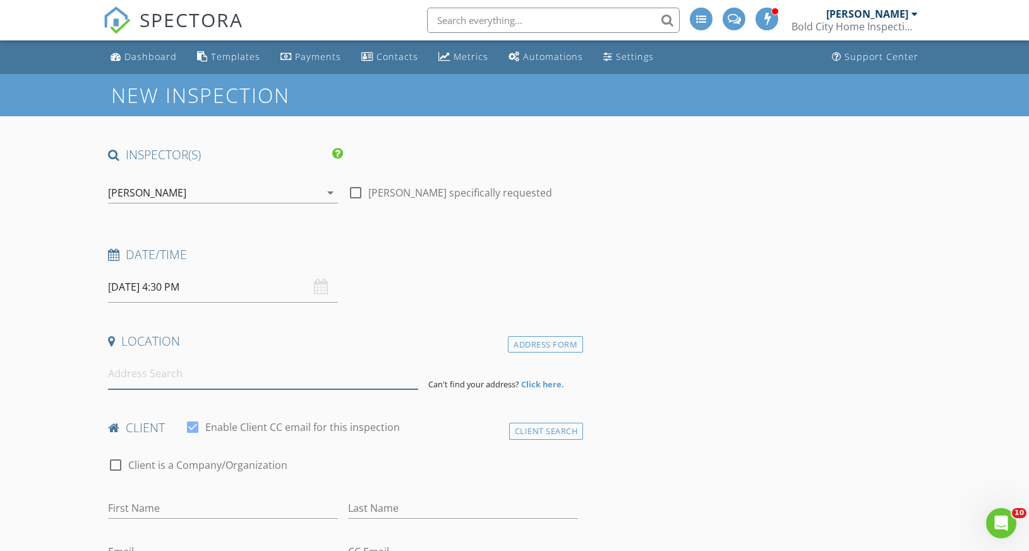
click at [162, 373] on input at bounding box center [263, 373] width 310 height 31
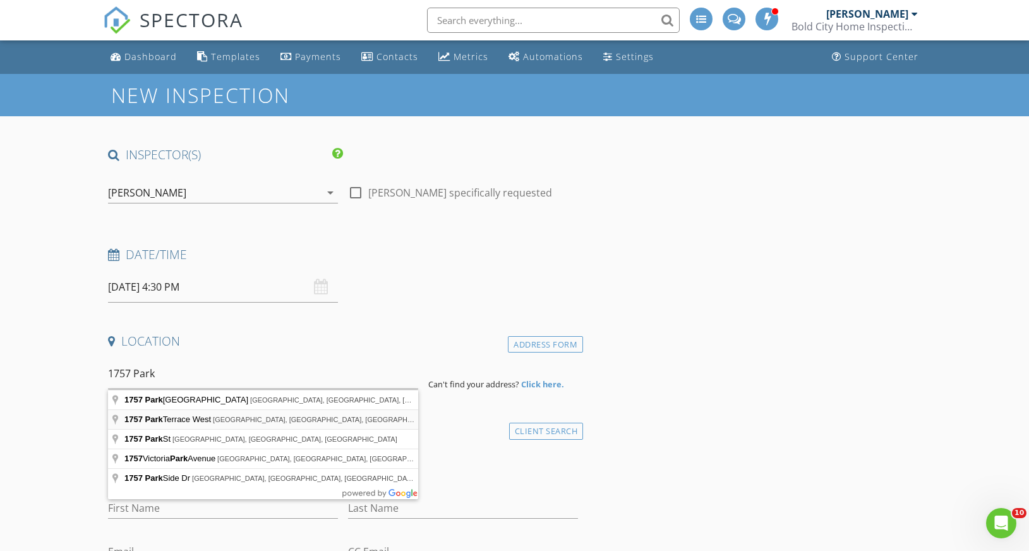
type input "1757 Park Terrace West, Atlantic Beach, FL, USA"
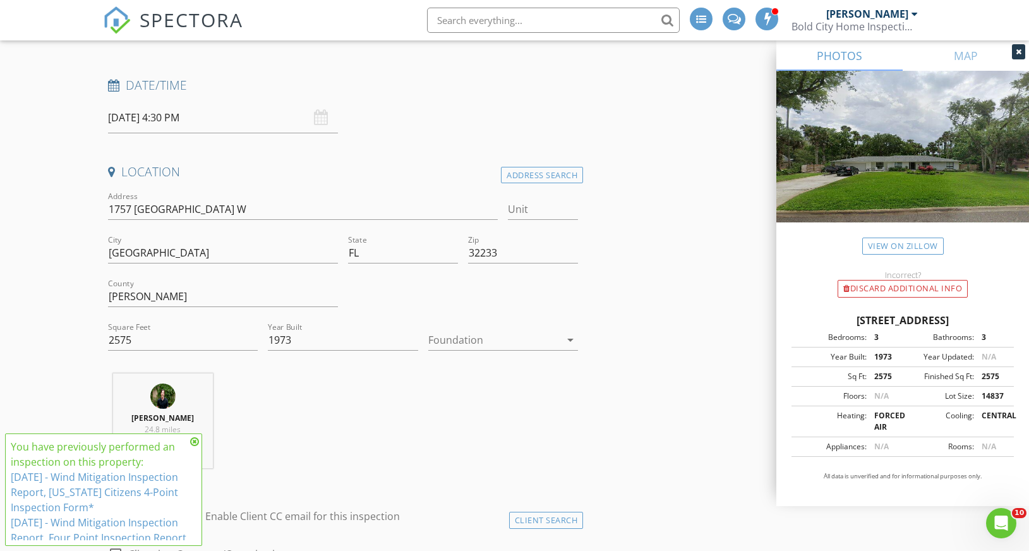
scroll to position [220, 0]
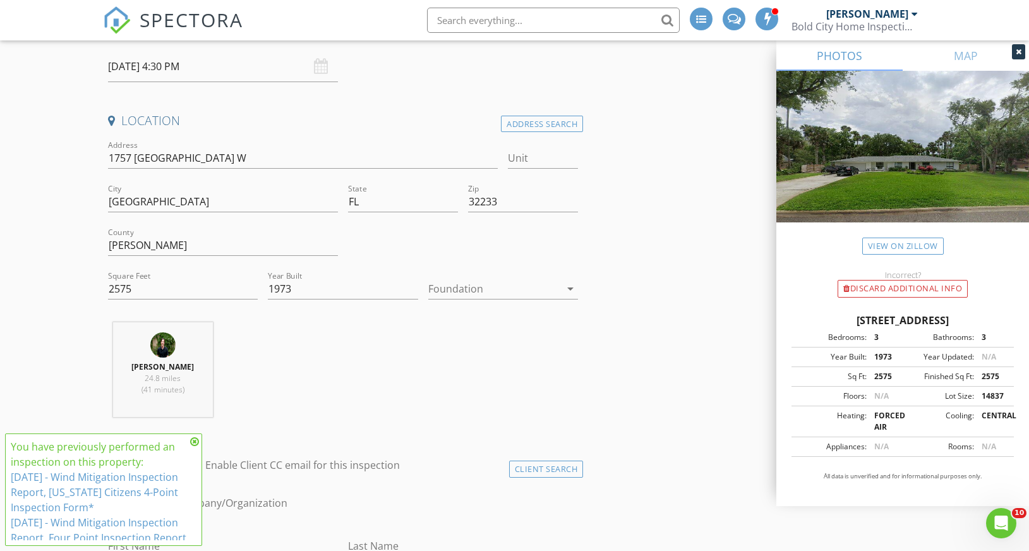
click at [506, 292] on div at bounding box center [494, 288] width 132 height 20
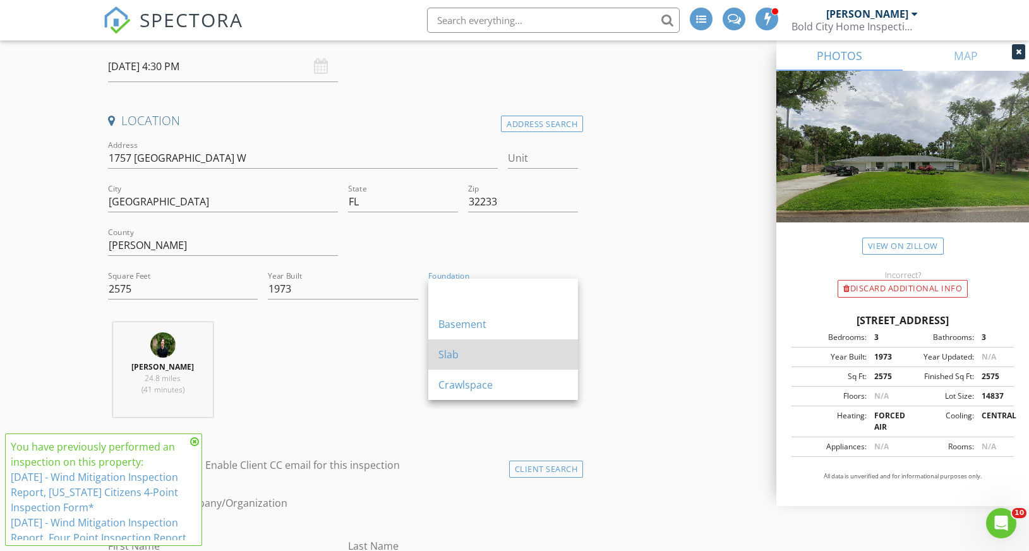
click at [490, 348] on div "Slab" at bounding box center [502, 354] width 129 height 15
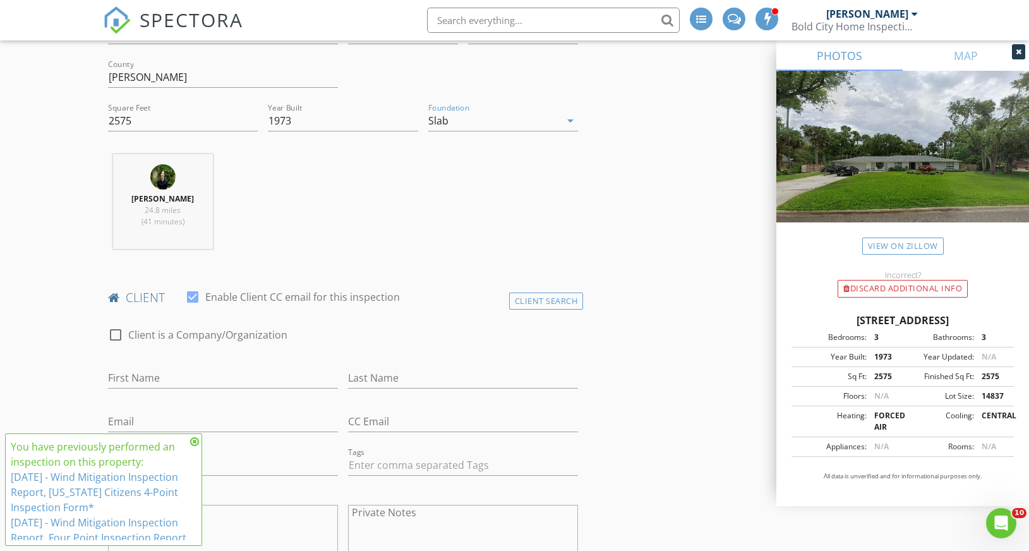
scroll to position [389, 0]
click at [194, 443] on icon at bounding box center [194, 441] width 9 height 10
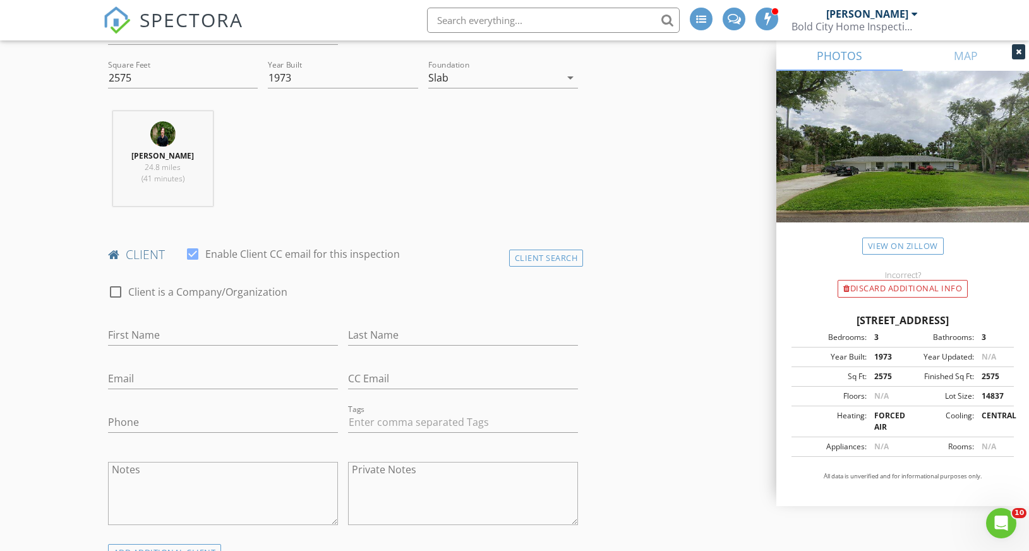
scroll to position [493, 0]
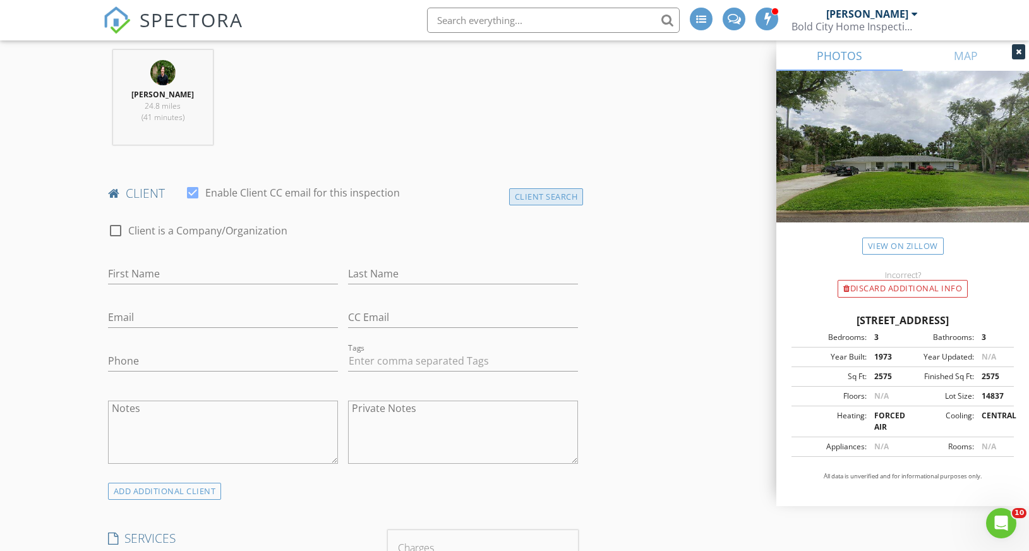
click at [559, 197] on div "Client Search" at bounding box center [546, 196] width 75 height 17
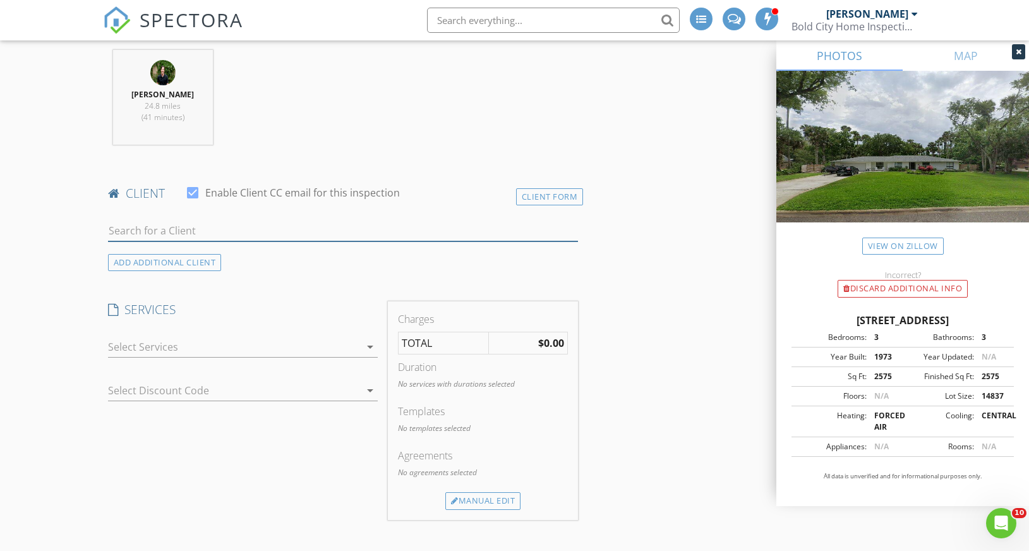
click at [130, 227] on input "text" at bounding box center [343, 230] width 470 height 21
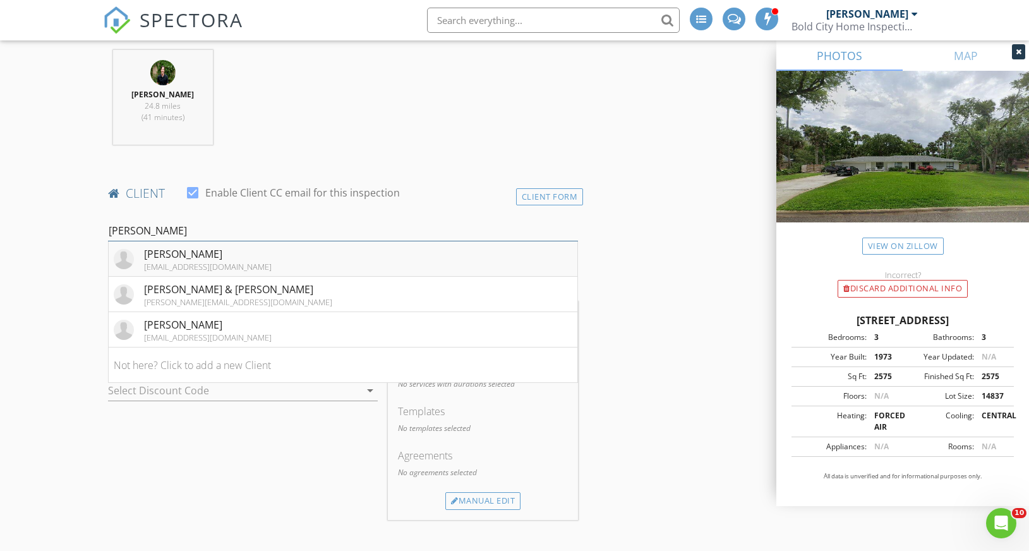
type input "blaine"
click at [174, 258] on div "[PERSON_NAME]" at bounding box center [208, 253] width 128 height 15
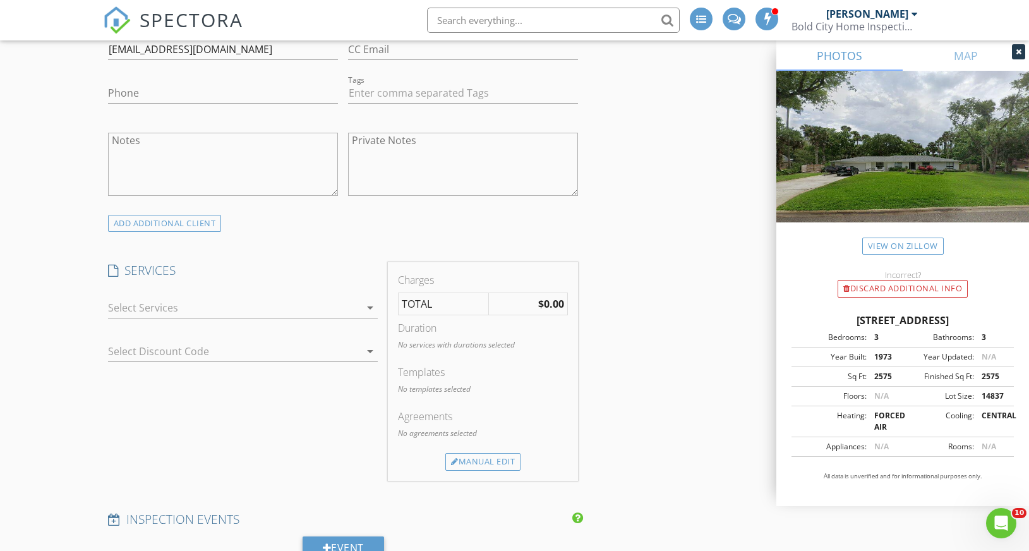
scroll to position [843, 0]
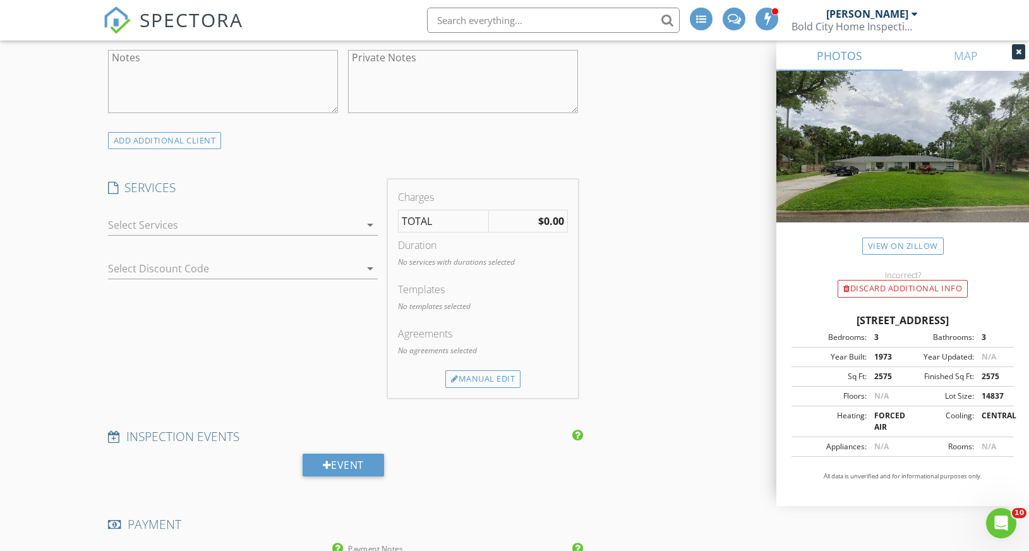
click at [164, 220] on div at bounding box center [234, 225] width 252 height 20
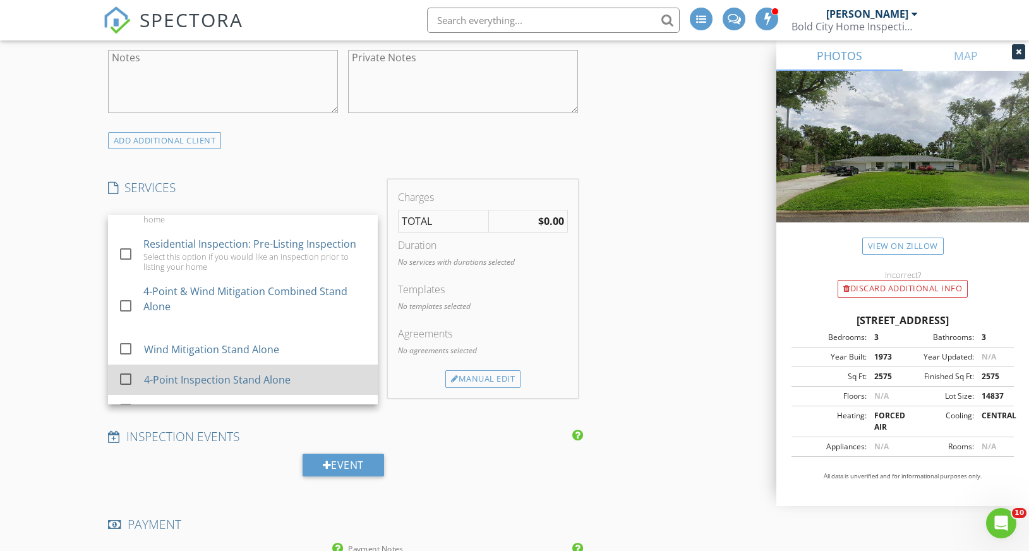
scroll to position [237, 0]
click at [129, 368] on div at bounding box center [125, 378] width 21 height 21
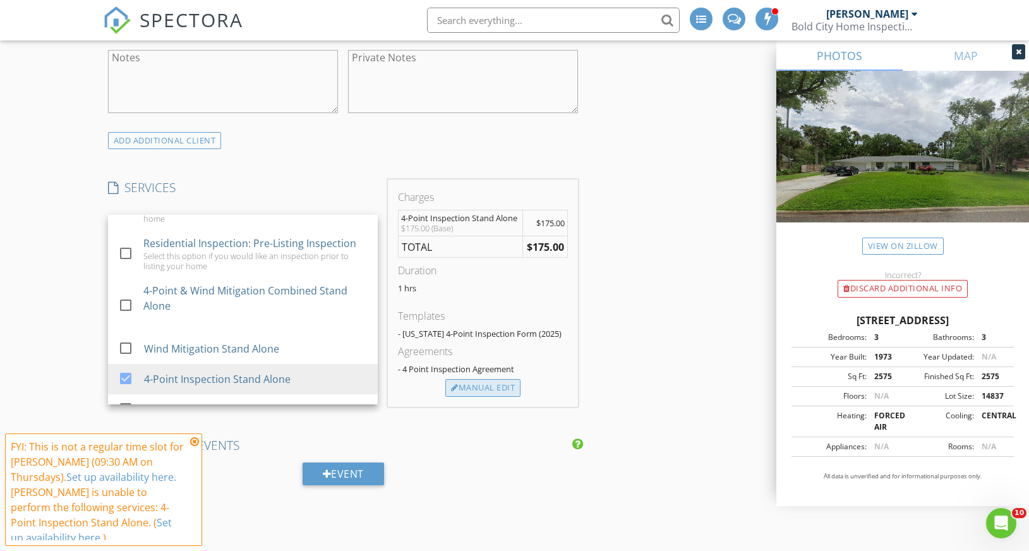
click at [465, 385] on div "Manual Edit" at bounding box center [482, 388] width 75 height 18
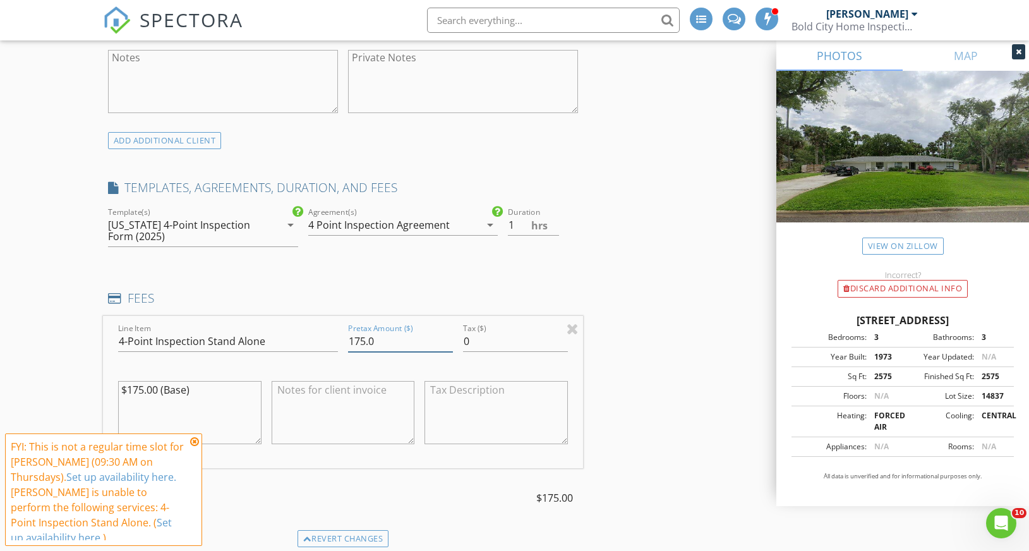
drag, startPoint x: 365, startPoint y: 344, endPoint x: 297, endPoint y: 340, distance: 67.7
click at [297, 340] on div "Line Item 4-Point Inspection Stand Alone Pretax Amount ($) 175.0 Tax ($) 0 $175…" at bounding box center [343, 392] width 480 height 152
type input "0.0"
click at [192, 440] on icon at bounding box center [194, 441] width 9 height 10
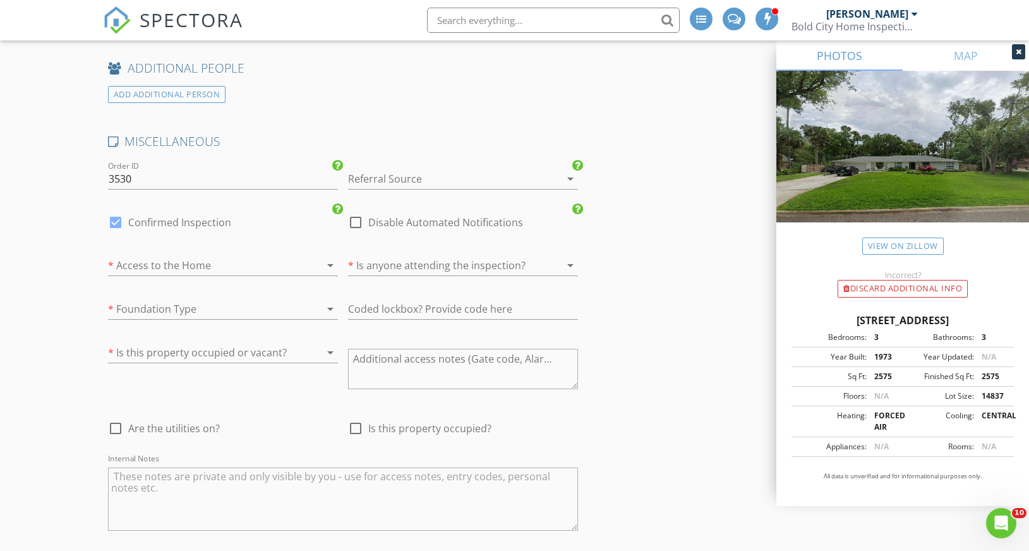
scroll to position [1883, 0]
click at [112, 220] on div at bounding box center [115, 221] width 21 height 21
checkbox input "false"
checkbox input "true"
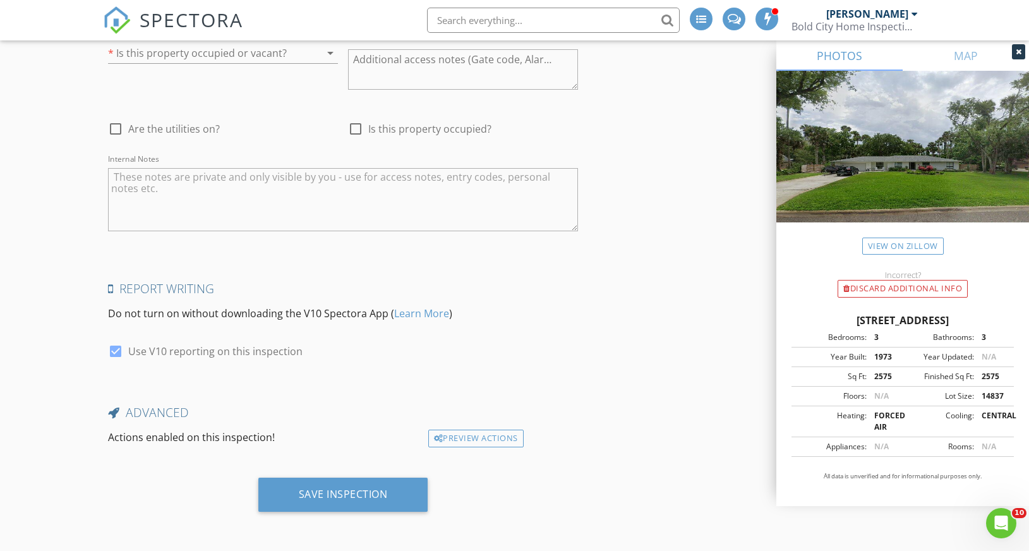
scroll to position [2182, 0]
click at [344, 495] on div "Save Inspection" at bounding box center [343, 494] width 89 height 13
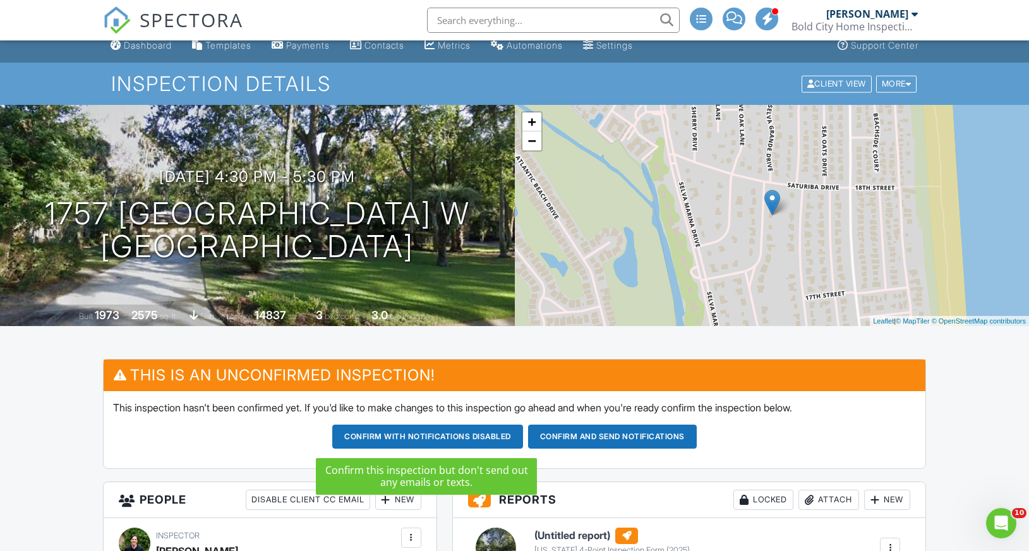
click at [423, 436] on button "Confirm with notifications disabled" at bounding box center [427, 436] width 191 height 24
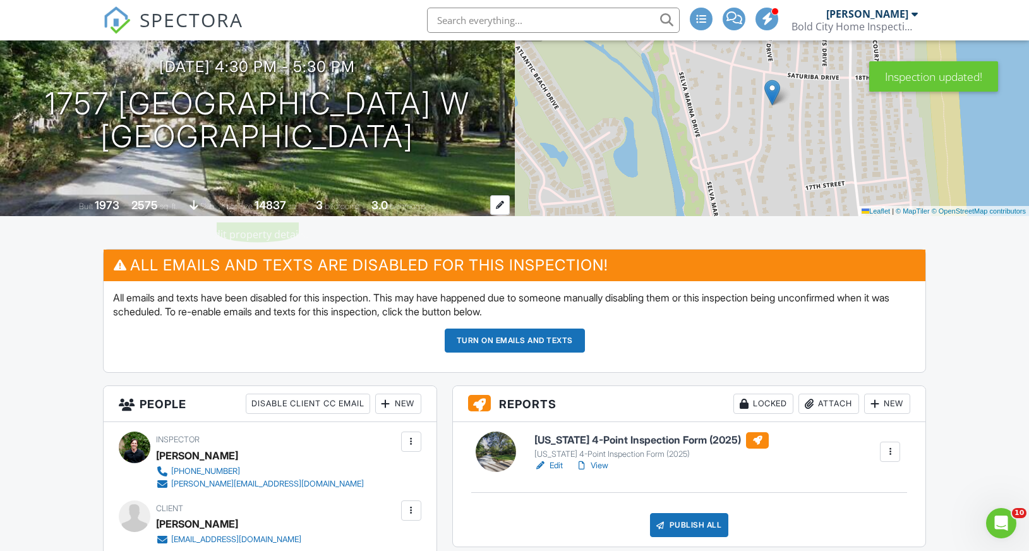
scroll to position [174, 0]
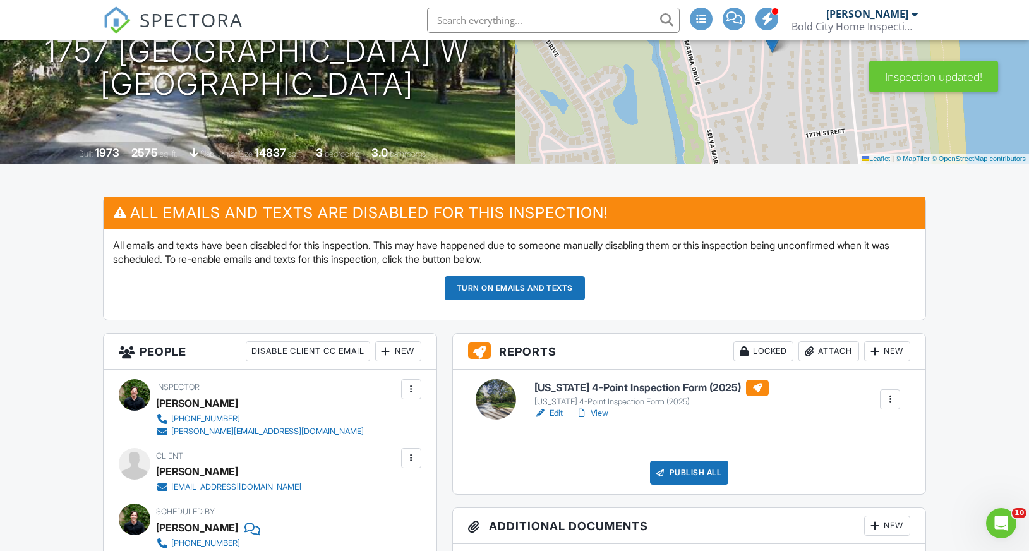
click at [553, 416] on link "Edit" at bounding box center [548, 413] width 28 height 13
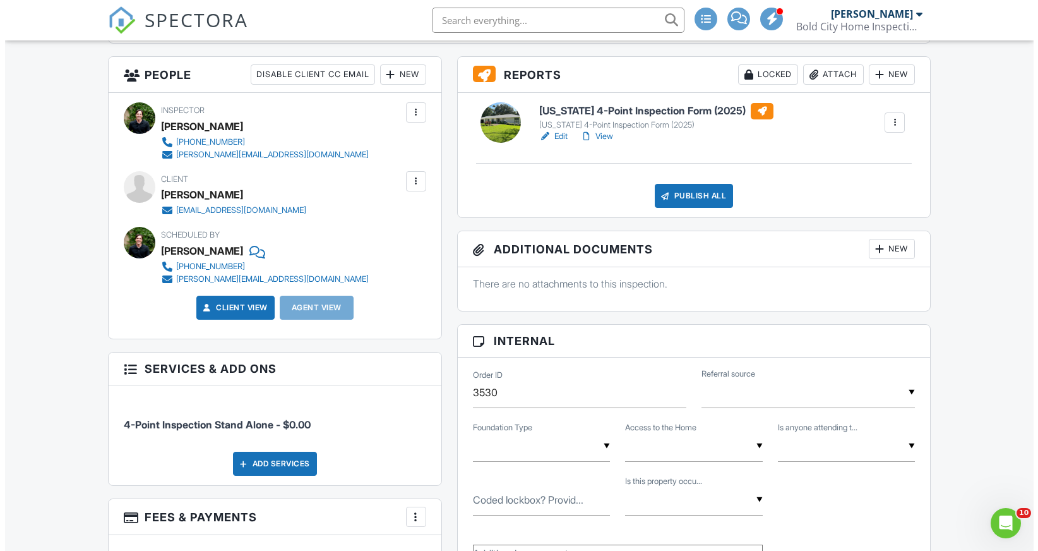
scroll to position [453, 0]
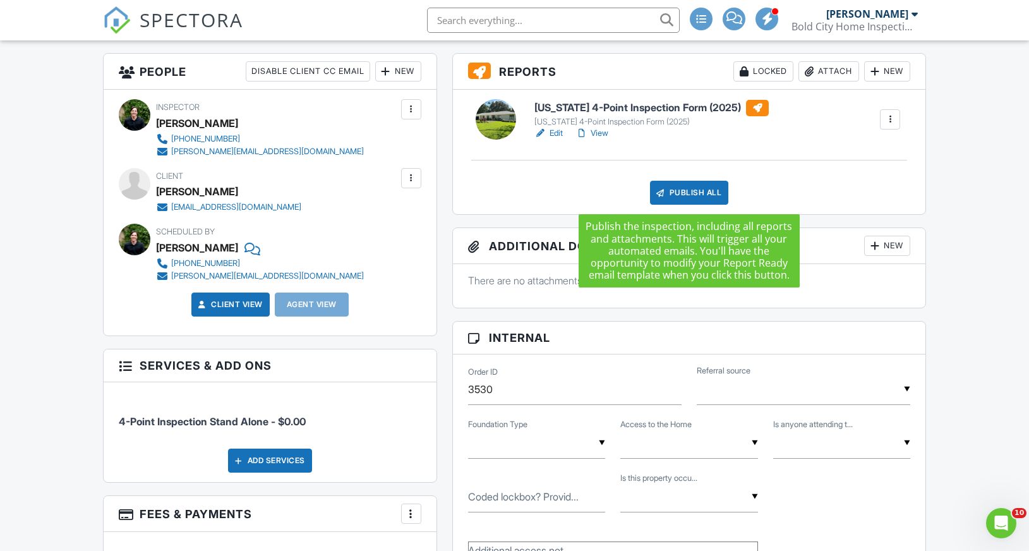
click at [703, 195] on div "Publish All" at bounding box center [689, 193] width 79 height 24
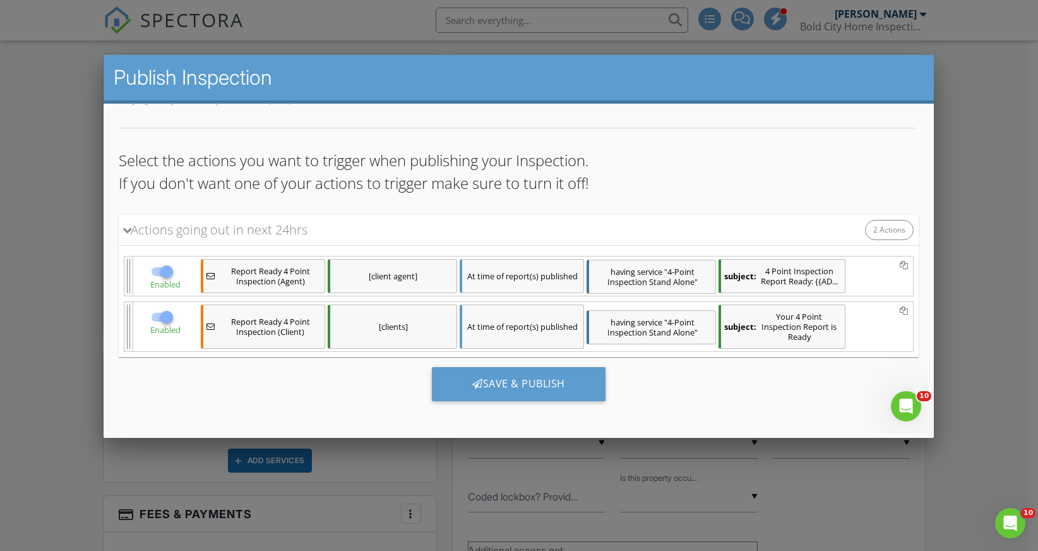
scroll to position [54, 0]
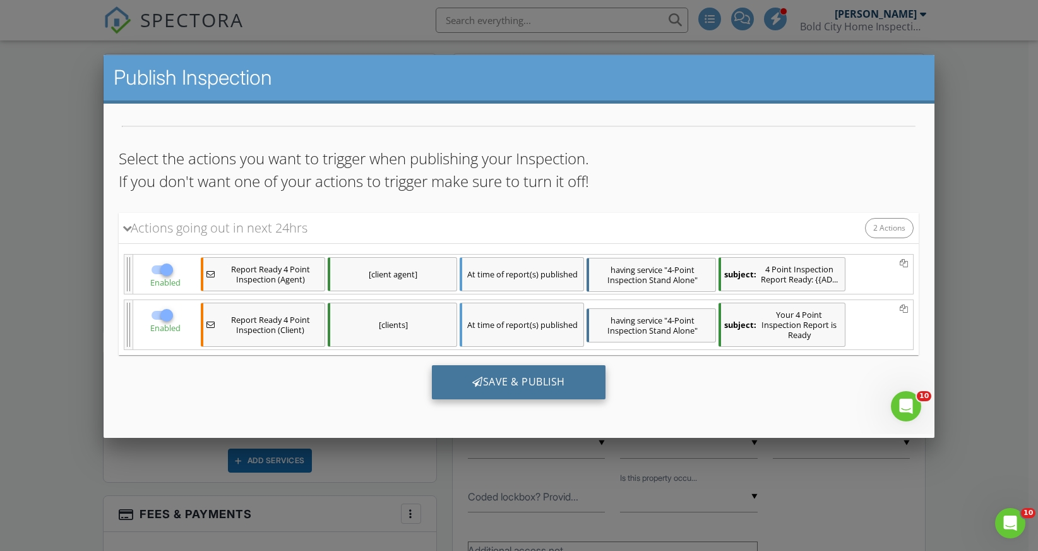
click at [531, 381] on div "Save & Publish" at bounding box center [519, 382] width 174 height 34
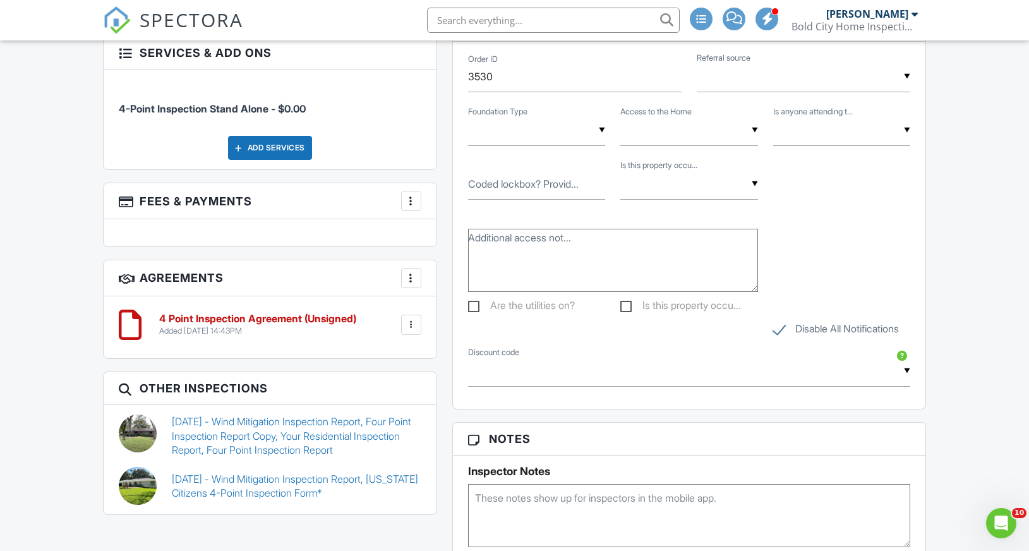
scroll to position [667, 0]
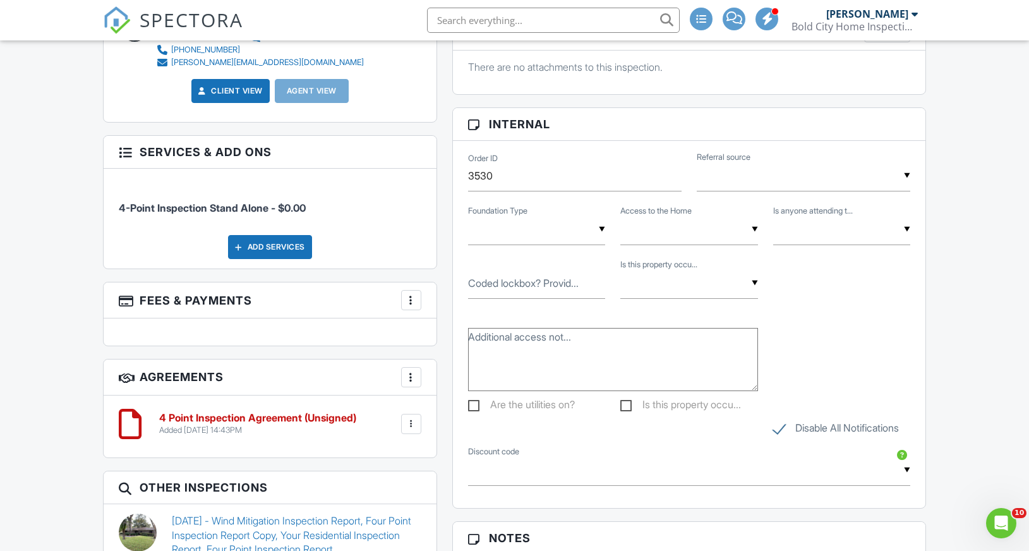
click at [410, 420] on div at bounding box center [411, 423] width 13 height 13
click at [378, 518] on li "Delete" at bounding box center [378, 522] width 72 height 32
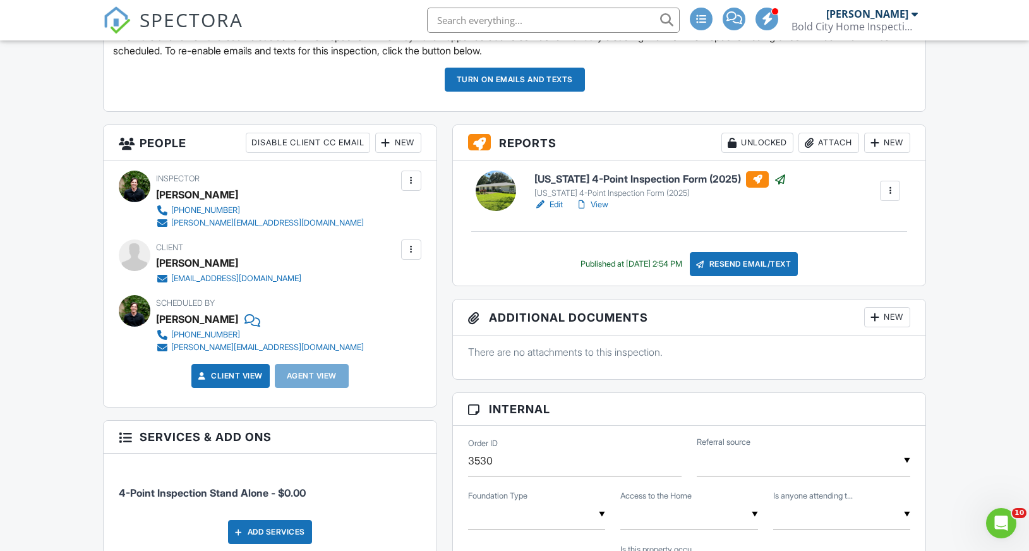
scroll to position [381, 0]
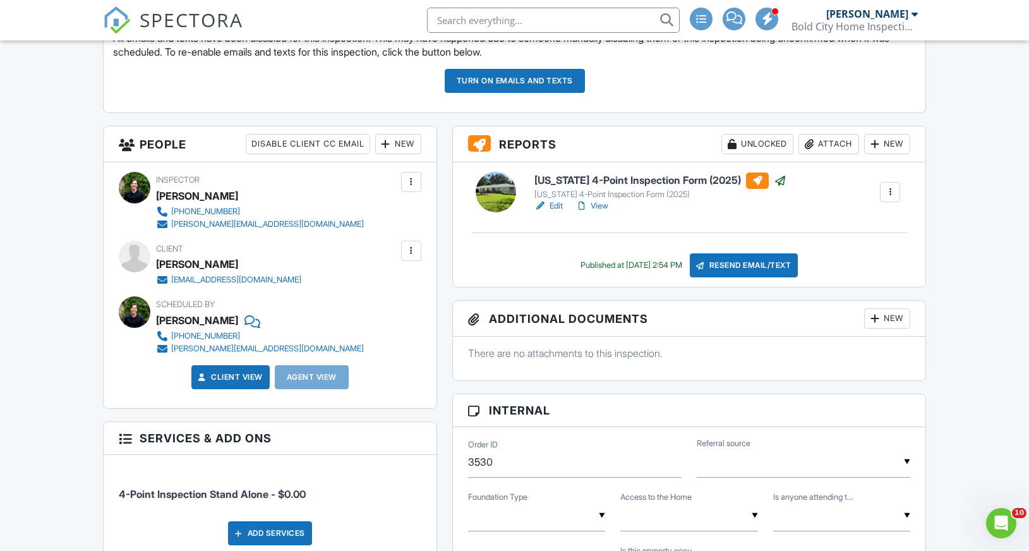
click at [544, 84] on button "Turn on emails and texts" at bounding box center [515, 81] width 140 height 24
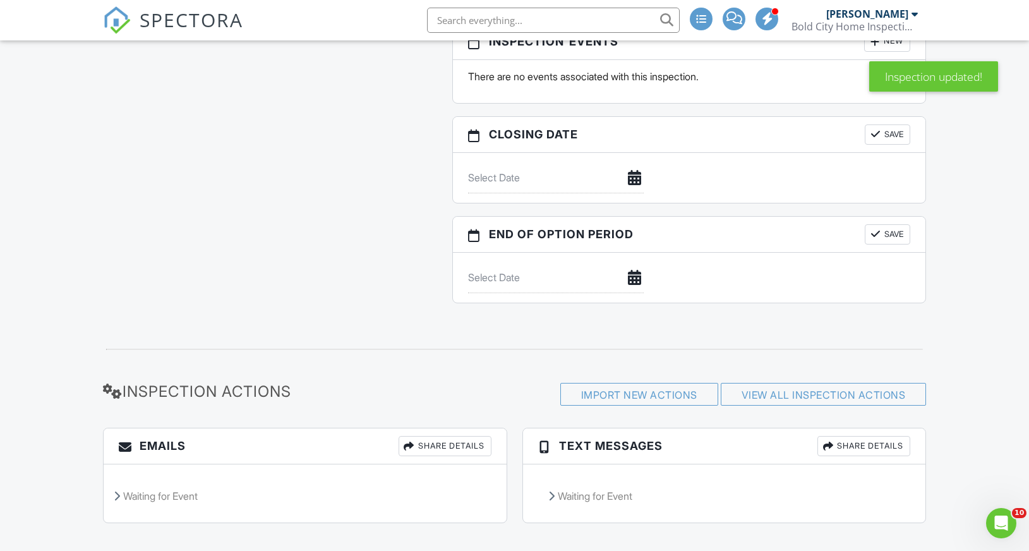
scroll to position [1416, 0]
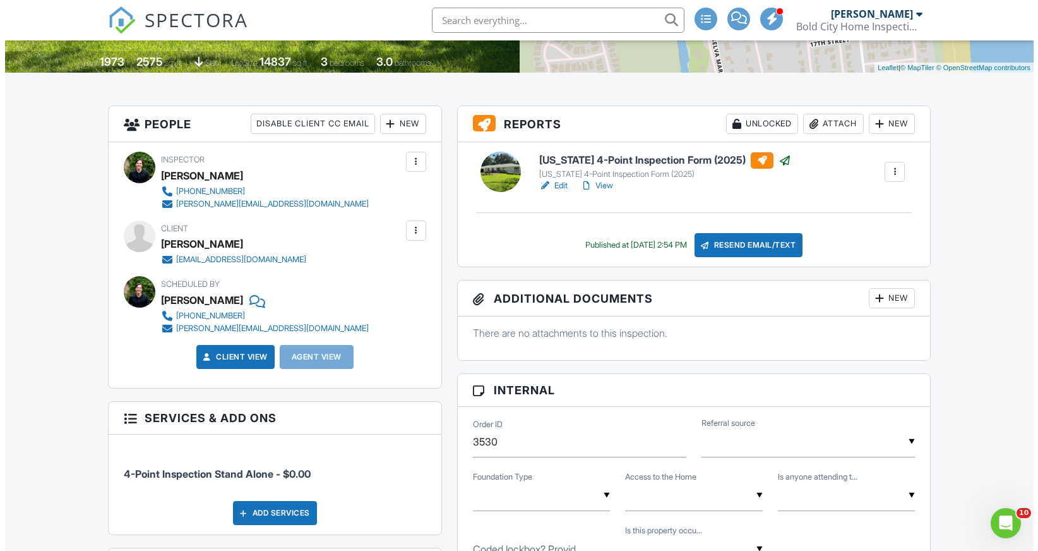
scroll to position [253, 0]
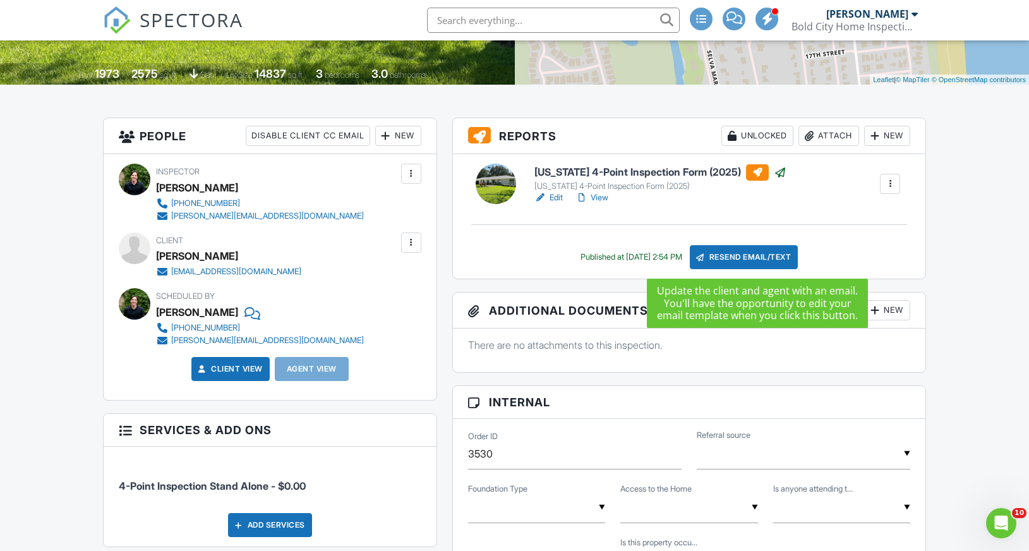
click at [765, 257] on div "Resend Email/Text" at bounding box center [744, 257] width 109 height 24
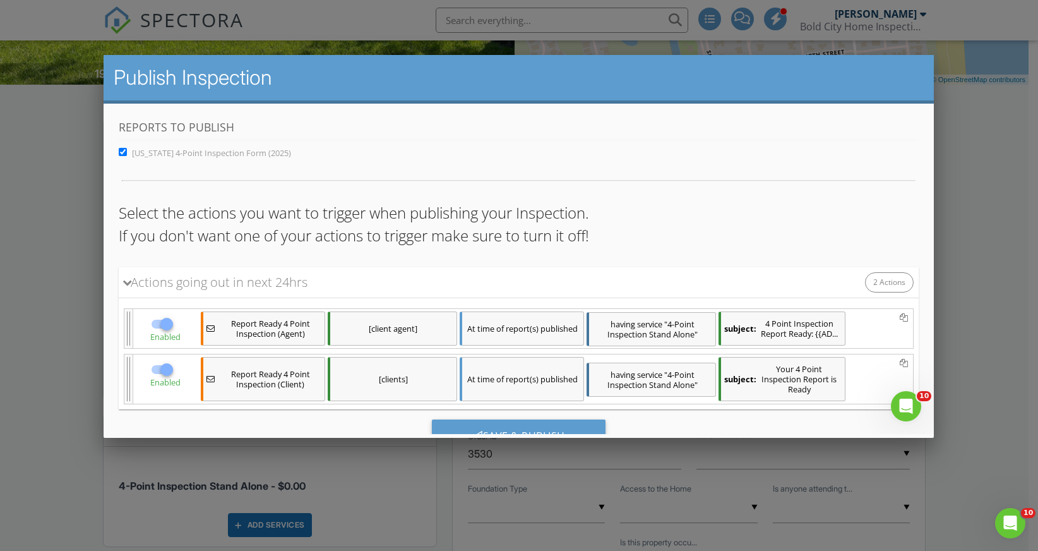
scroll to position [0, 0]
click at [518, 424] on div "Save & Publish" at bounding box center [519, 436] width 174 height 34
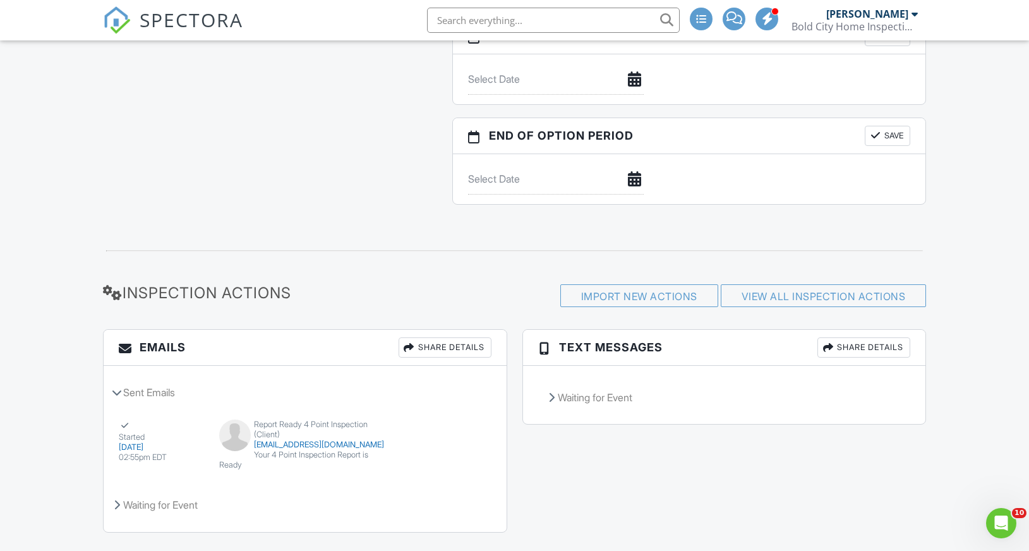
scroll to position [1529, 0]
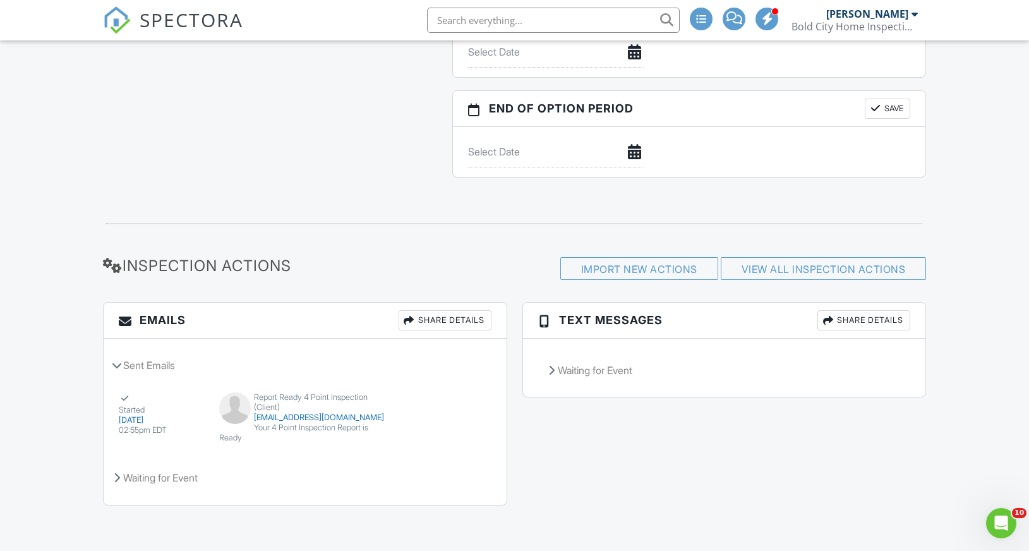
click at [134, 15] on div "SPECTORA" at bounding box center [173, 20] width 140 height 40
click at [124, 19] on img at bounding box center [117, 20] width 28 height 28
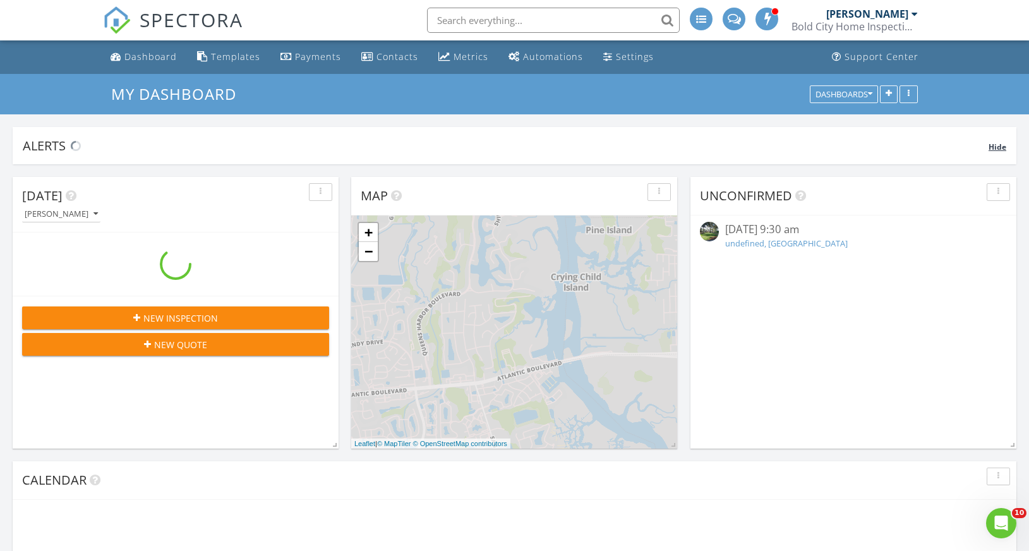
scroll to position [1295, 1048]
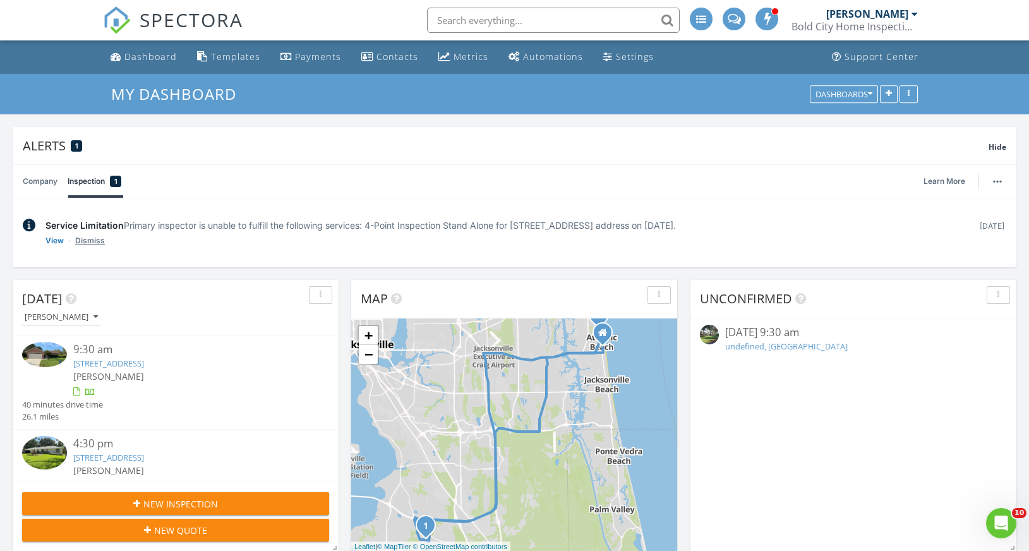
click at [96, 237] on link "Dismiss" at bounding box center [90, 240] width 30 height 13
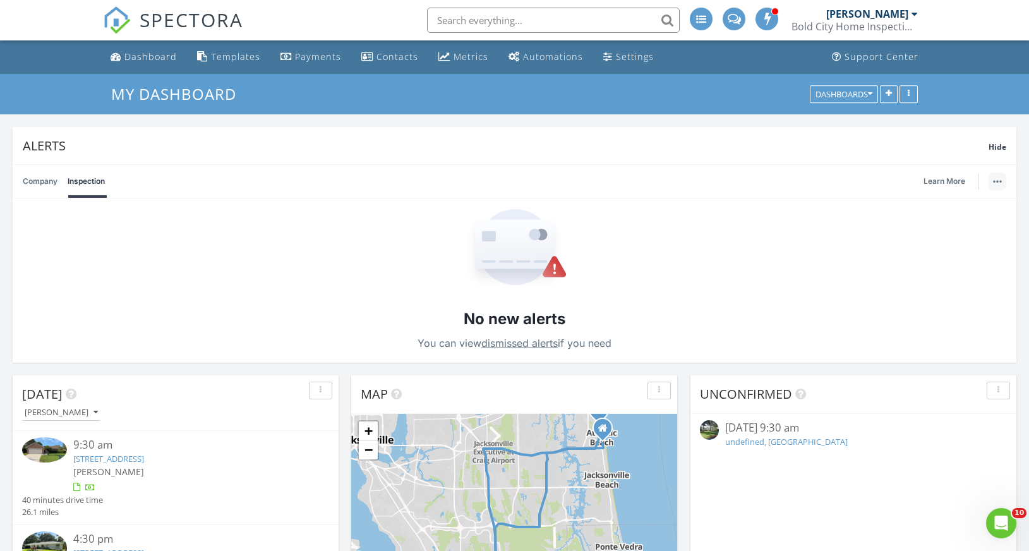
click at [1001, 179] on button "button" at bounding box center [997, 181] width 18 height 18
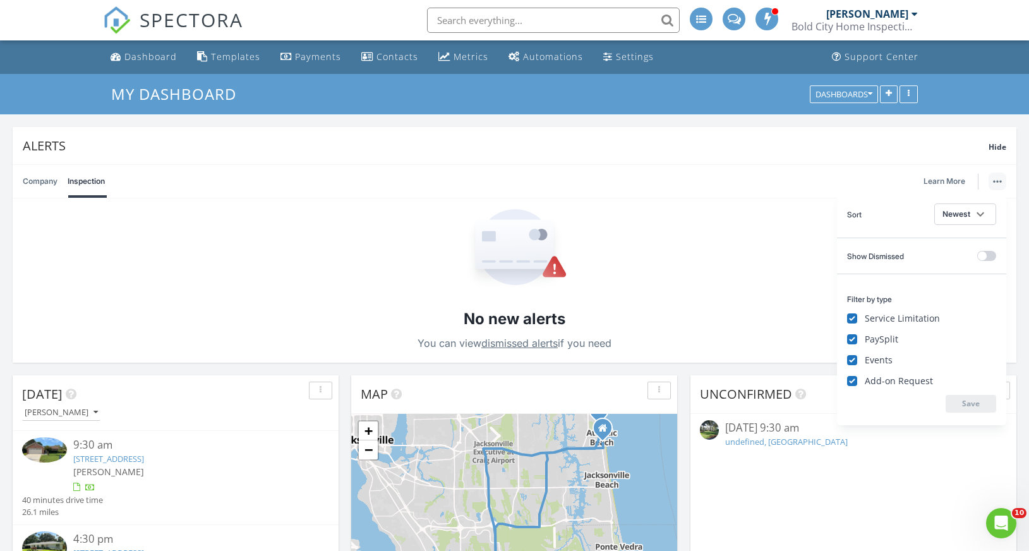
click at [39, 185] on link "Company" at bounding box center [40, 181] width 35 height 33
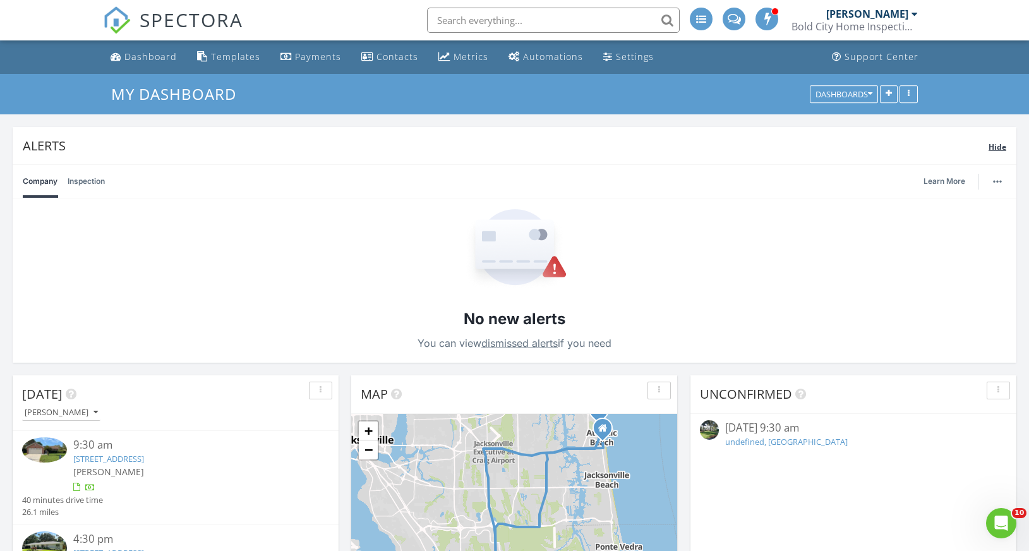
click at [990, 148] on span "Hide" at bounding box center [997, 146] width 18 height 11
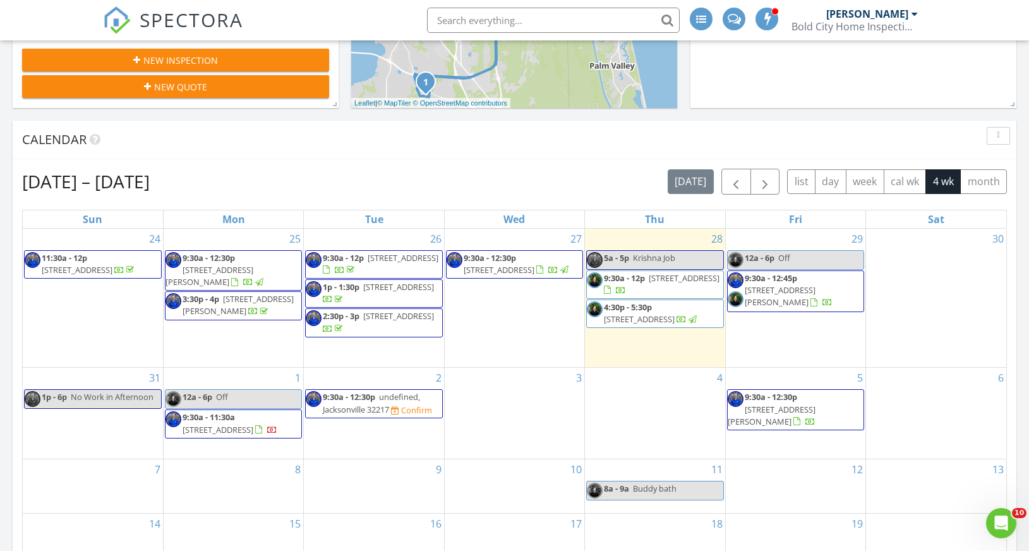
scroll to position [352, 0]
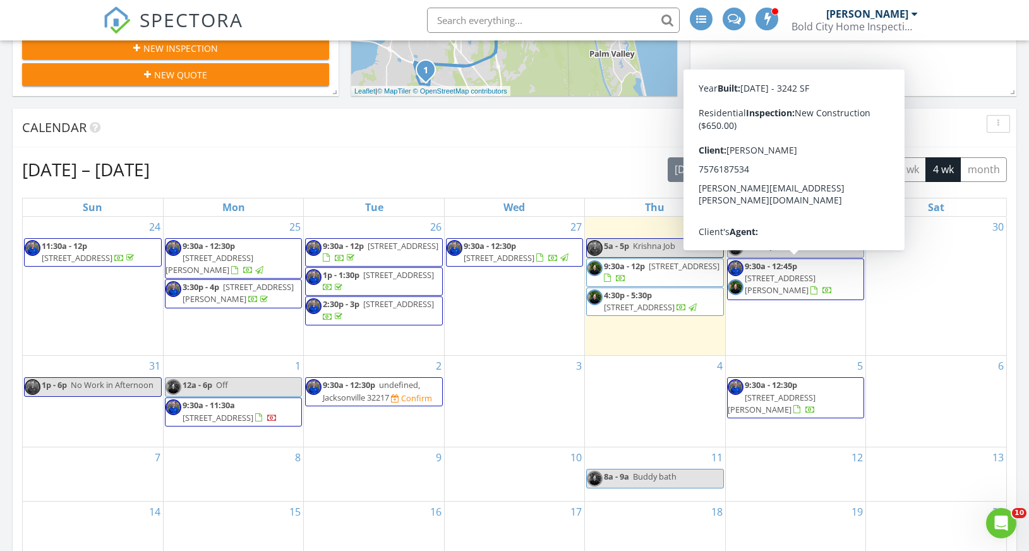
click at [824, 295] on span "9:30a - 12:45p 150 Morgan Ave, St. Augustine 32084" at bounding box center [795, 279] width 136 height 38
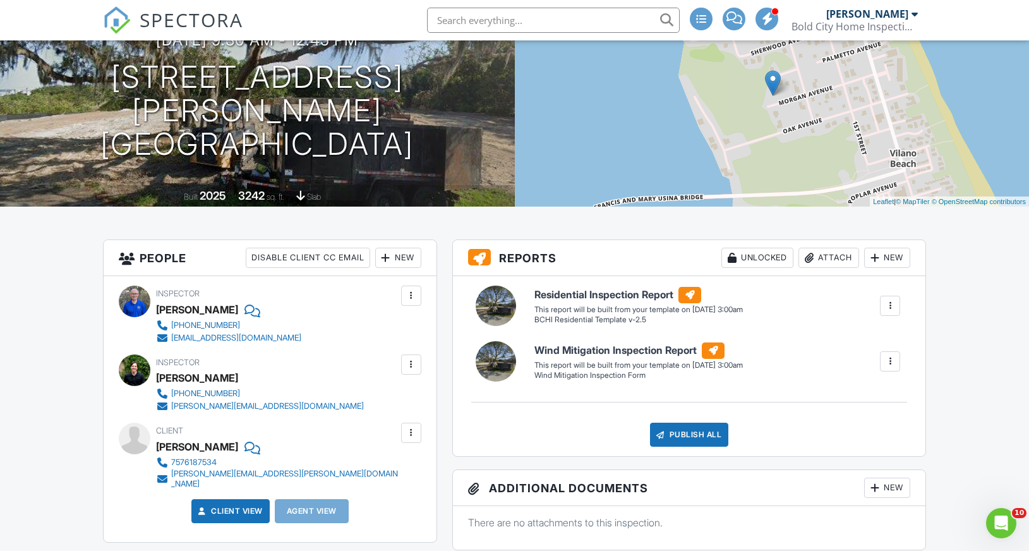
click at [887, 308] on div at bounding box center [889, 305] width 13 height 13
click at [866, 340] on div "Build Now" at bounding box center [864, 341] width 61 height 15
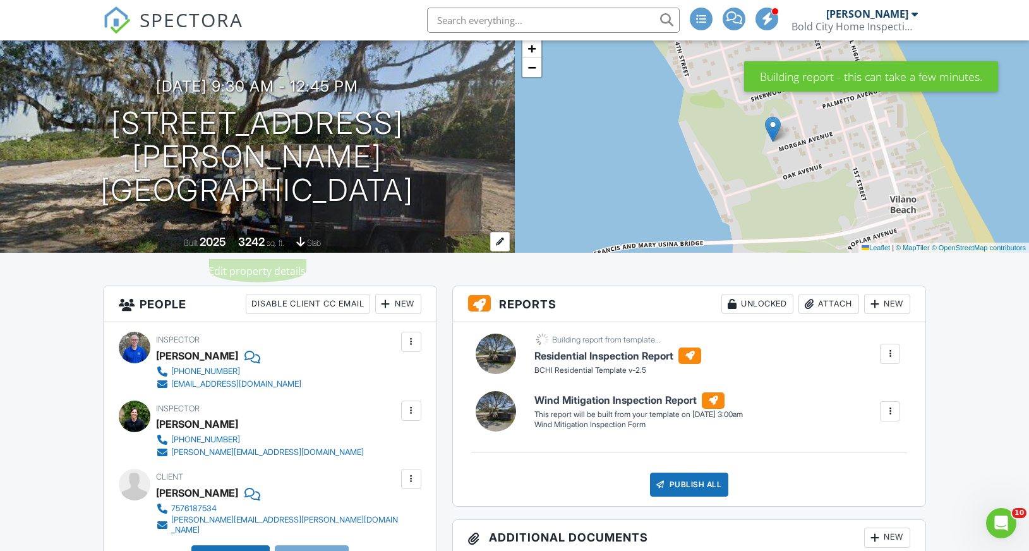
scroll to position [139, 0]
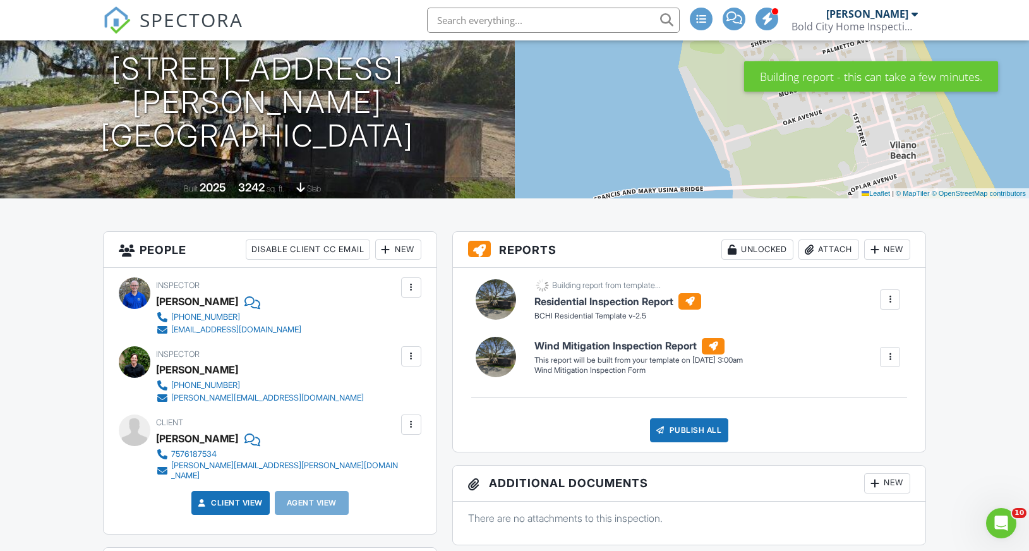
click at [891, 359] on div at bounding box center [889, 356] width 13 height 13
click at [864, 395] on div "Build Now" at bounding box center [864, 392] width 61 height 15
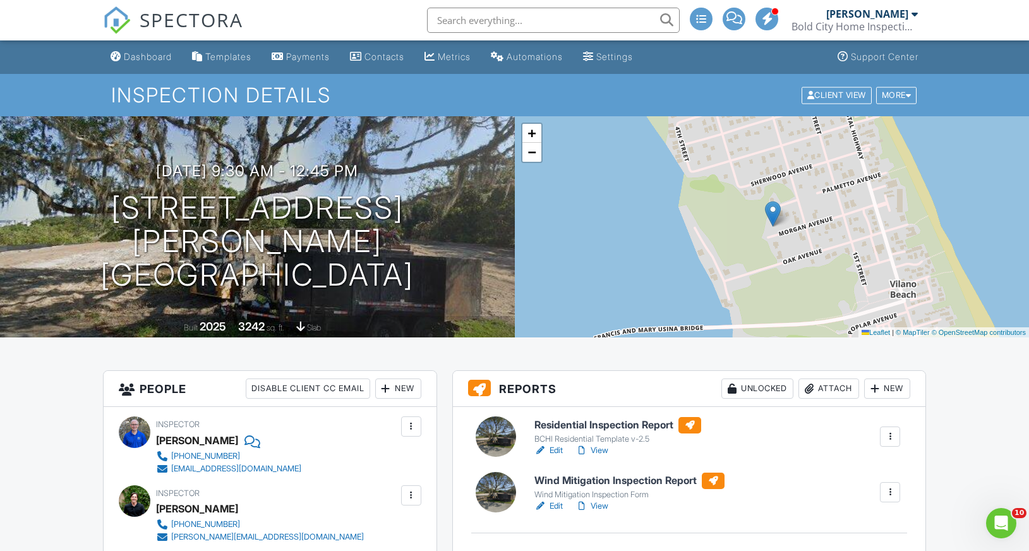
click at [554, 449] on link "Edit" at bounding box center [548, 450] width 28 height 13
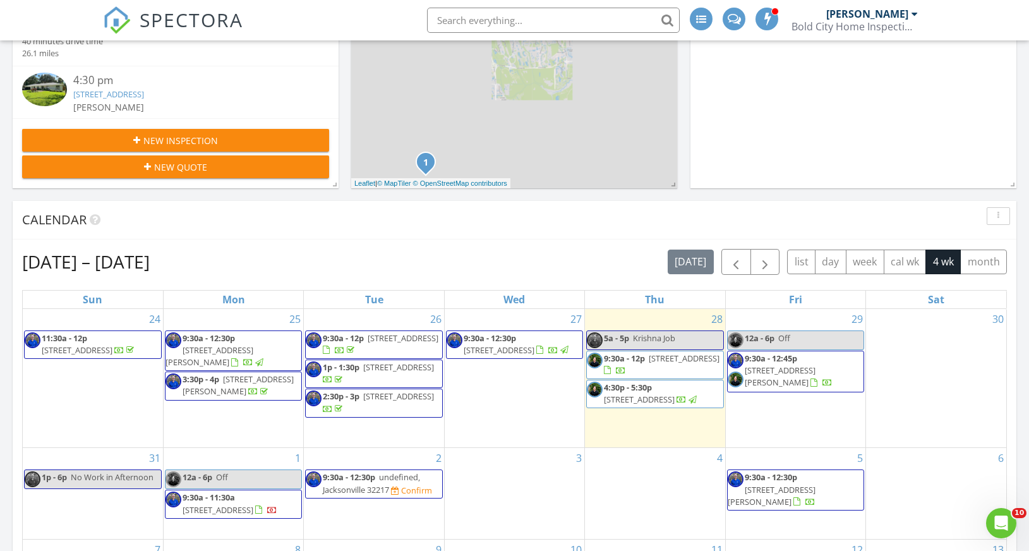
scroll to position [299, 0]
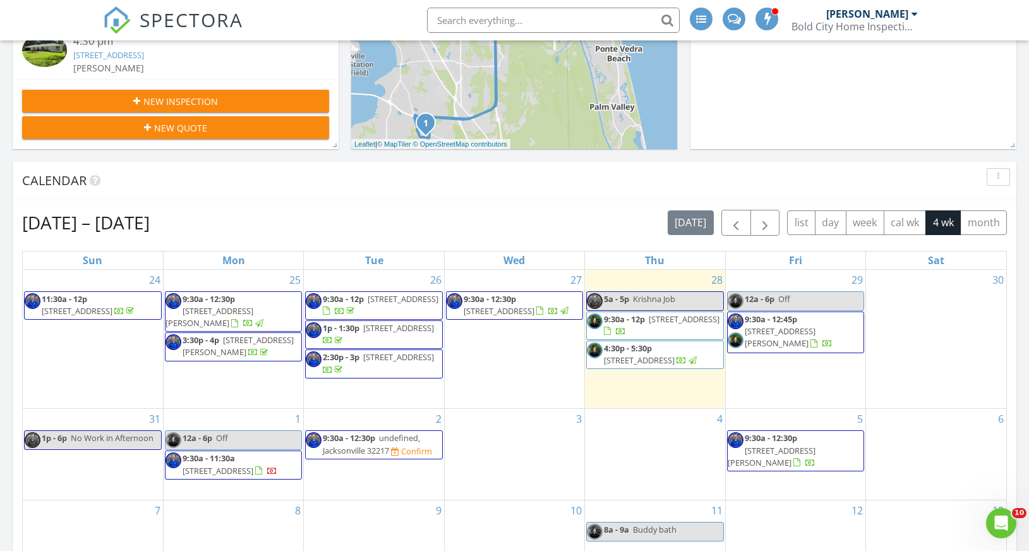
click at [631, 366] on span "1757 Park Terrace W, Atlantic Beach 32233" at bounding box center [639, 359] width 71 height 11
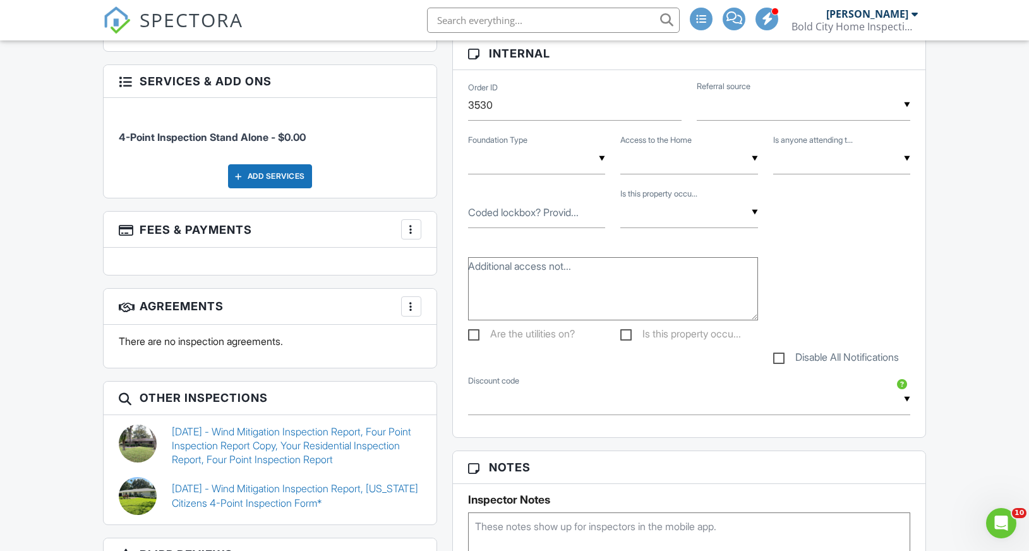
scroll to position [594, 0]
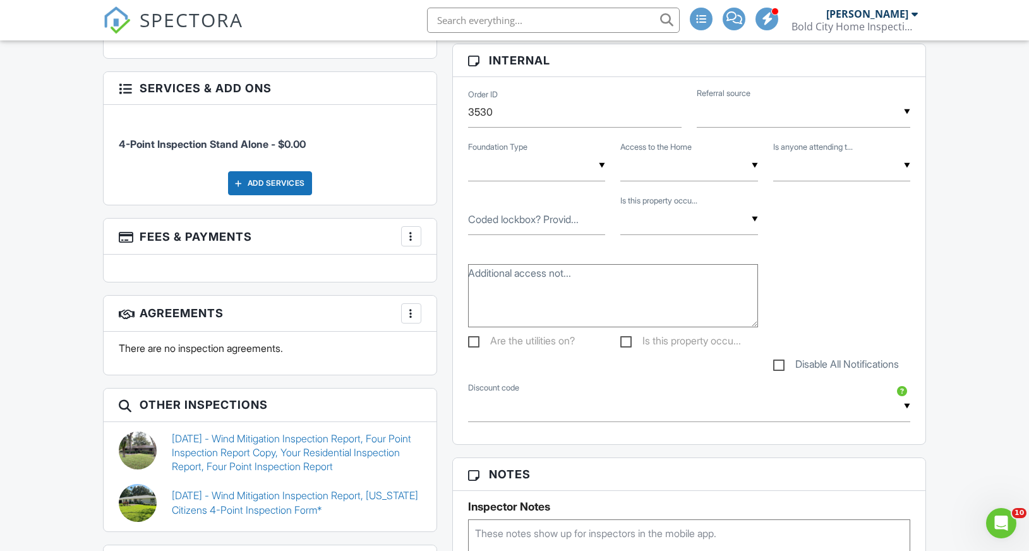
click at [411, 238] on div at bounding box center [411, 236] width 13 height 13
click at [60, 251] on div "Dashboard Templates Payments Contacts Metrics Automations Settings Support Cent…" at bounding box center [514, 463] width 1029 height 2034
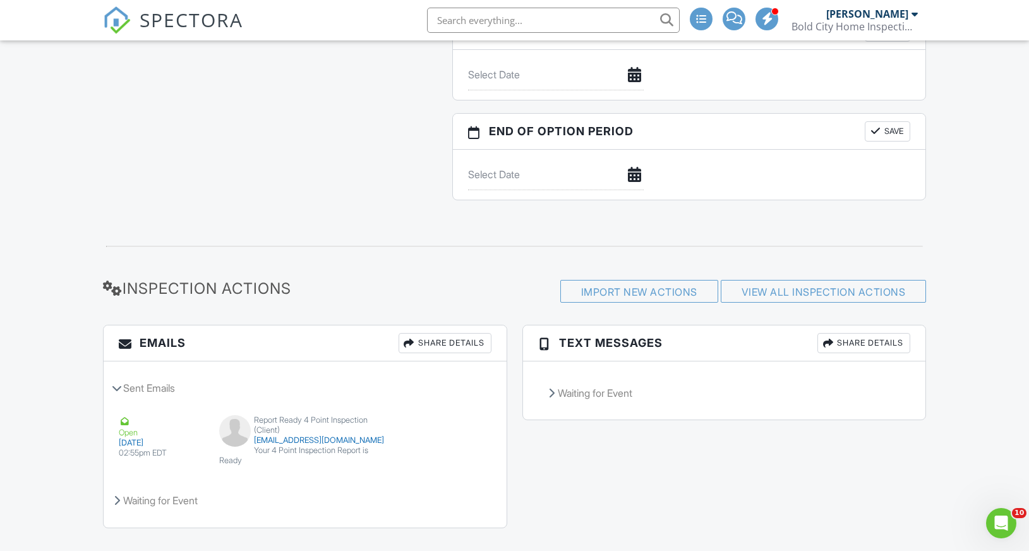
scroll to position [1529, 0]
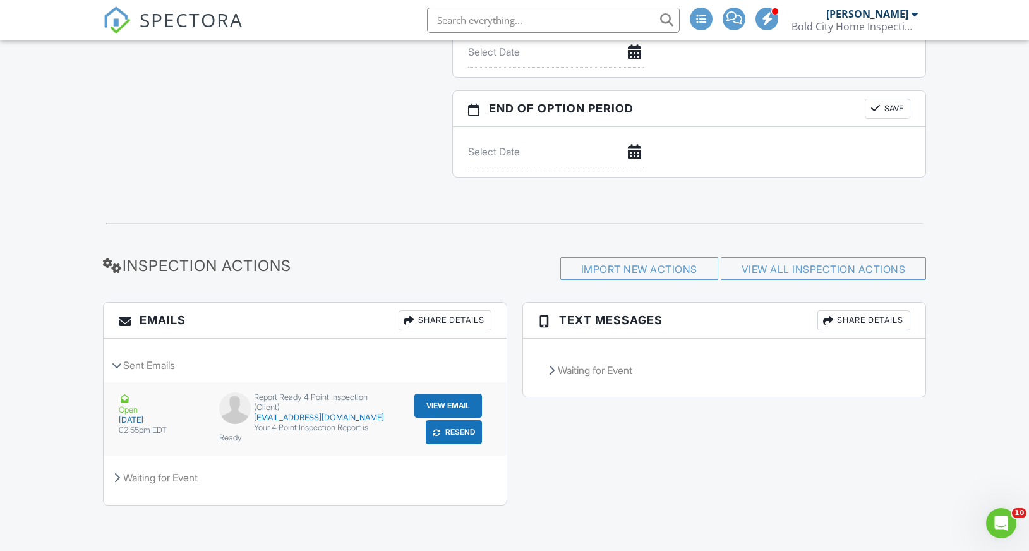
click at [441, 398] on button "View Email" at bounding box center [448, 405] width 68 height 24
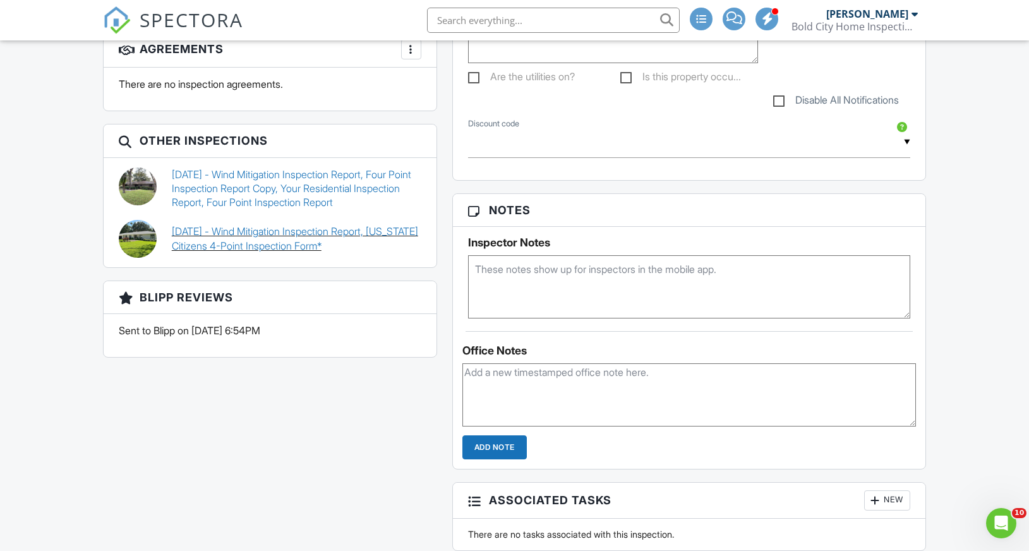
scroll to position [707, 0]
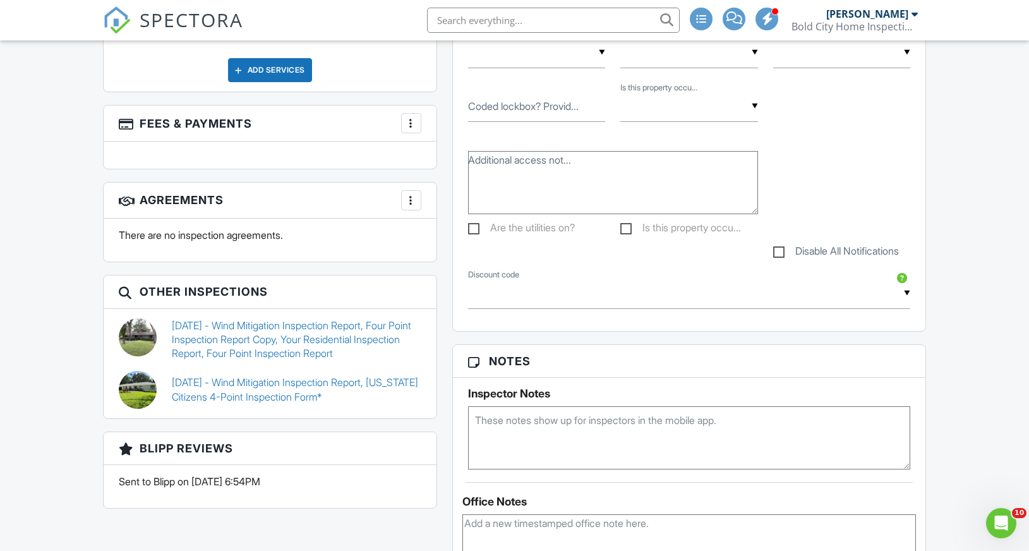
click at [409, 200] on div at bounding box center [411, 200] width 13 height 13
click at [42, 278] on div "Dashboard Templates Payments Contacts Metrics Automations Settings Support Cent…" at bounding box center [514, 350] width 1029 height 2034
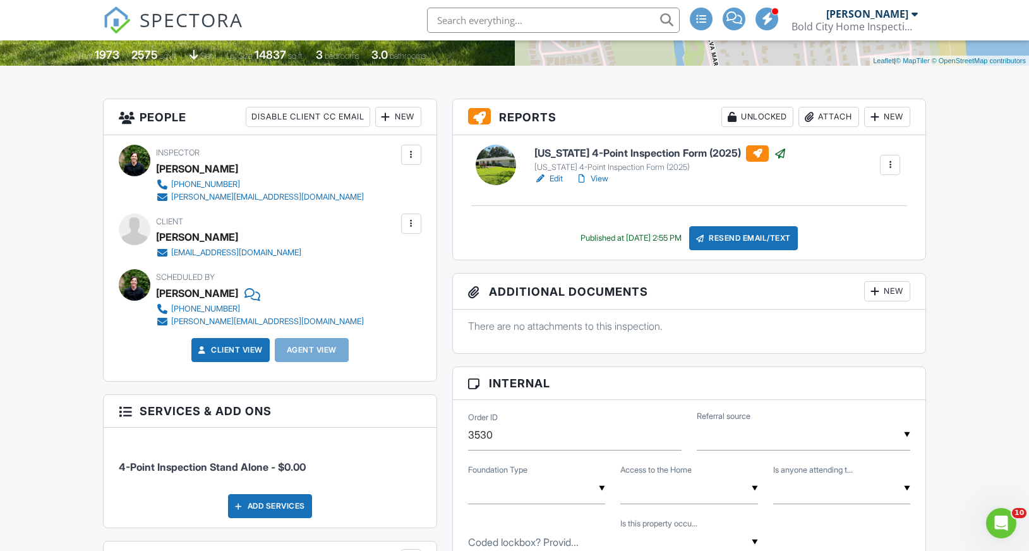
scroll to position [241, 0]
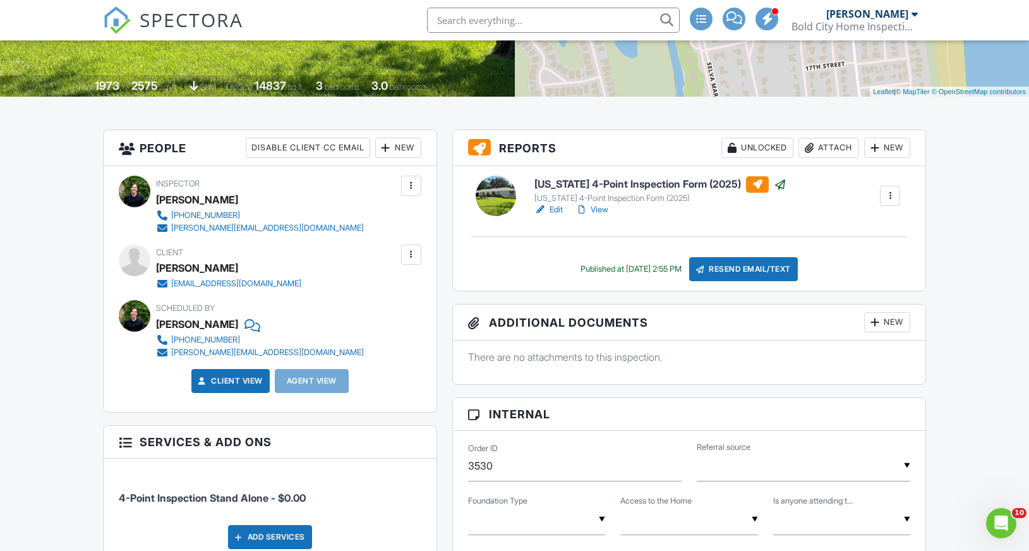
click at [599, 211] on link "View" at bounding box center [591, 209] width 33 height 13
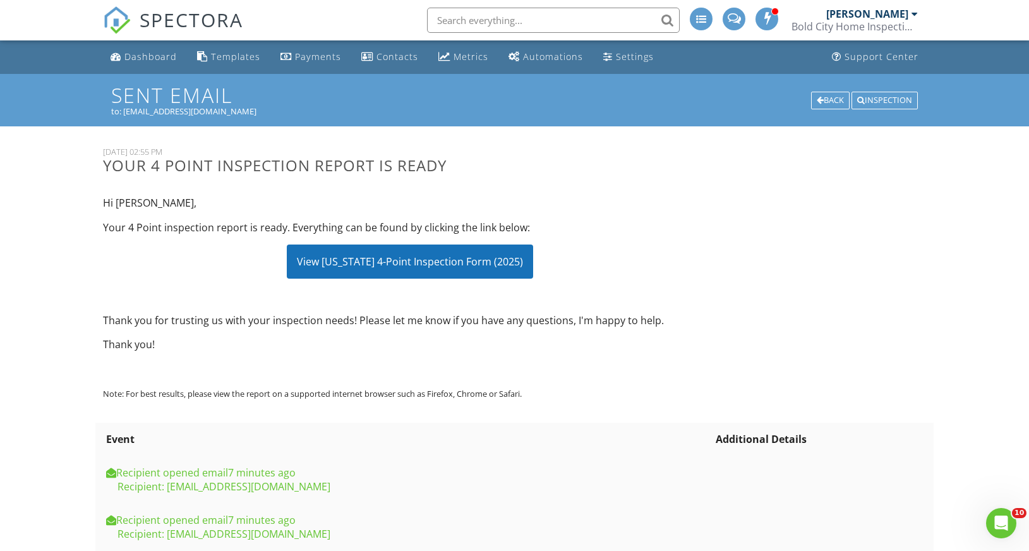
click at [389, 268] on div "View [US_STATE] 4-Point Inspection Form (2025)" at bounding box center [410, 261] width 246 height 34
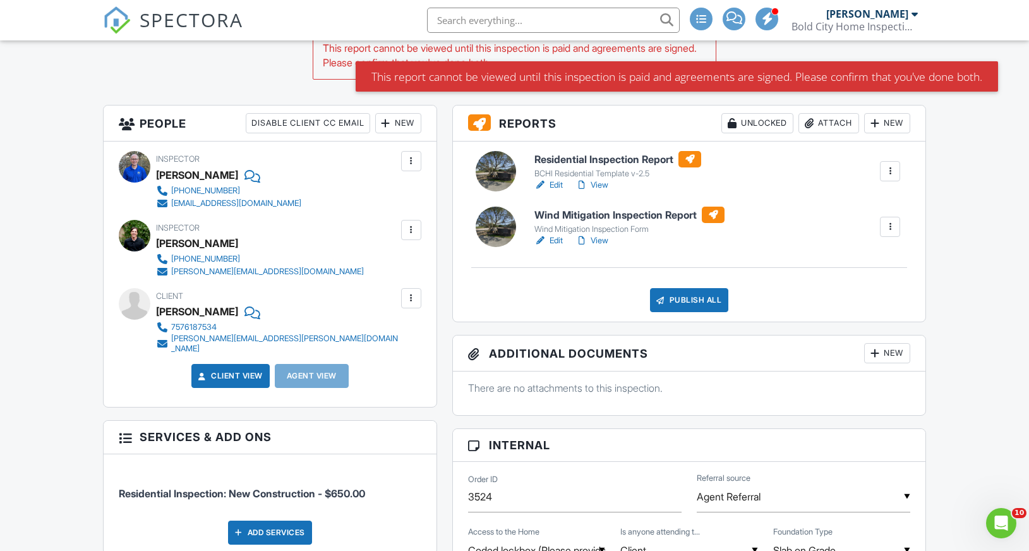
scroll to position [344, 0]
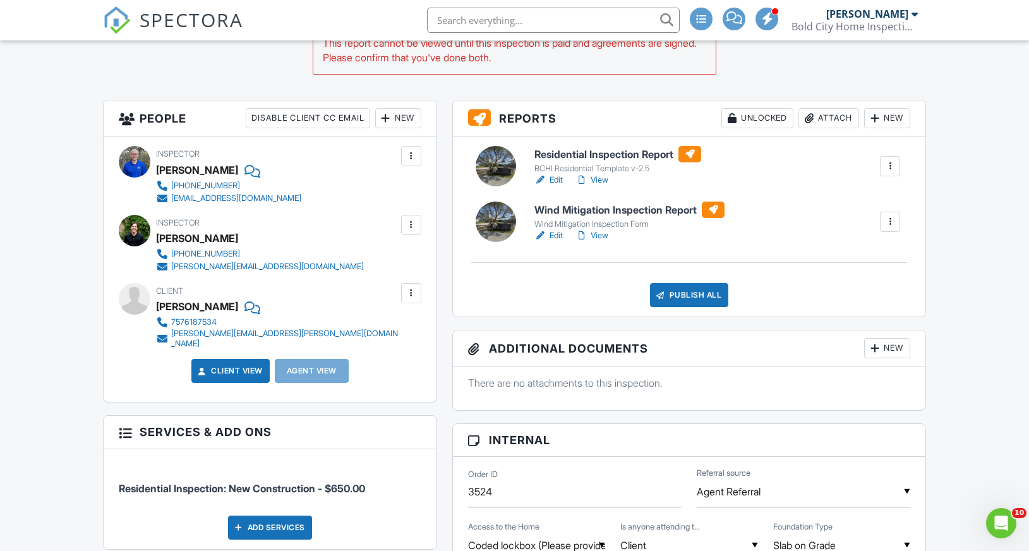
click at [561, 236] on link "Edit" at bounding box center [548, 235] width 28 height 13
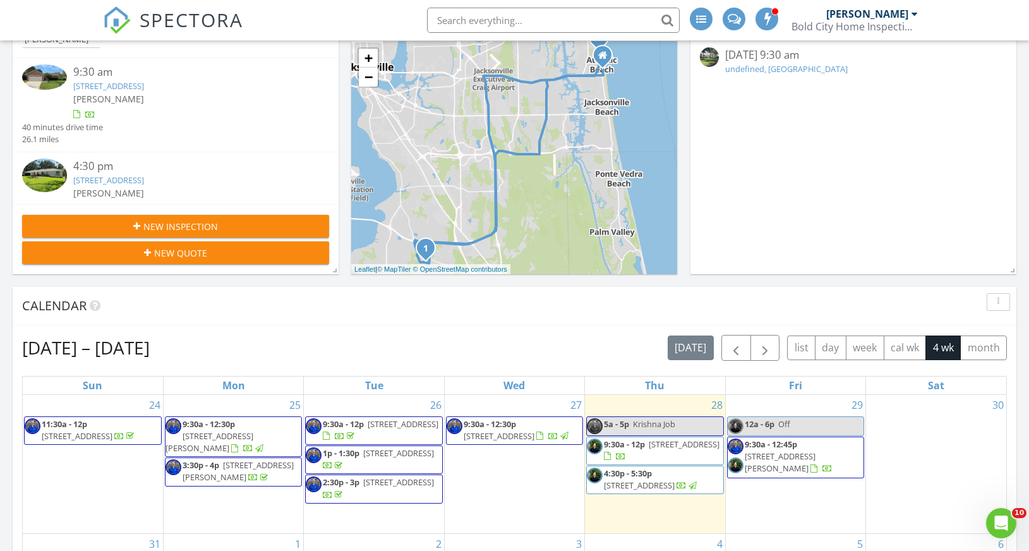
scroll to position [189, 0]
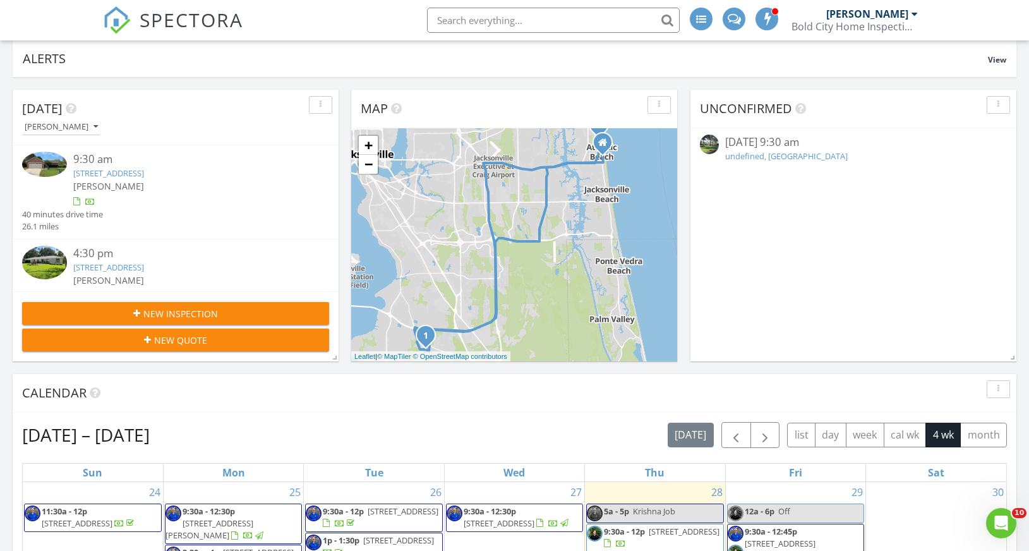
scroll to position [88, 0]
click at [144, 174] on link "[STREET_ADDRESS]" at bounding box center [108, 172] width 71 height 11
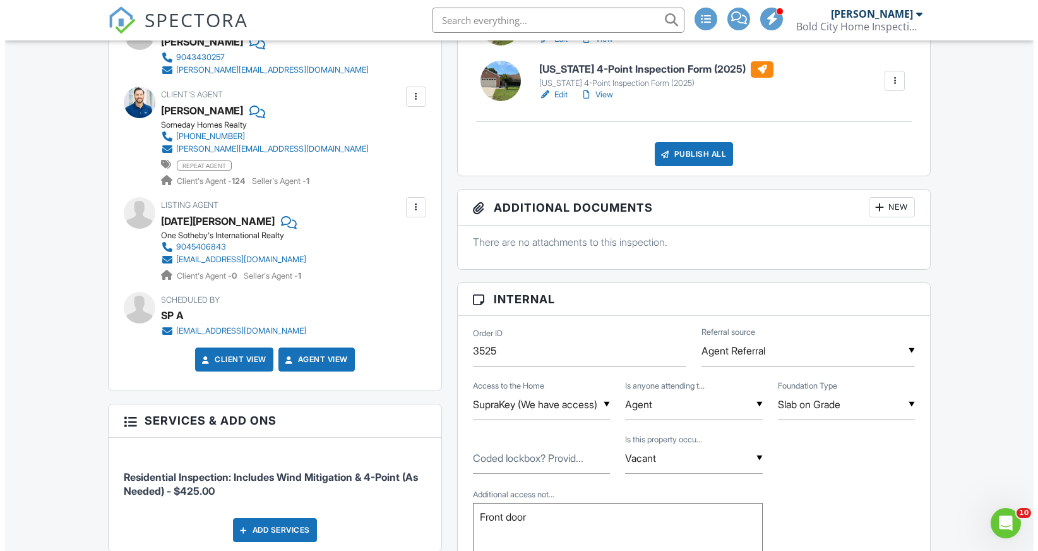
scroll to position [369, 0]
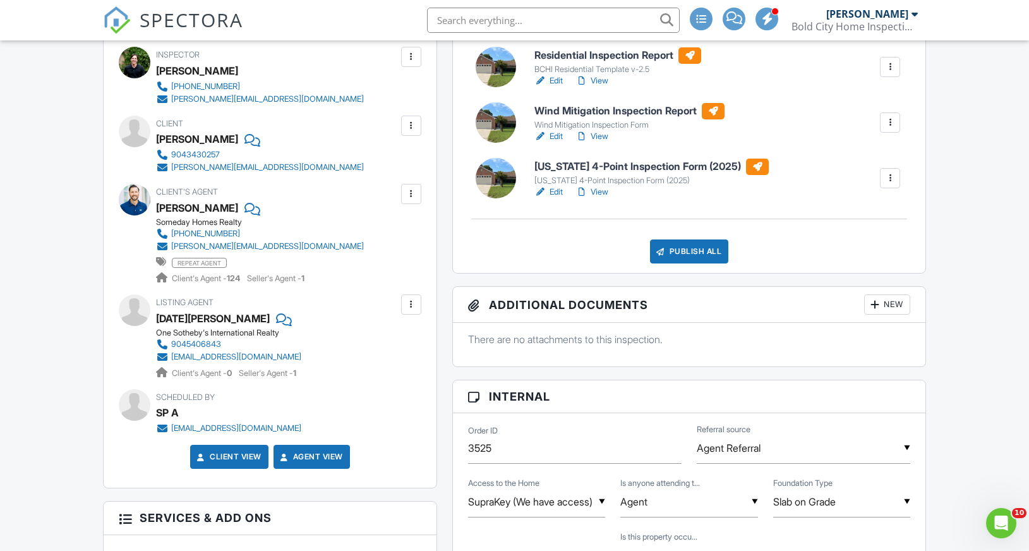
click at [680, 252] on div "Publish All" at bounding box center [689, 251] width 79 height 24
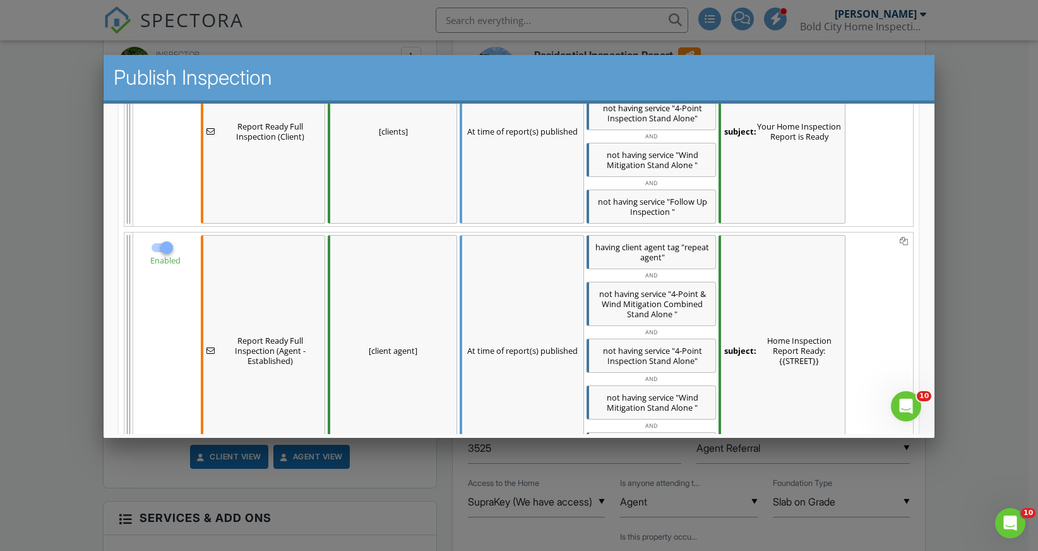
scroll to position [441, 0]
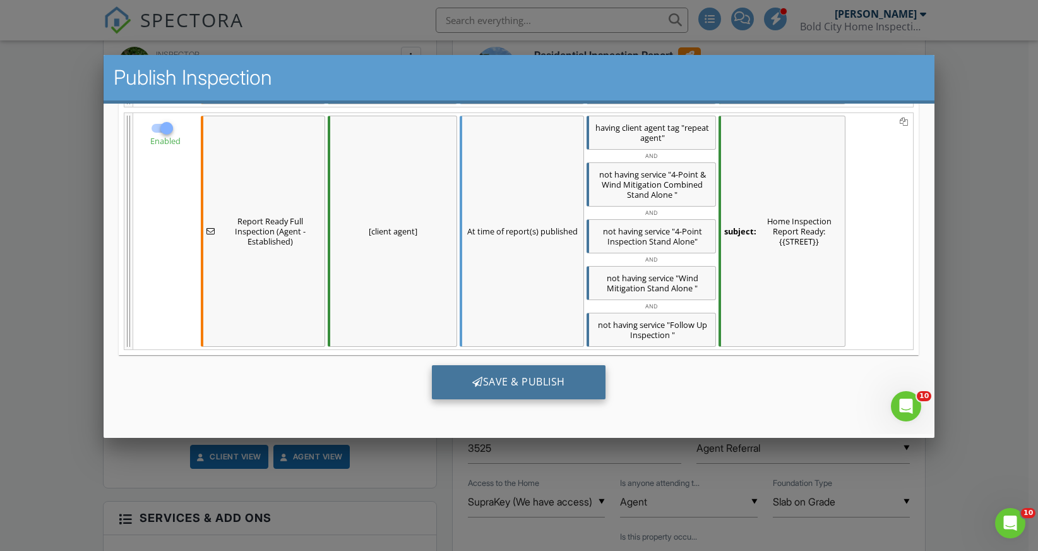
click at [498, 380] on div "Save & Publish" at bounding box center [519, 382] width 174 height 34
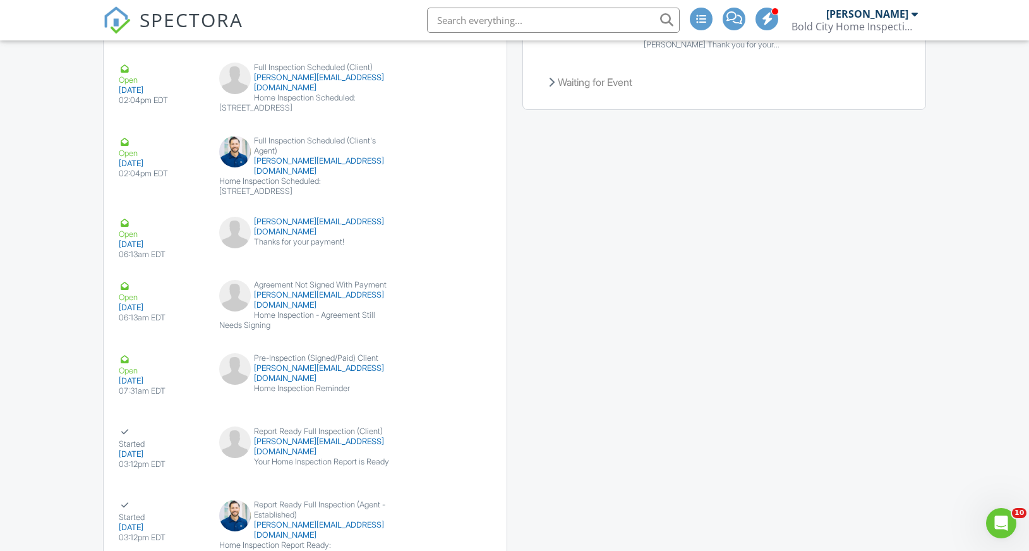
scroll to position [2283, 0]
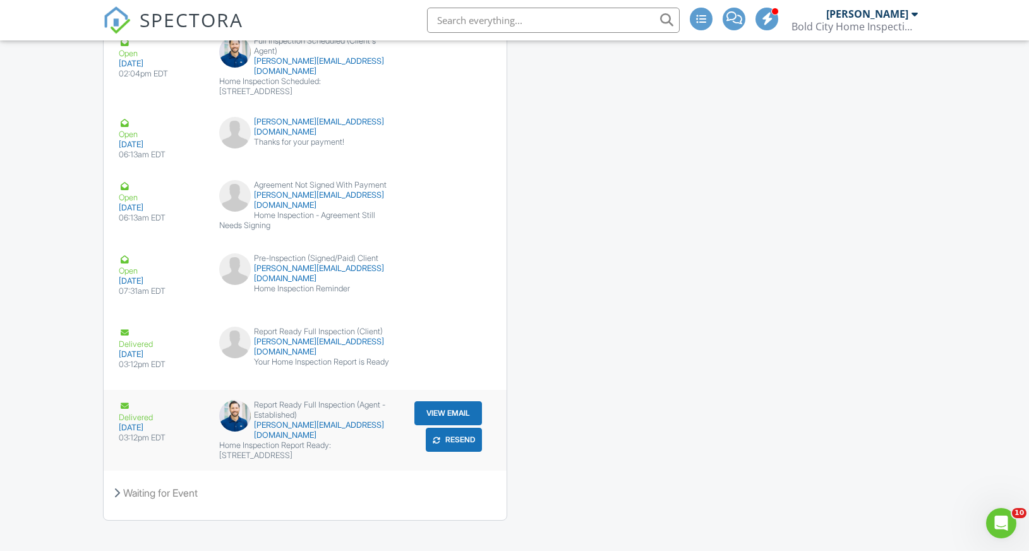
click at [449, 401] on button "View Email" at bounding box center [448, 413] width 68 height 24
